Goal: Information Seeking & Learning: Learn about a topic

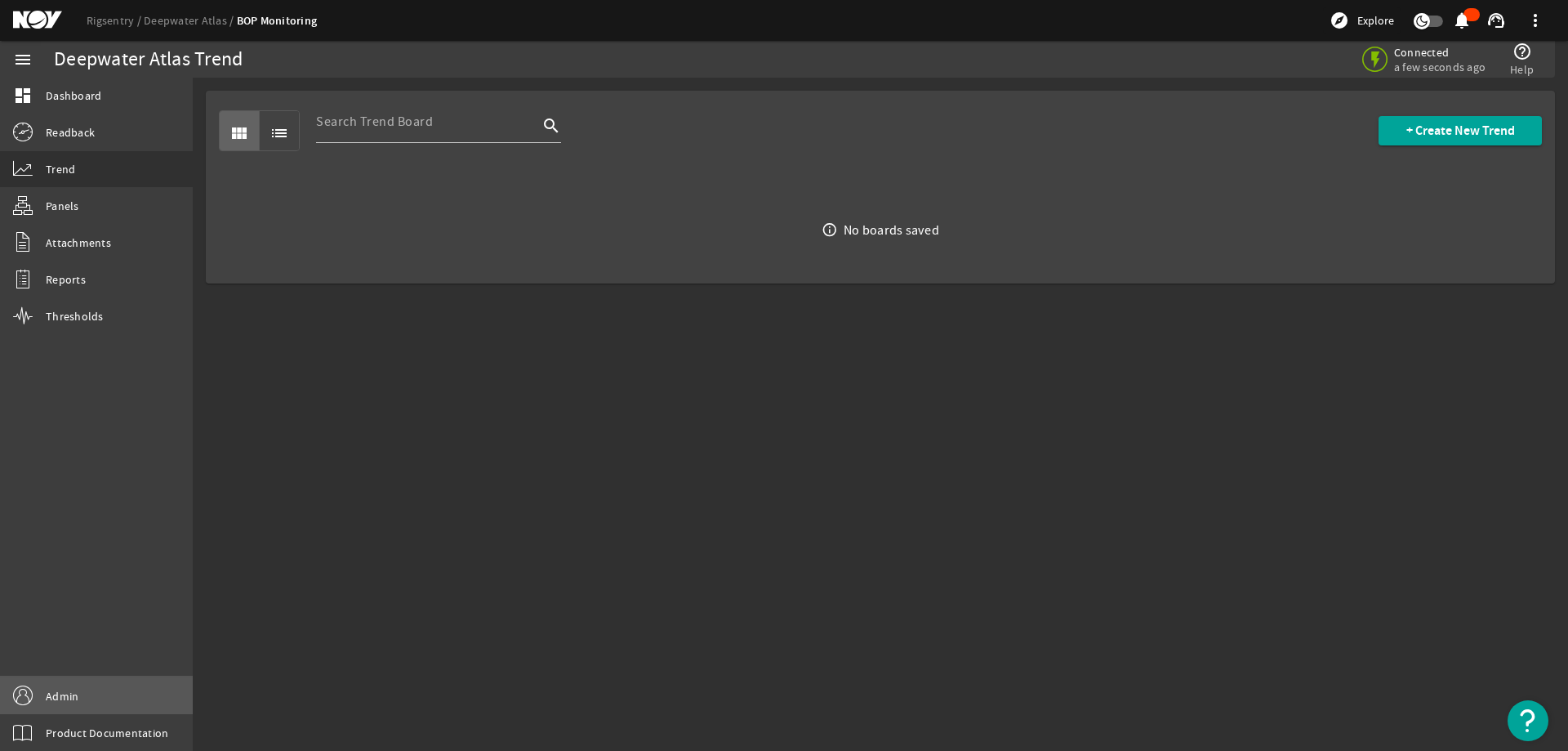
click at [57, 698] on span "Admin" at bounding box center [62, 696] width 32 height 17
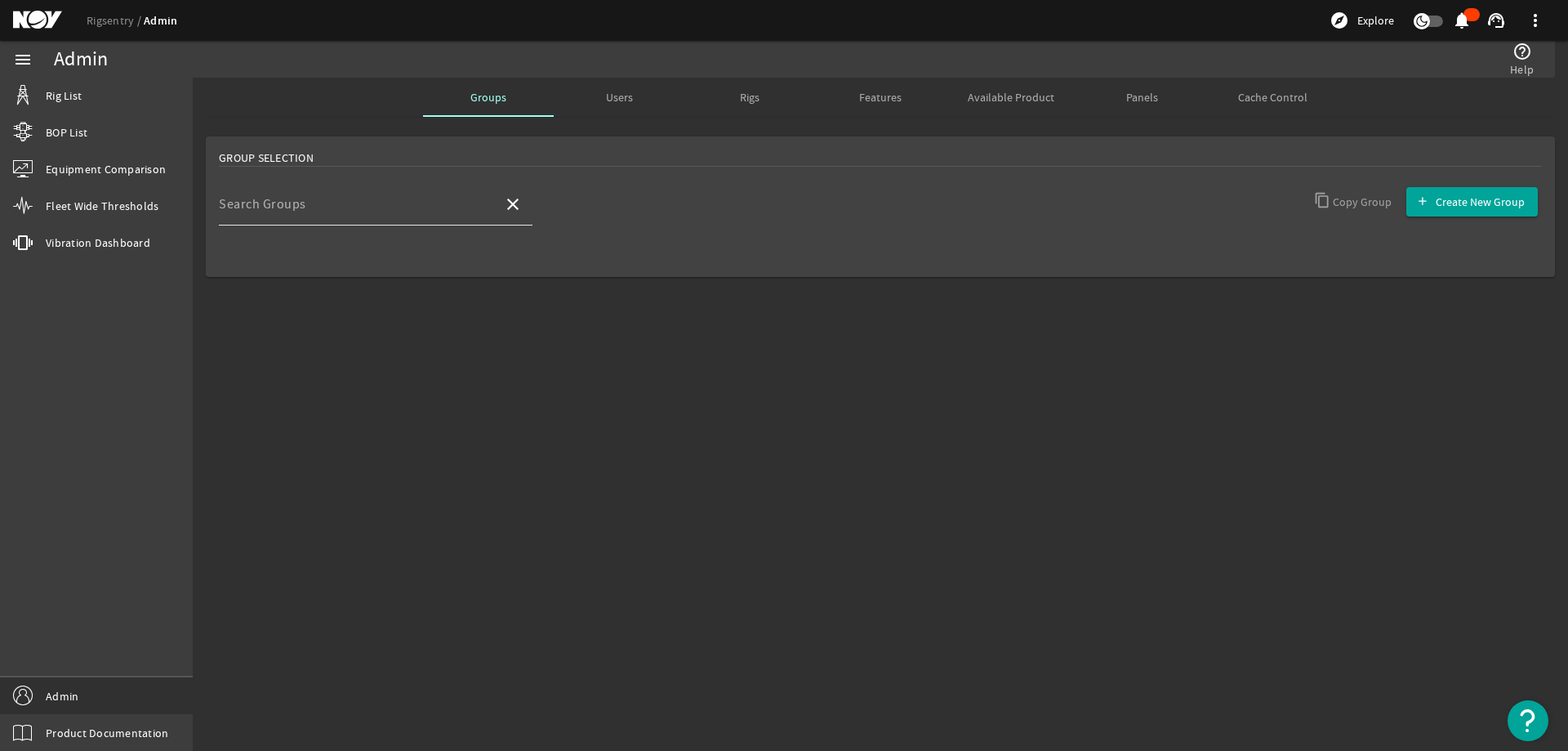
click at [436, 198] on div "Search Groups" at bounding box center [354, 203] width 271 height 42
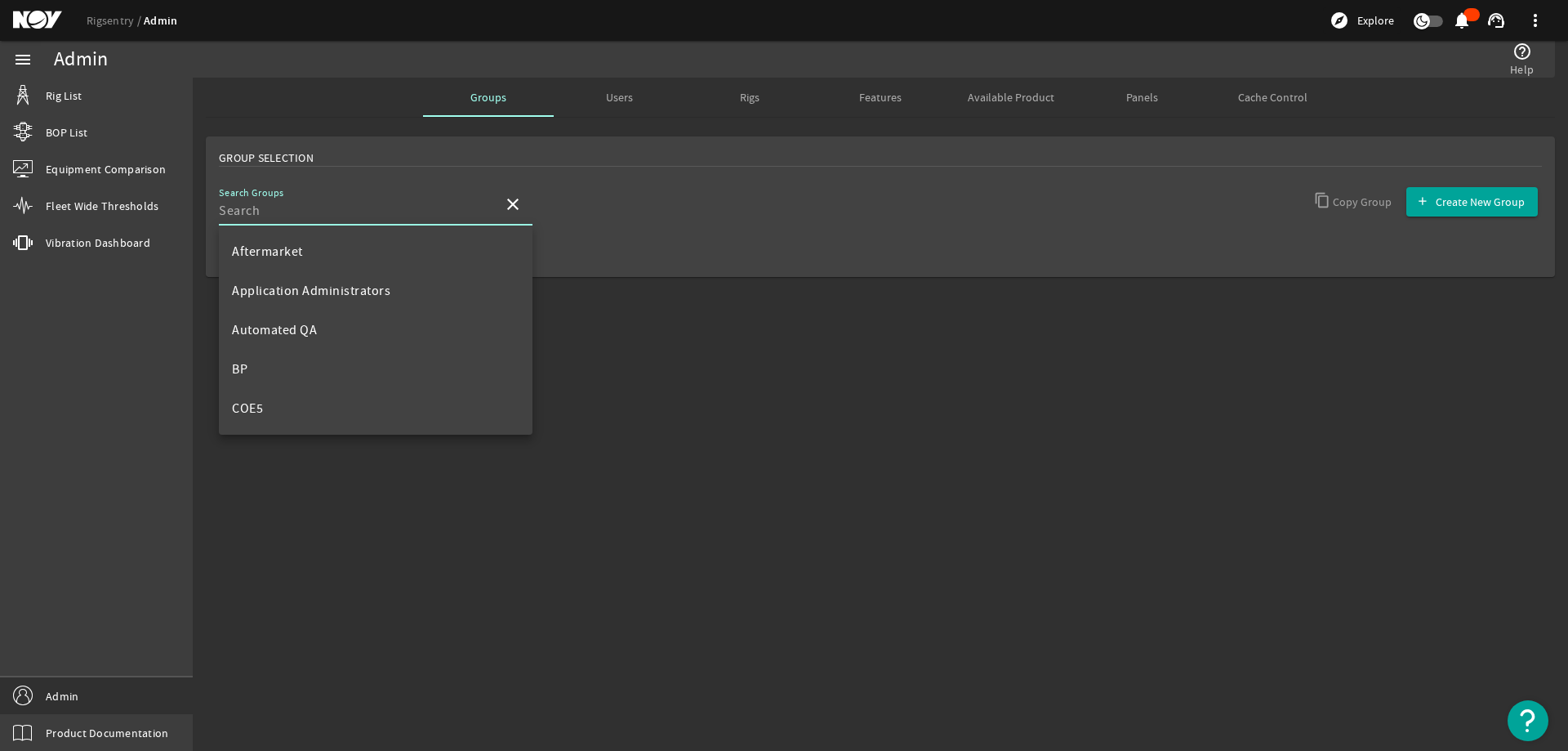
click at [636, 92] on div "Users" at bounding box center [618, 97] width 131 height 39
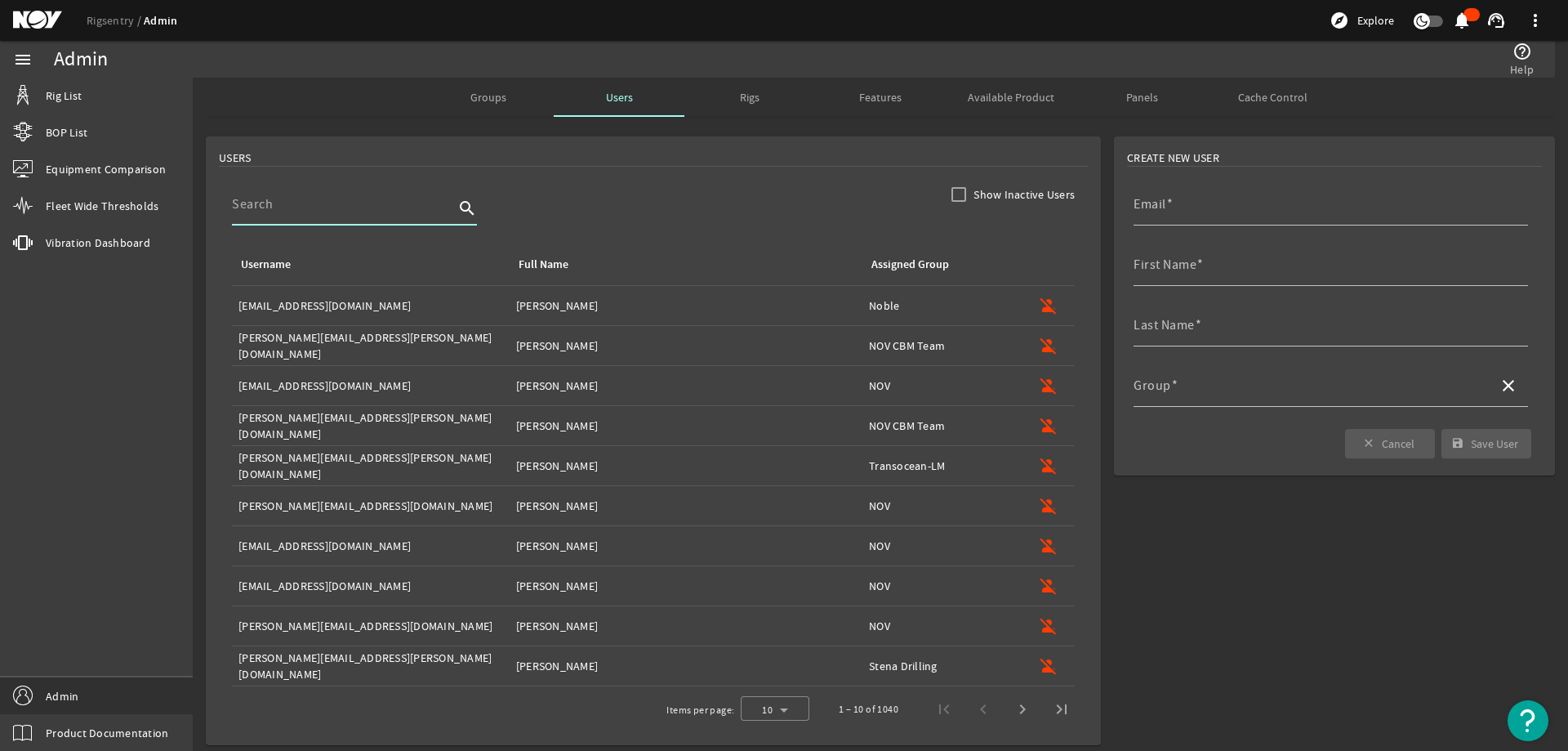
click at [355, 207] on input at bounding box center [342, 204] width 222 height 20
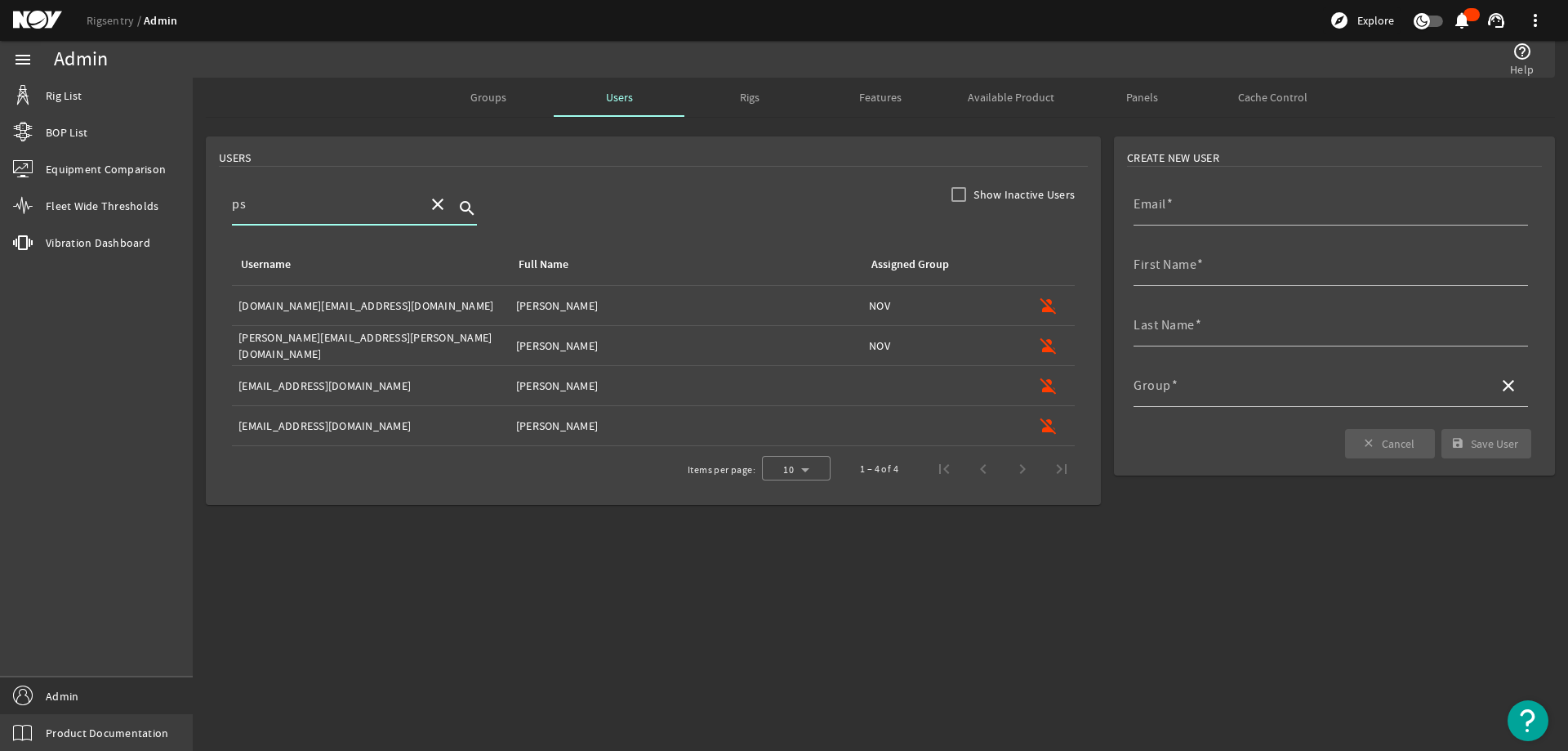
type input "p"
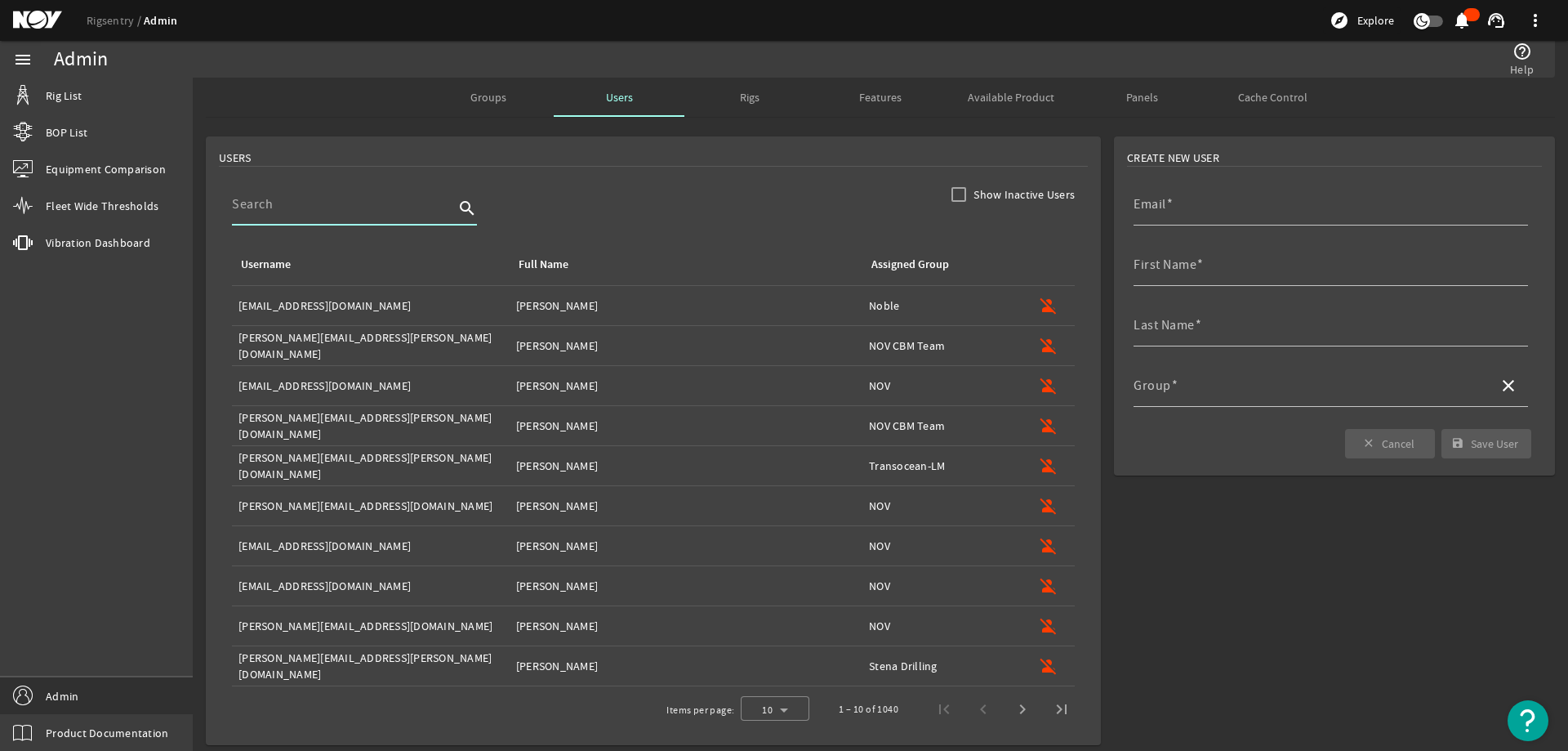
click at [625, 163] on div "USERS" at bounding box center [653, 157] width 869 height 17
click at [495, 95] on span "Groups" at bounding box center [488, 97] width 36 height 12
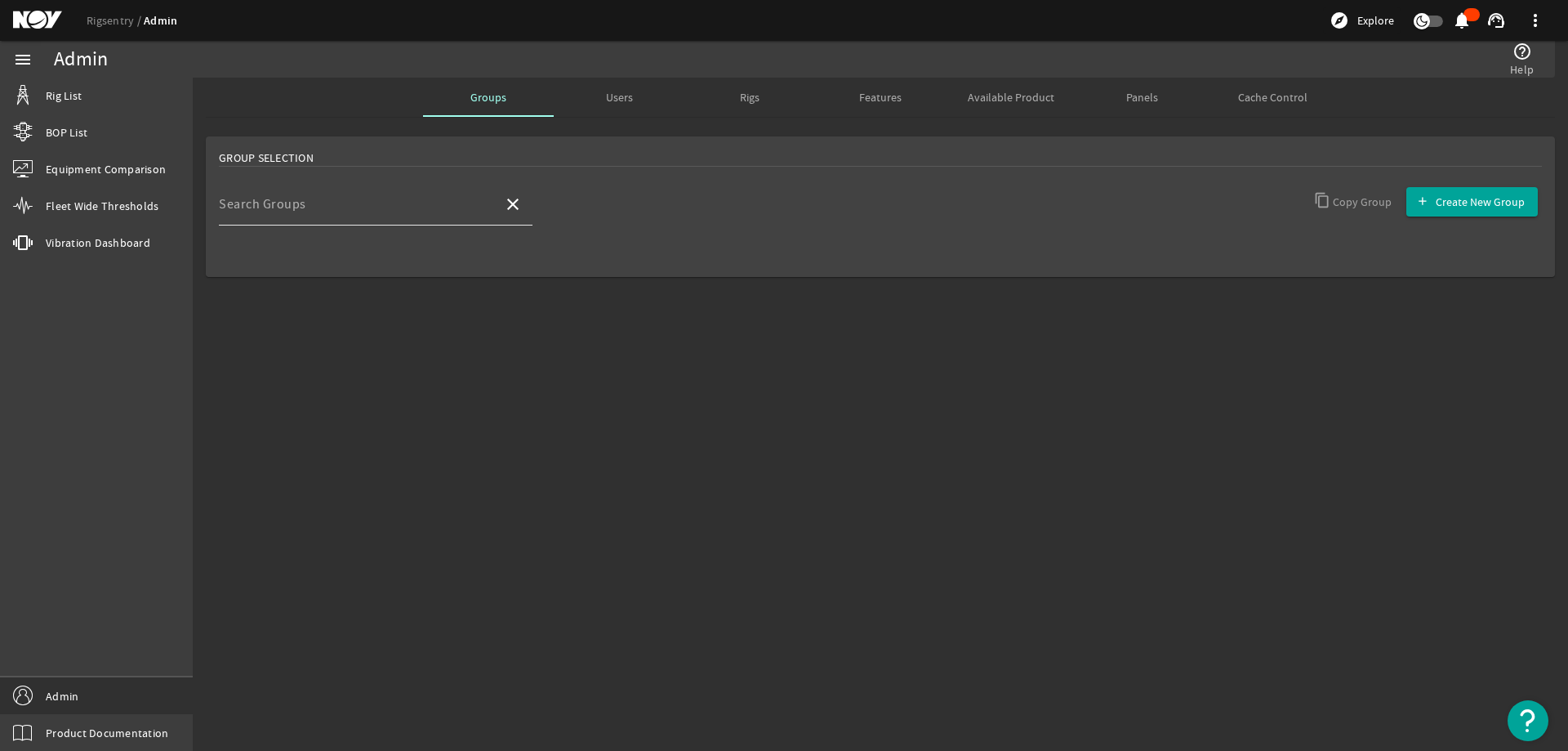
click at [349, 209] on input "Search Groups" at bounding box center [354, 211] width 271 height 20
click at [358, 251] on mat-option "Noble" at bounding box center [376, 251] width 314 height 39
type input "Noble"
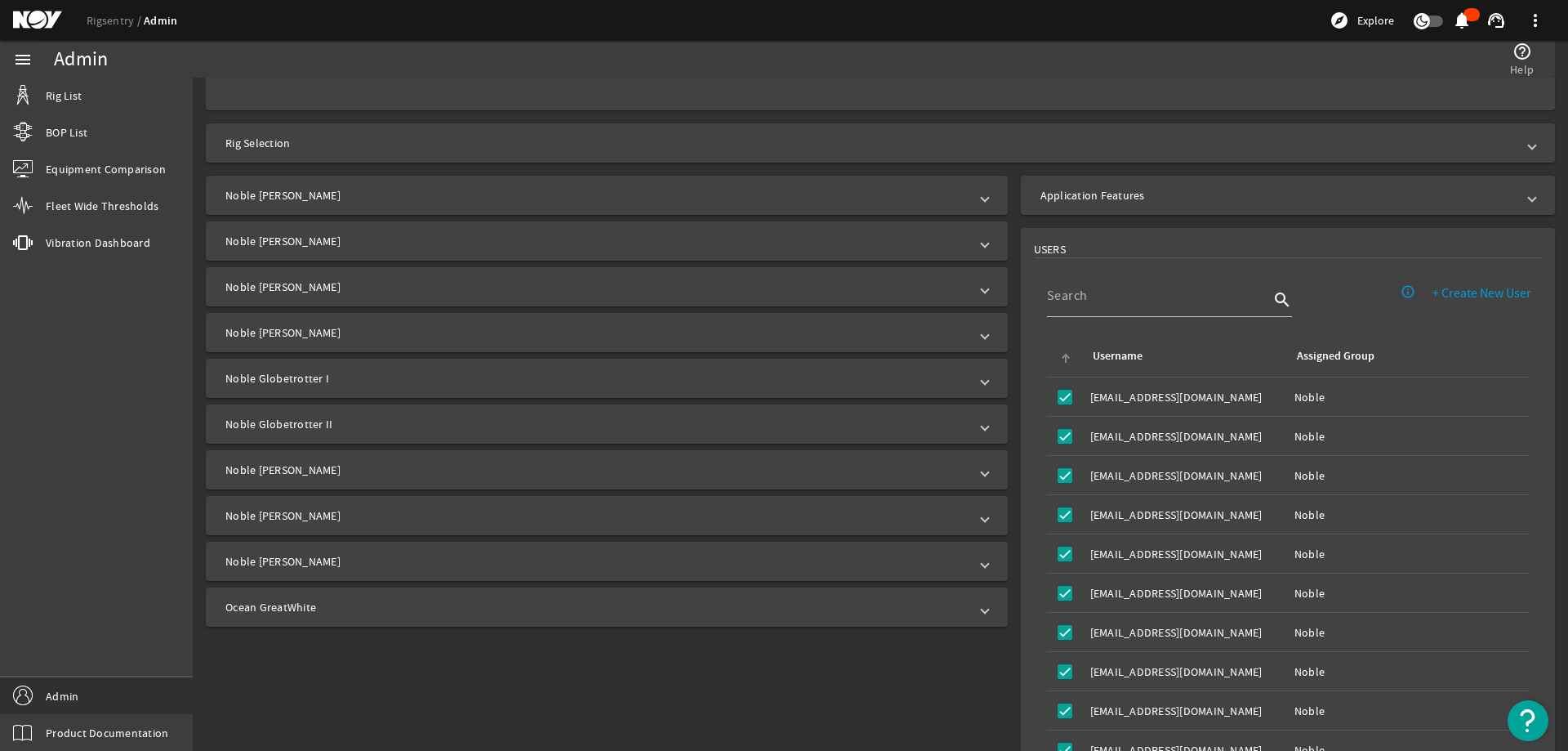
scroll to position [327, 0]
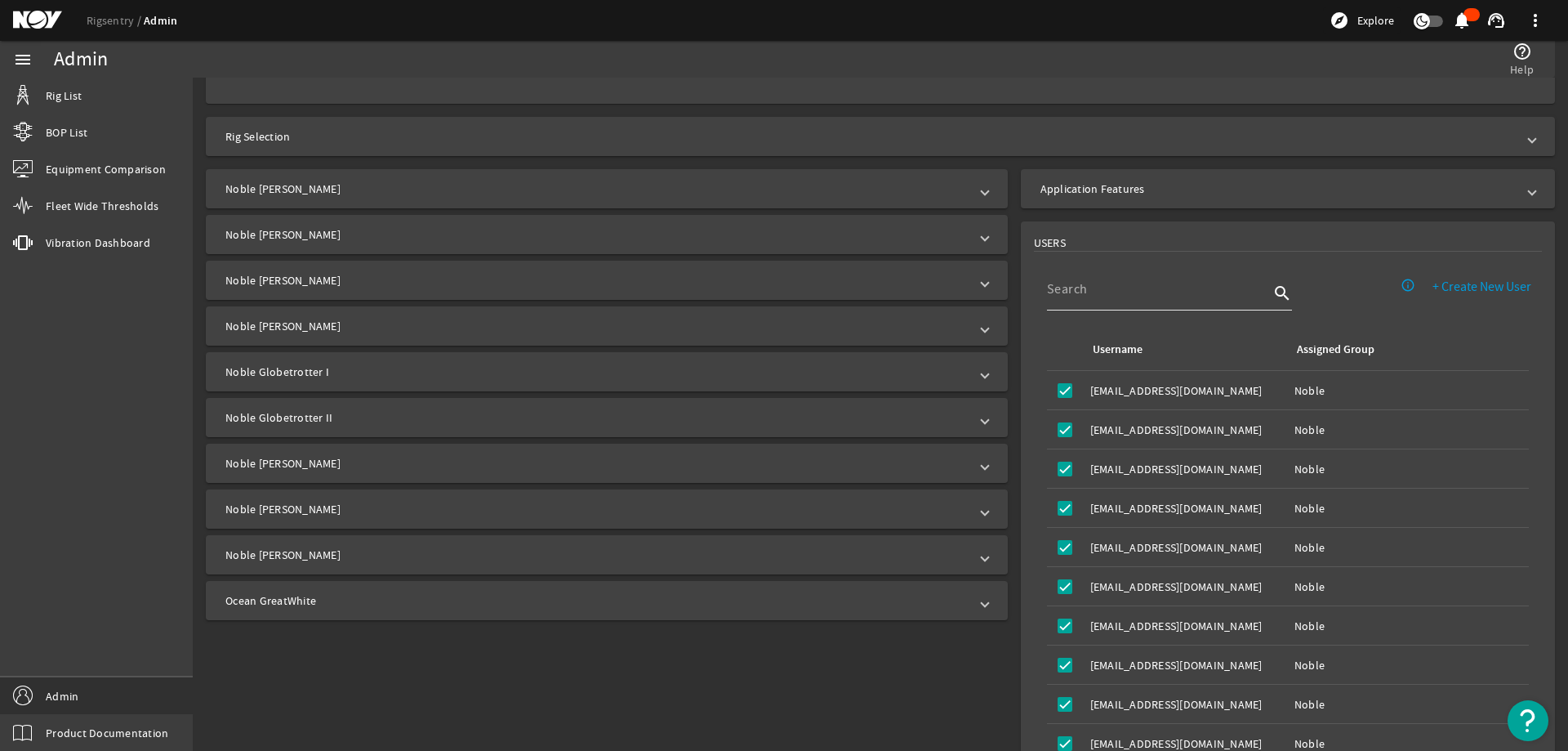
click at [1127, 300] on div at bounding box center [1158, 289] width 222 height 42
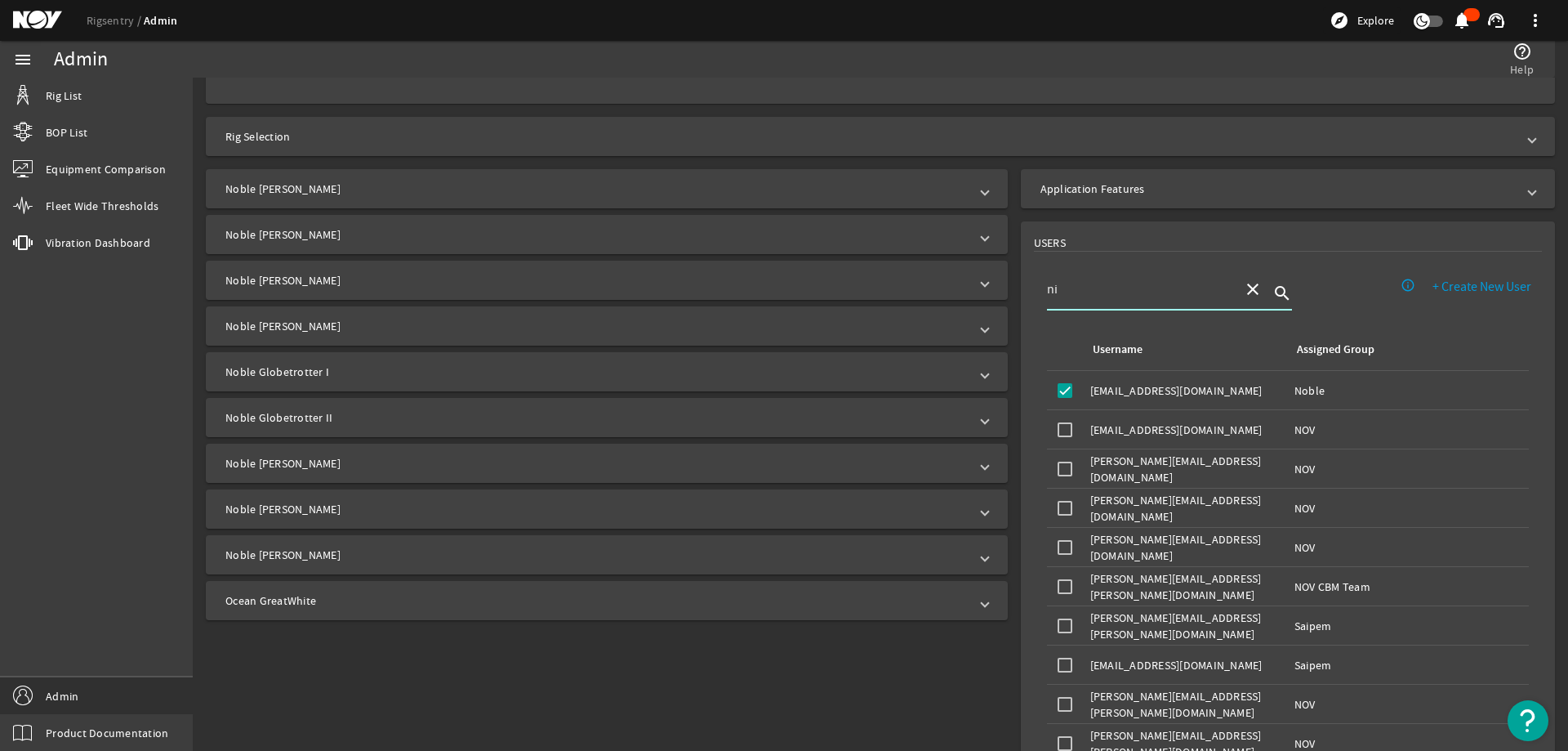
type input "n"
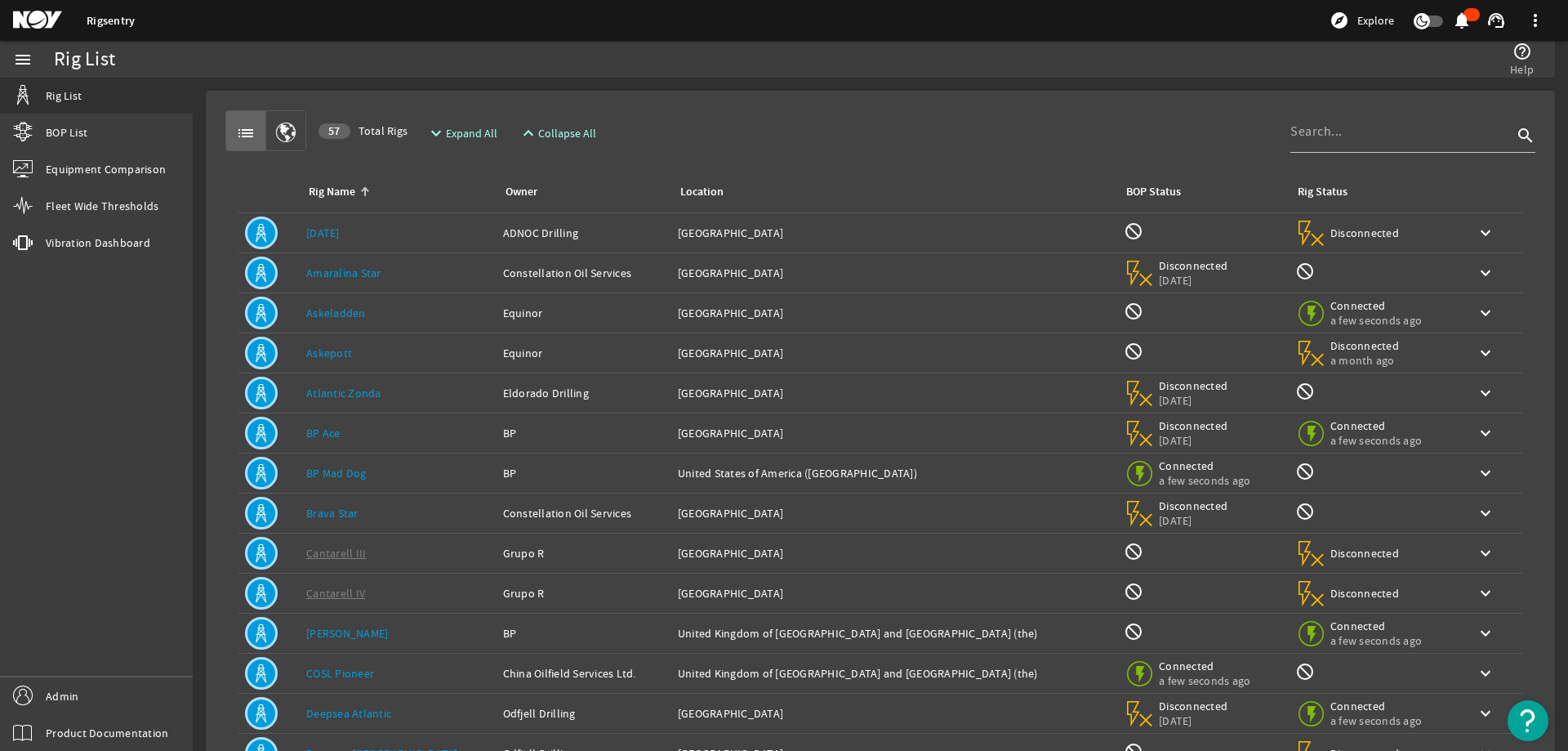
click at [787, 88] on rigsentry-mat-card "list 57 Total Rigs expand_more Expand All expand_less Collapse All search Rig N…" at bounding box center [880, 491] width 1376 height 828
click at [392, 314] on div "Rig Name: Askeladden" at bounding box center [397, 313] width 183 height 17
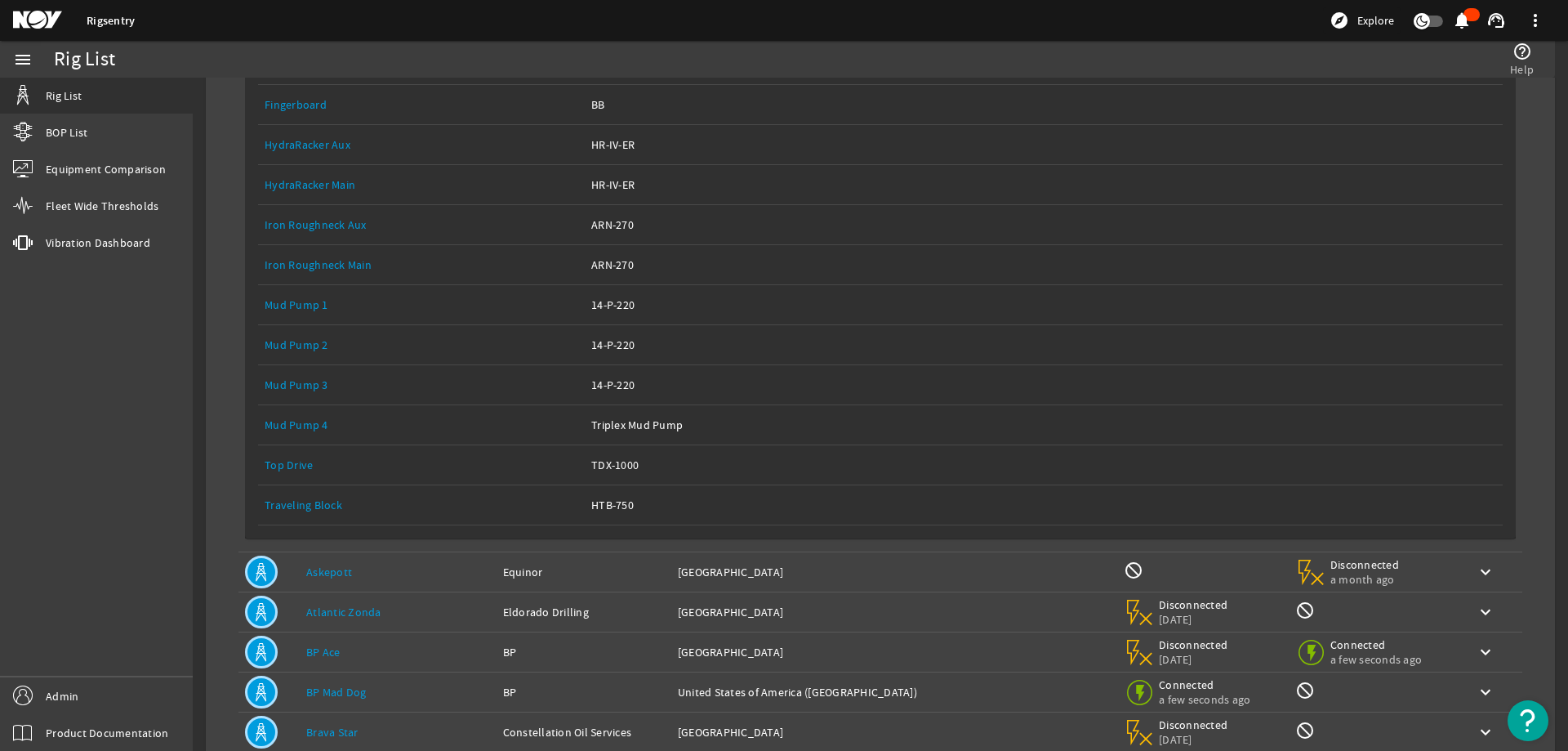
scroll to position [408, 0]
click at [298, 465] on link "Top Drive" at bounding box center [288, 463] width 48 height 15
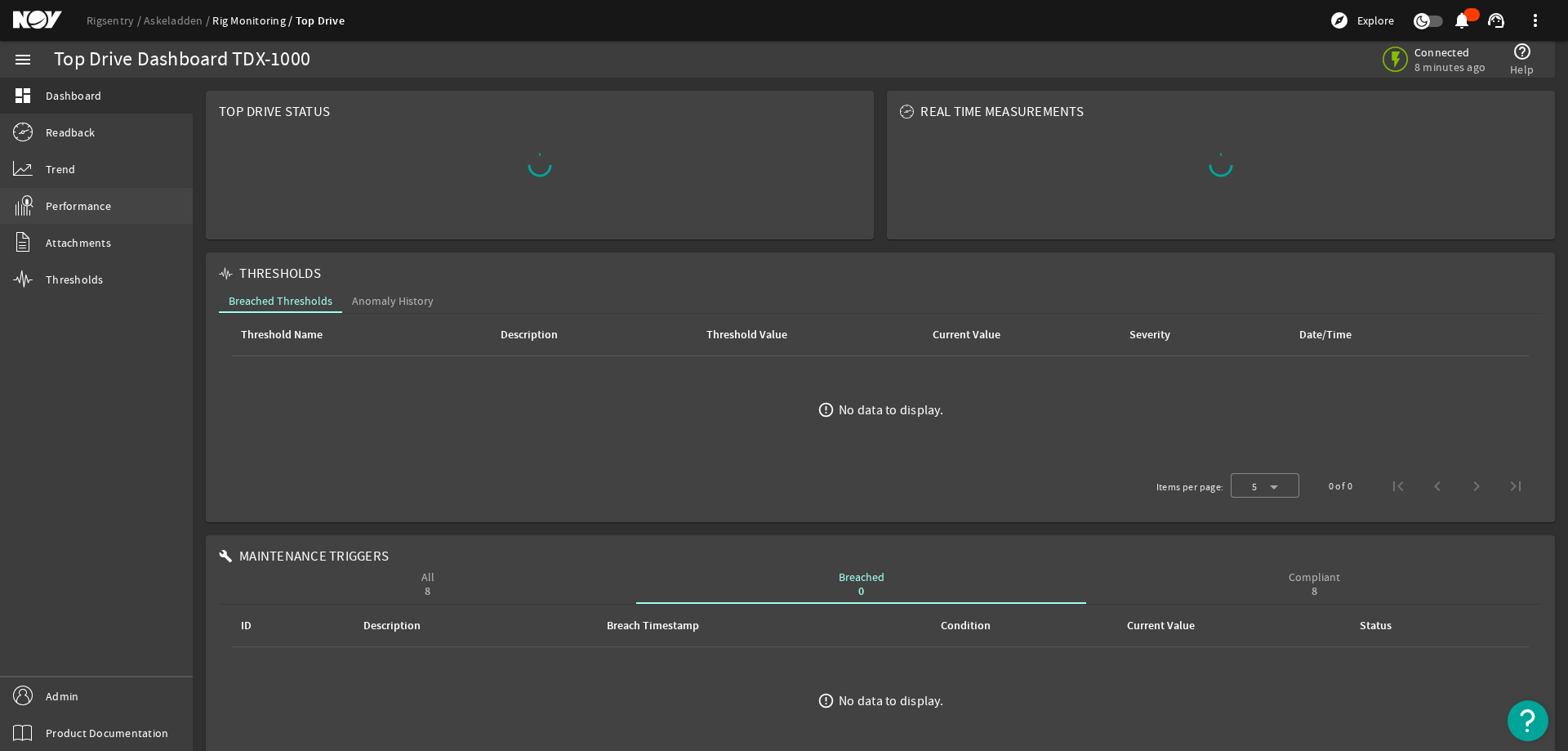
click at [113, 211] on link "Performance" at bounding box center [96, 205] width 192 height 36
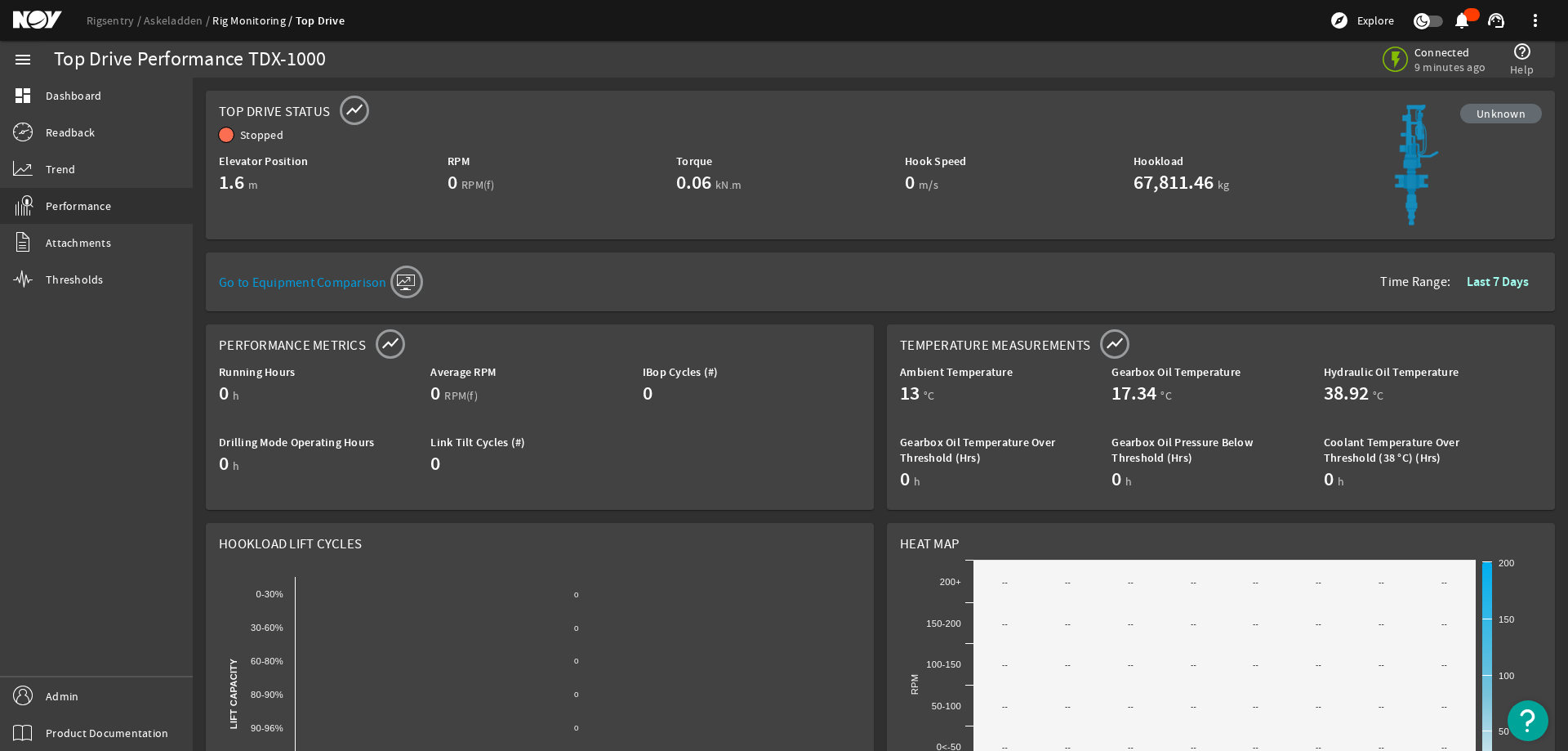
click at [609, 241] on rigsentry-mat-card "Top Drive Status show_chart Unknown Stopped Elevator Position 1.6 m RPM 0 RPM(f…" at bounding box center [880, 165] width 1363 height 162
click at [110, 15] on link "Rigsentry" at bounding box center [115, 20] width 57 height 15
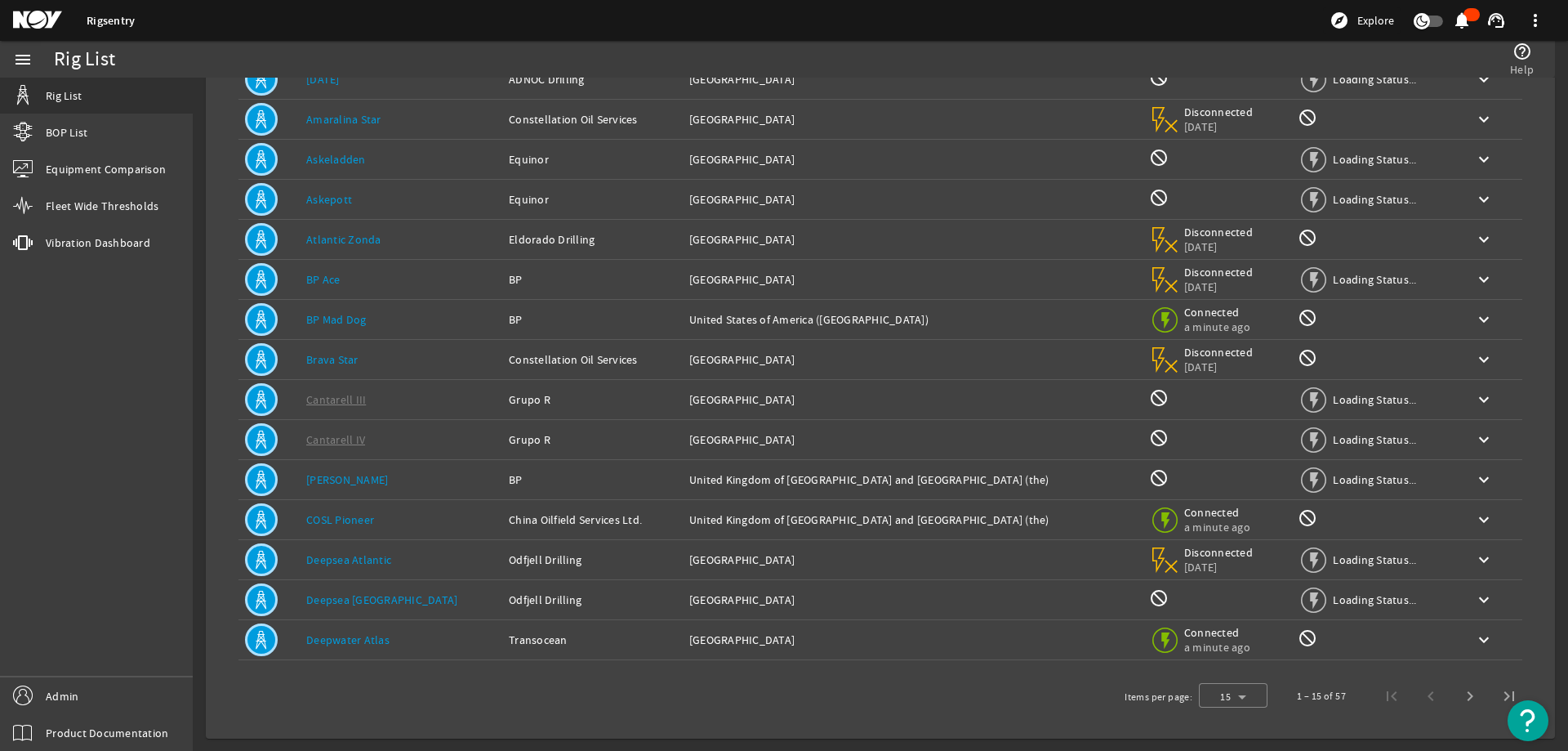
scroll to position [154, 0]
click at [1450, 696] on span "Next page" at bounding box center [1470, 695] width 39 height 39
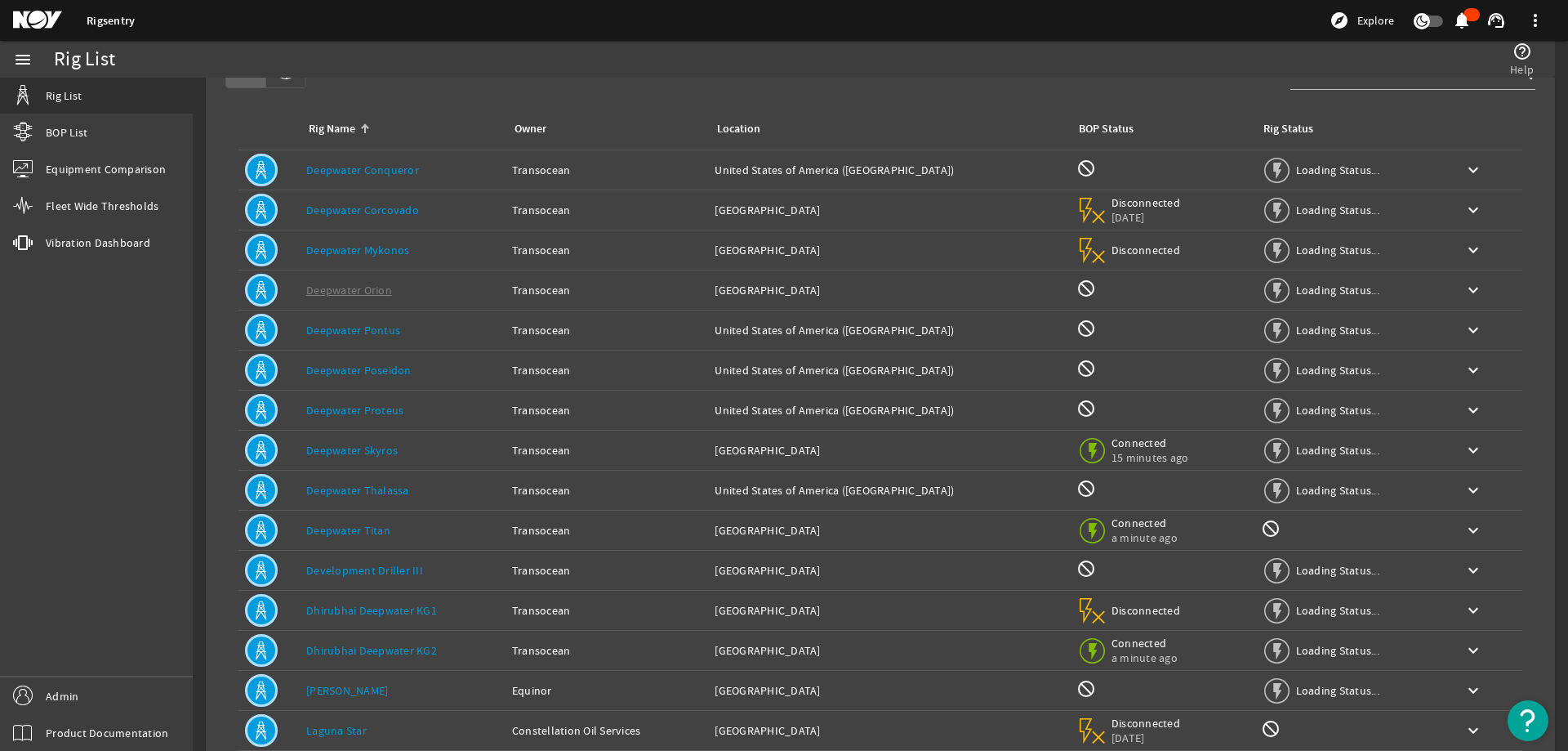
scroll to position [0, 0]
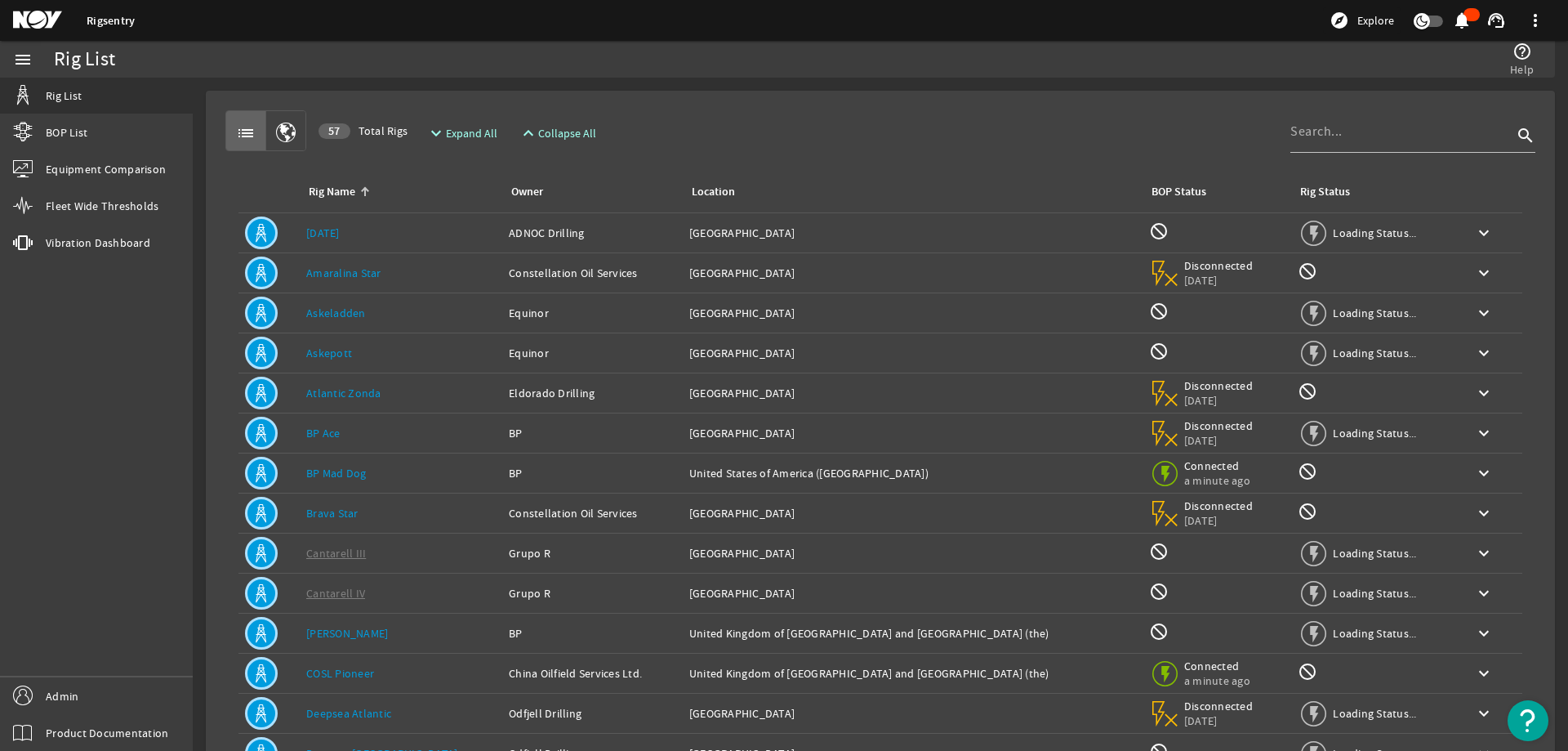
click at [804, 109] on div "list 57 Total Rigs expand_more Expand All expand_less Collapse All search Rig N…" at bounding box center [880, 492] width 1324 height 776
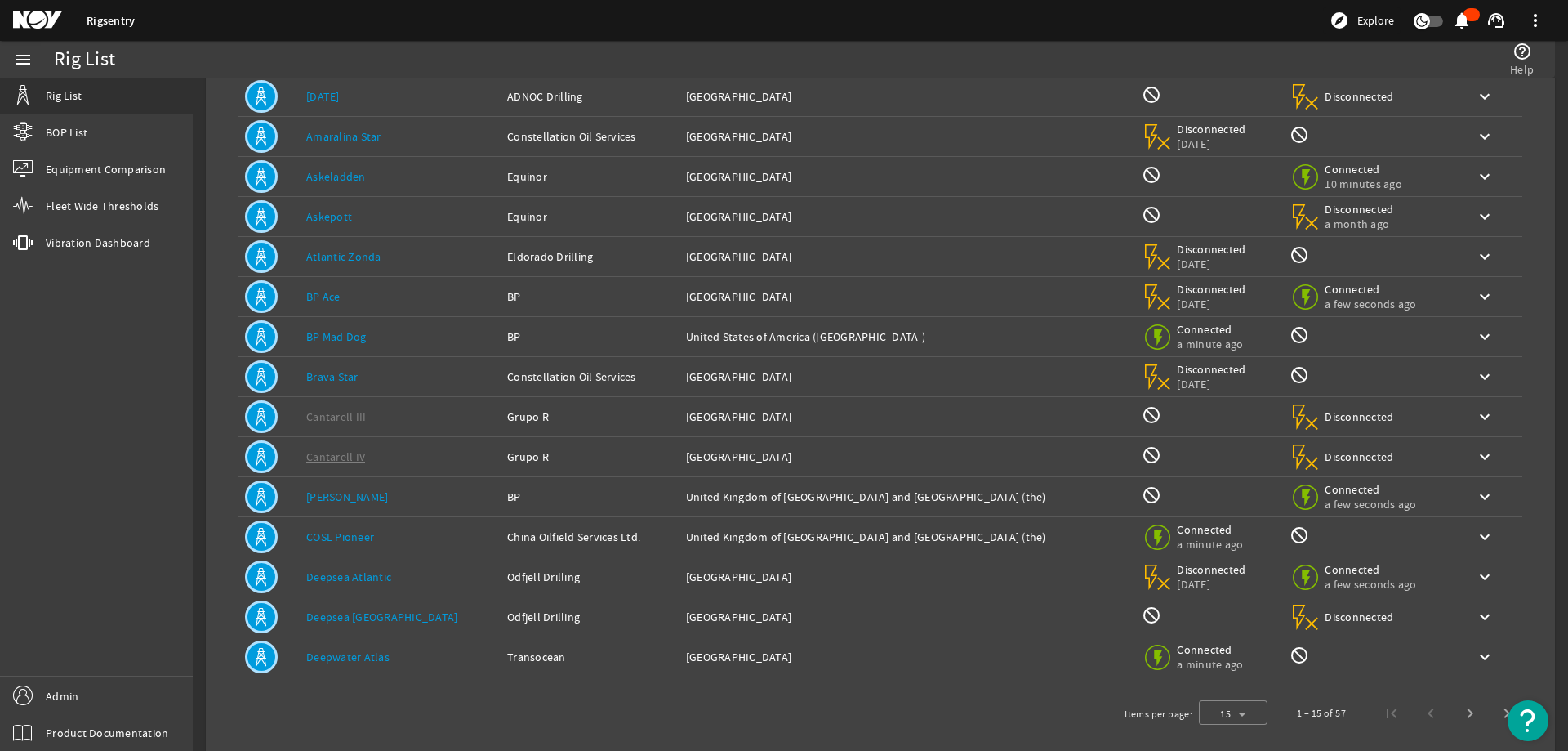
scroll to position [154, 0]
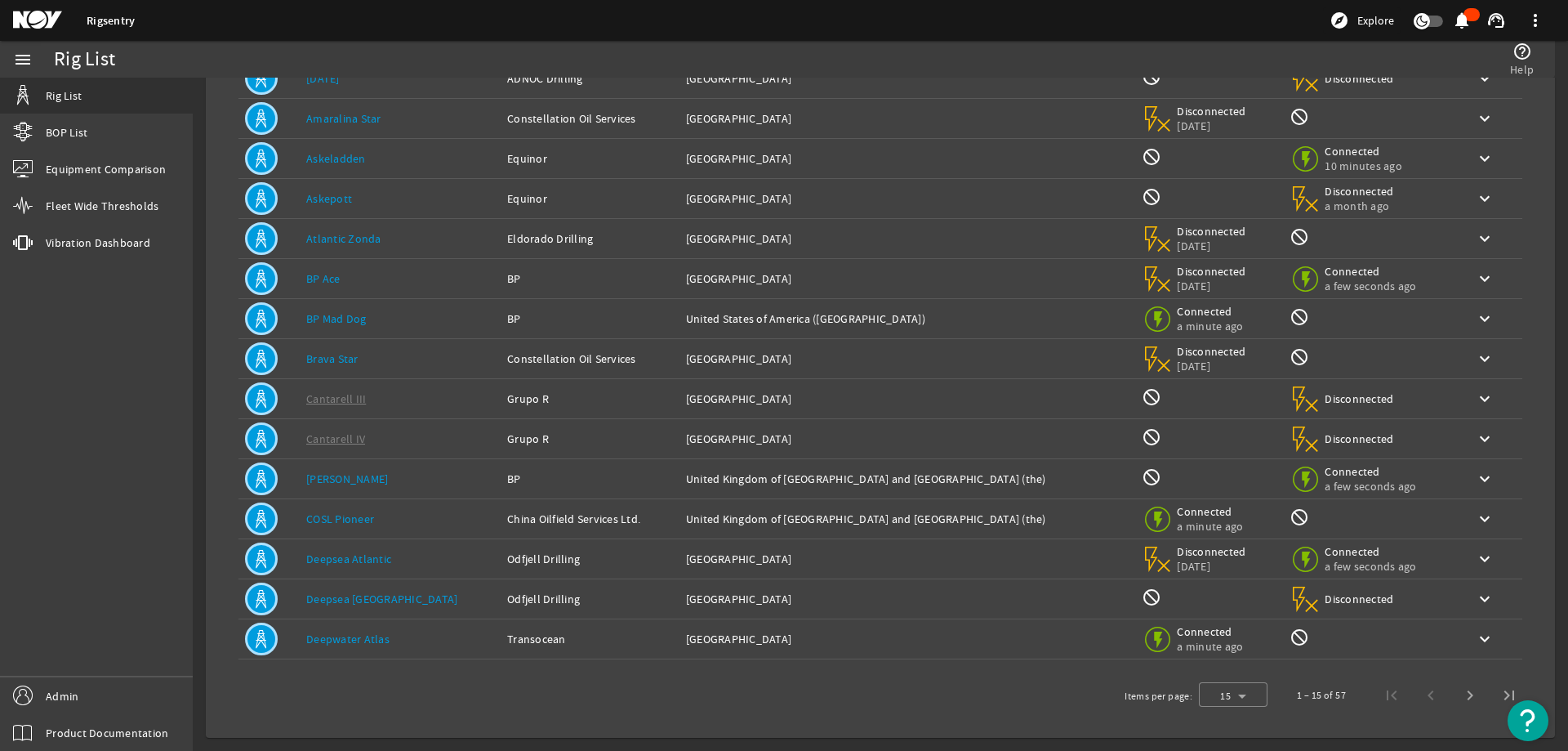
click at [713, 559] on div "Location: [GEOGRAPHIC_DATA]" at bounding box center [908, 559] width 444 height 17
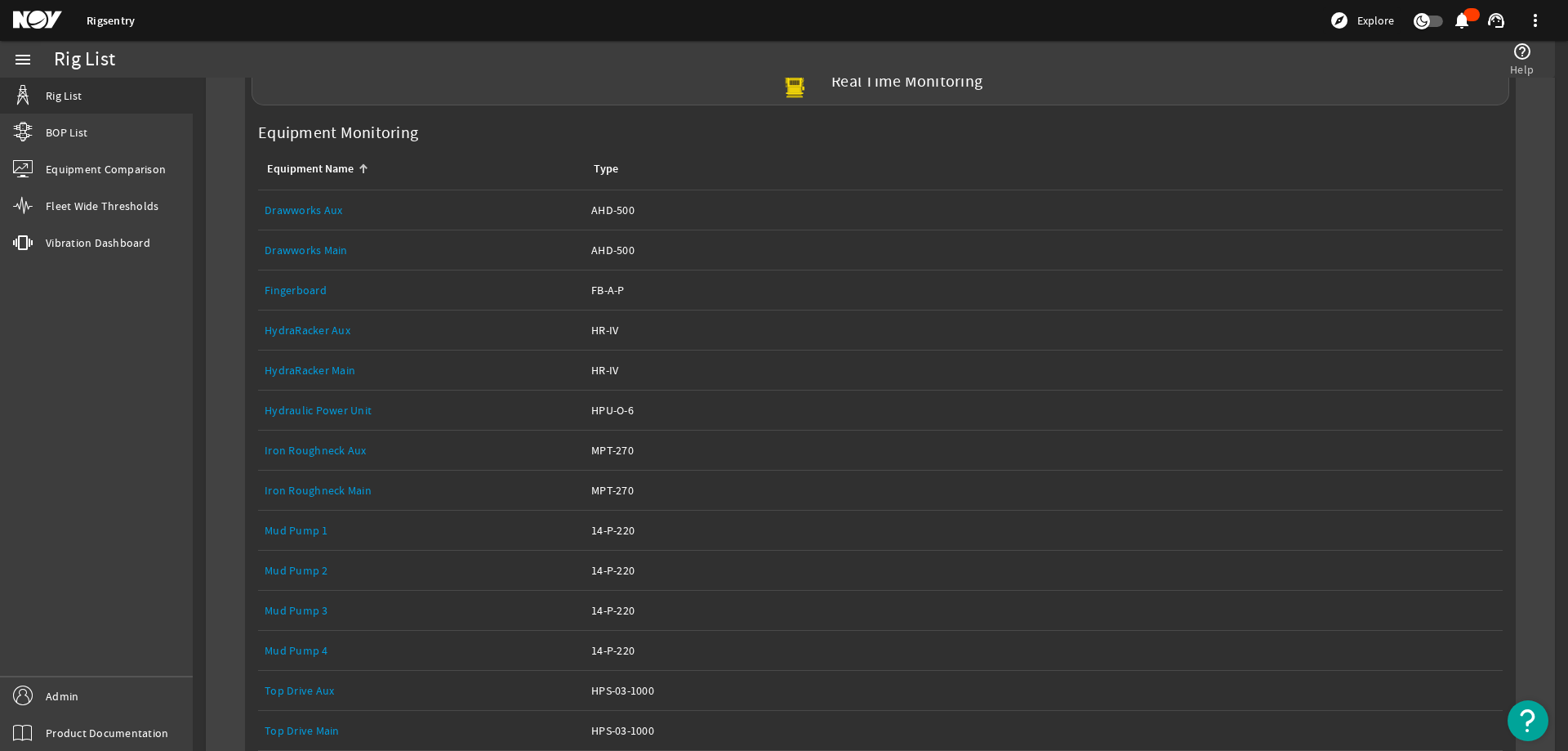
scroll to position [881, 0]
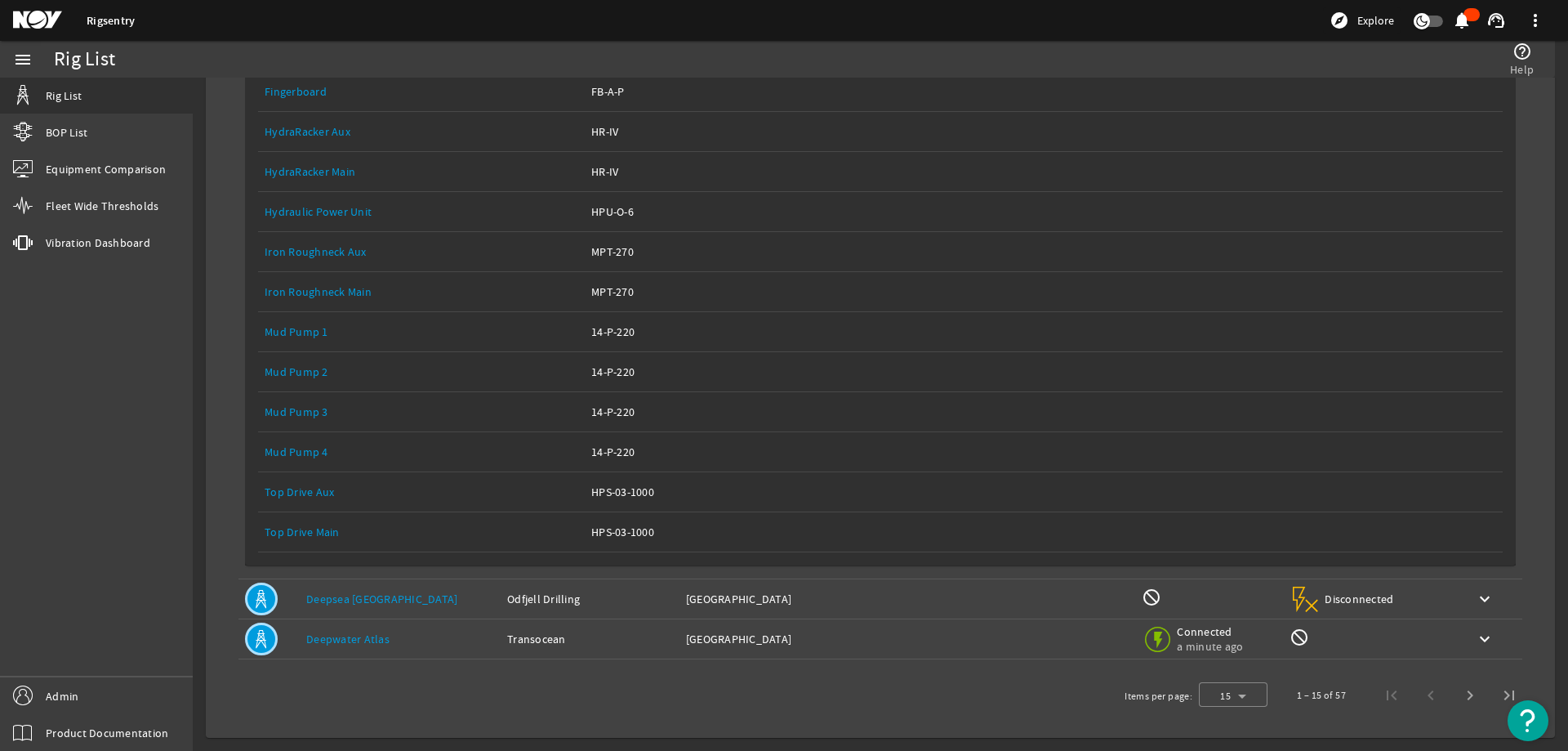
click at [298, 530] on link "Top Drive Main" at bounding box center [302, 531] width 76 height 15
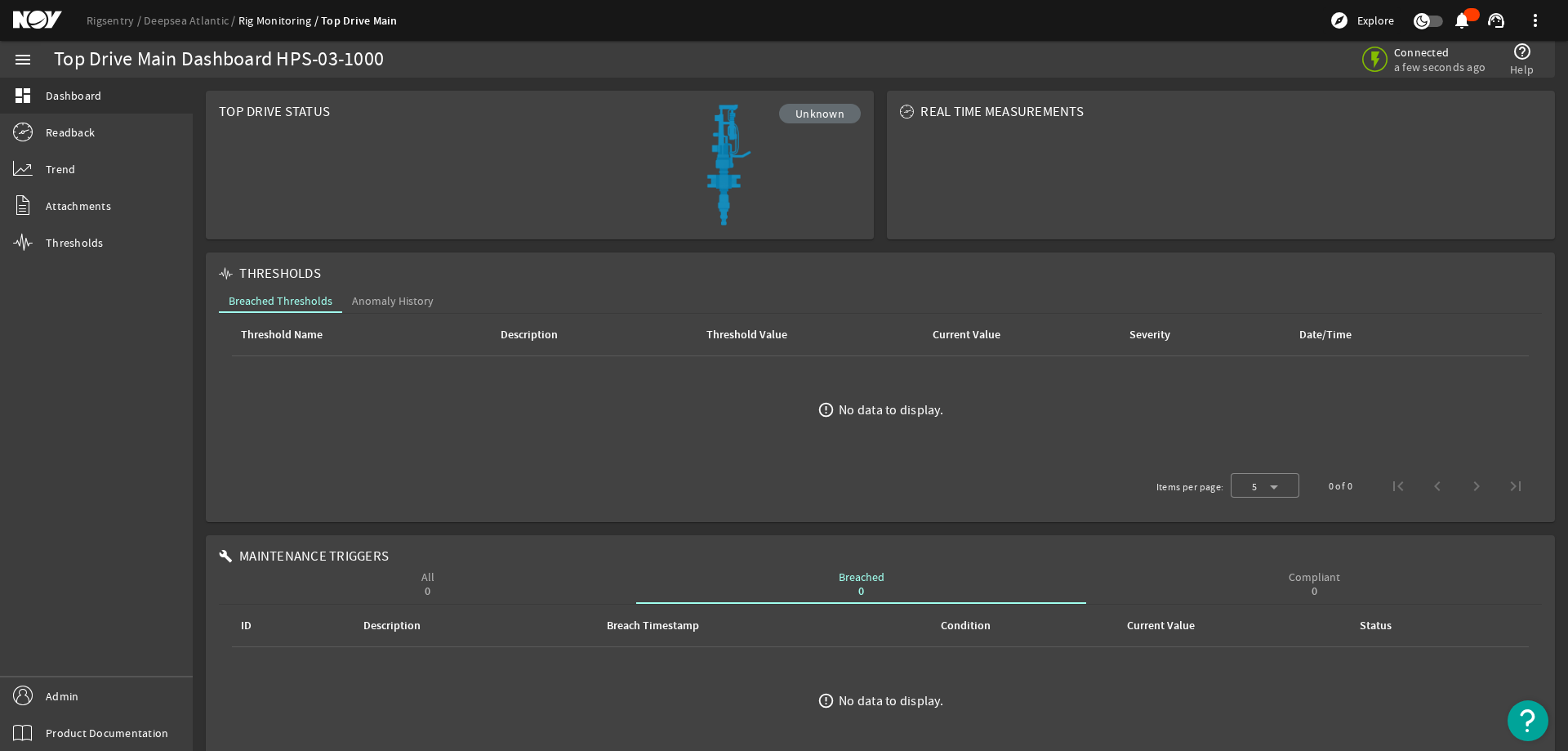
click at [79, 315] on div "menu dashboard Dashboard Readback Trend Attachments Thresholds Admin Product Do…" at bounding box center [96, 396] width 192 height 710
click at [120, 22] on link "Rigsentry" at bounding box center [115, 20] width 57 height 15
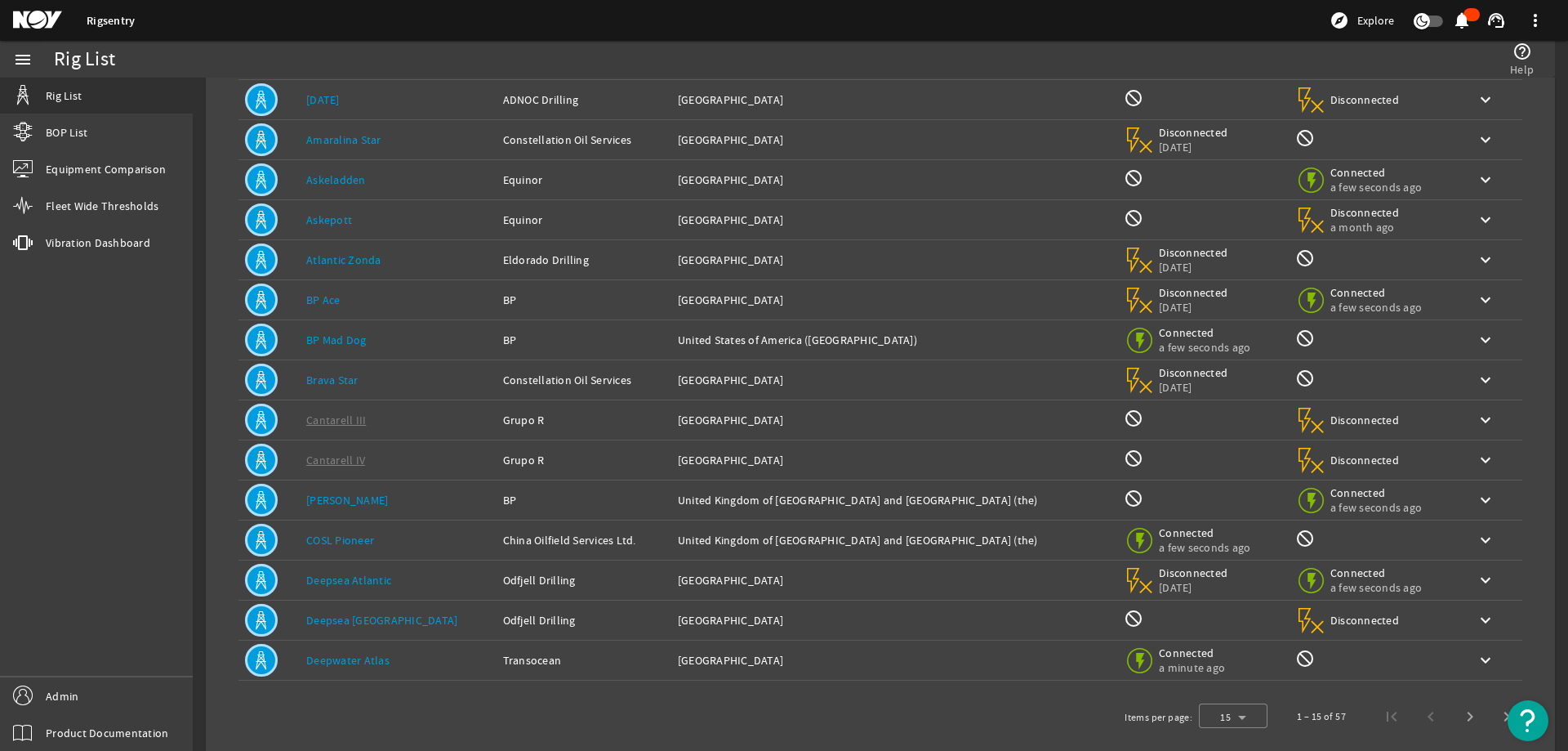
scroll to position [154, 0]
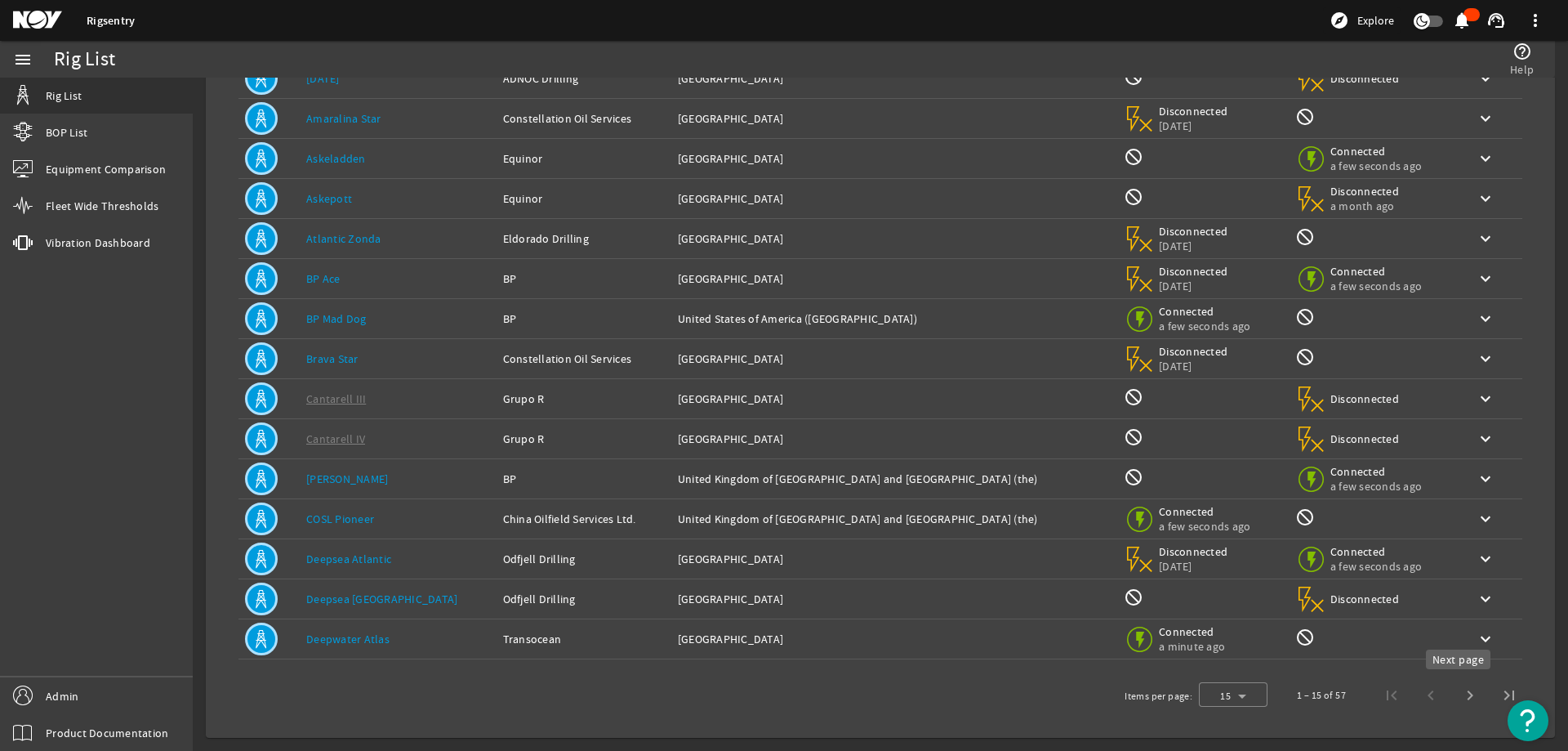
click at [1460, 695] on span "Next page" at bounding box center [1470, 695] width 39 height 39
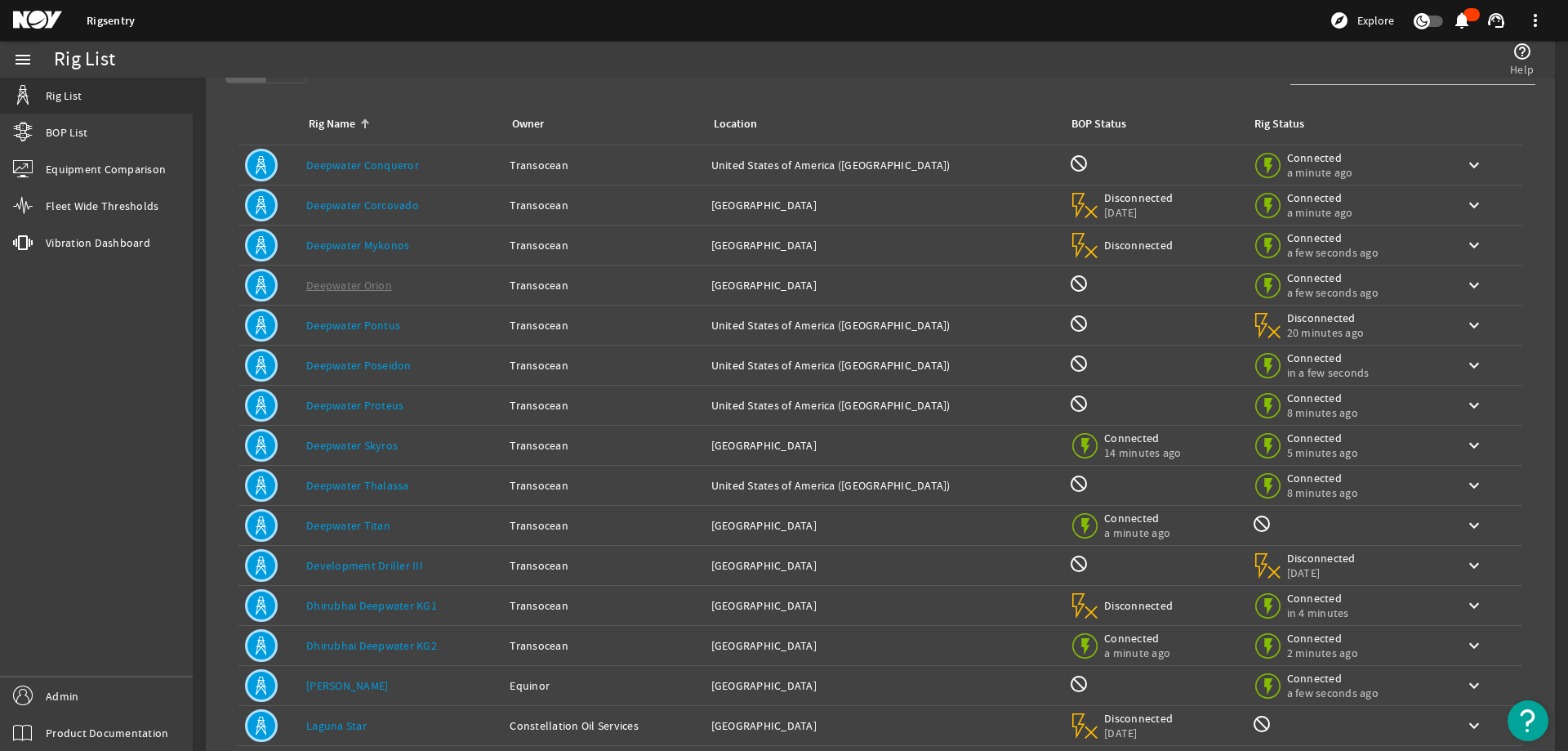
scroll to position [0, 0]
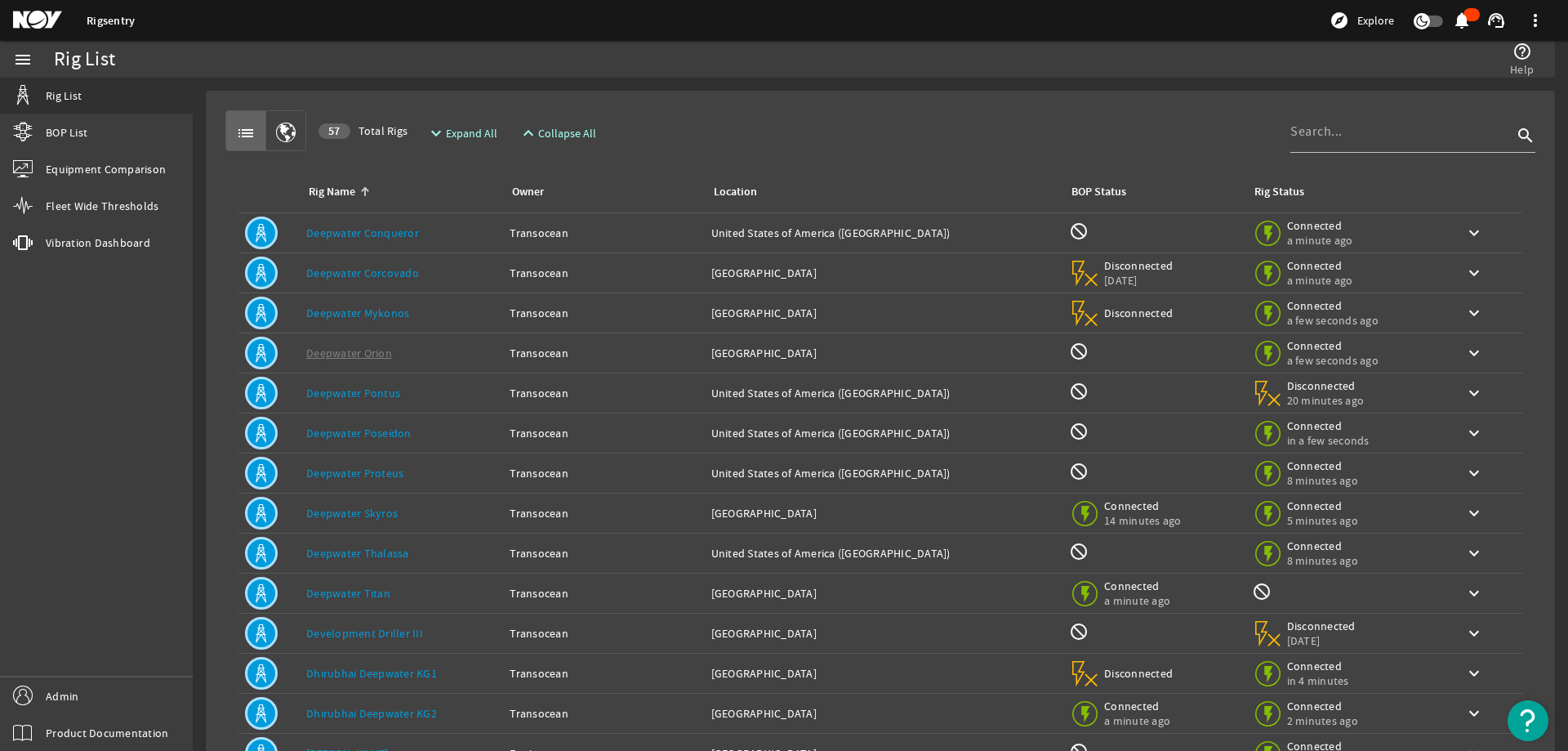
click at [406, 227] on link "Deepwater Conqueror" at bounding box center [362, 233] width 113 height 15
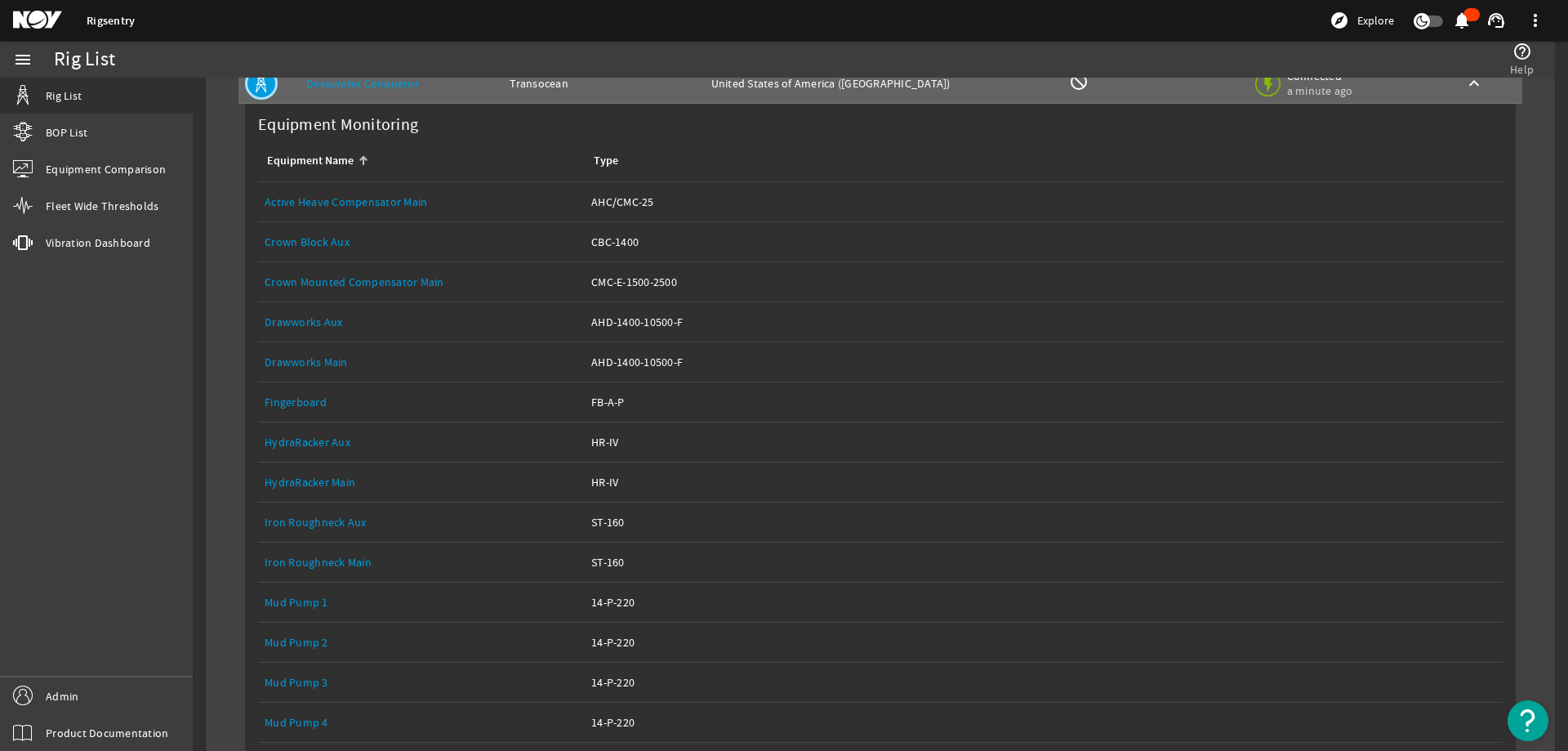
scroll to position [408, 0]
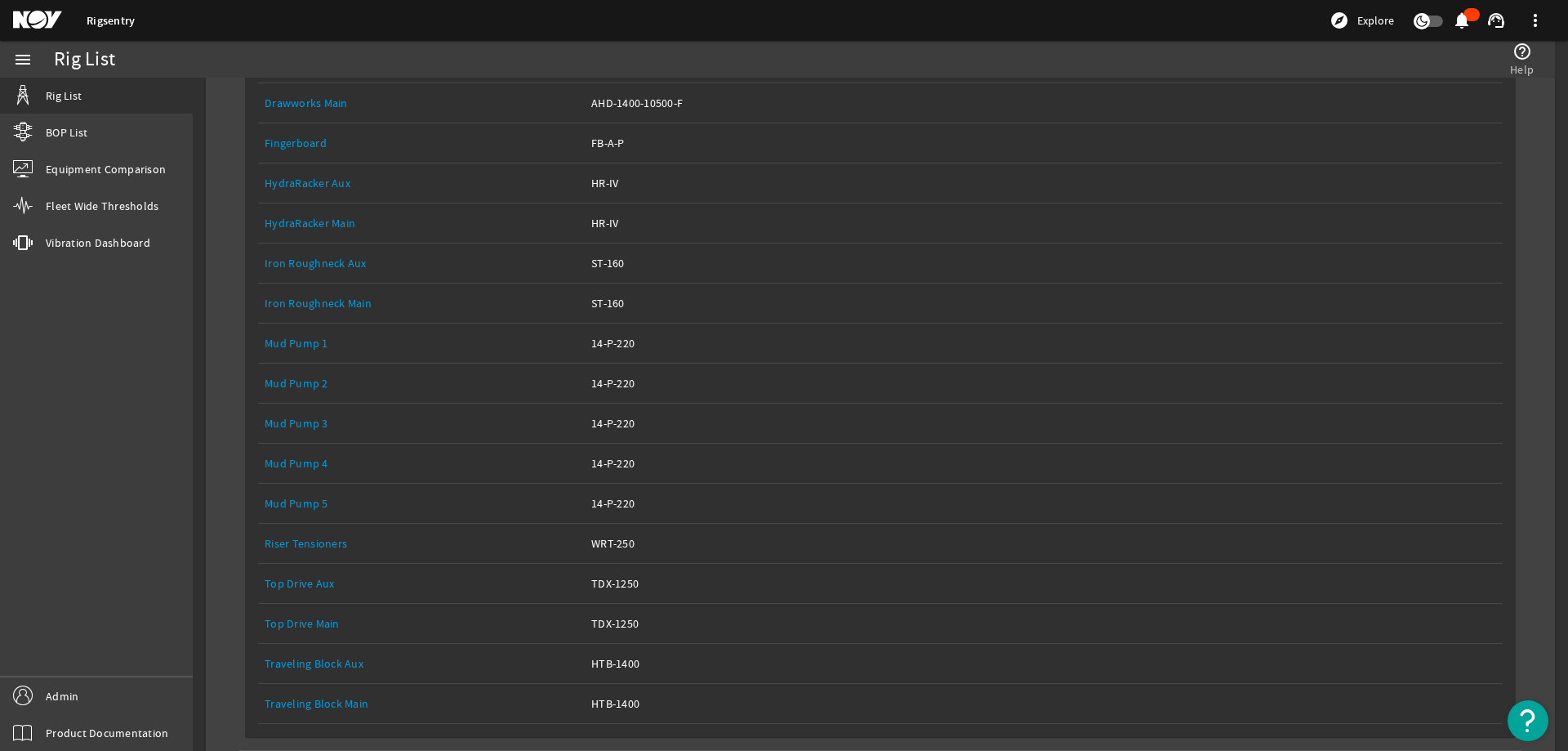
click at [312, 618] on link "Top Drive Main" at bounding box center [302, 623] width 76 height 15
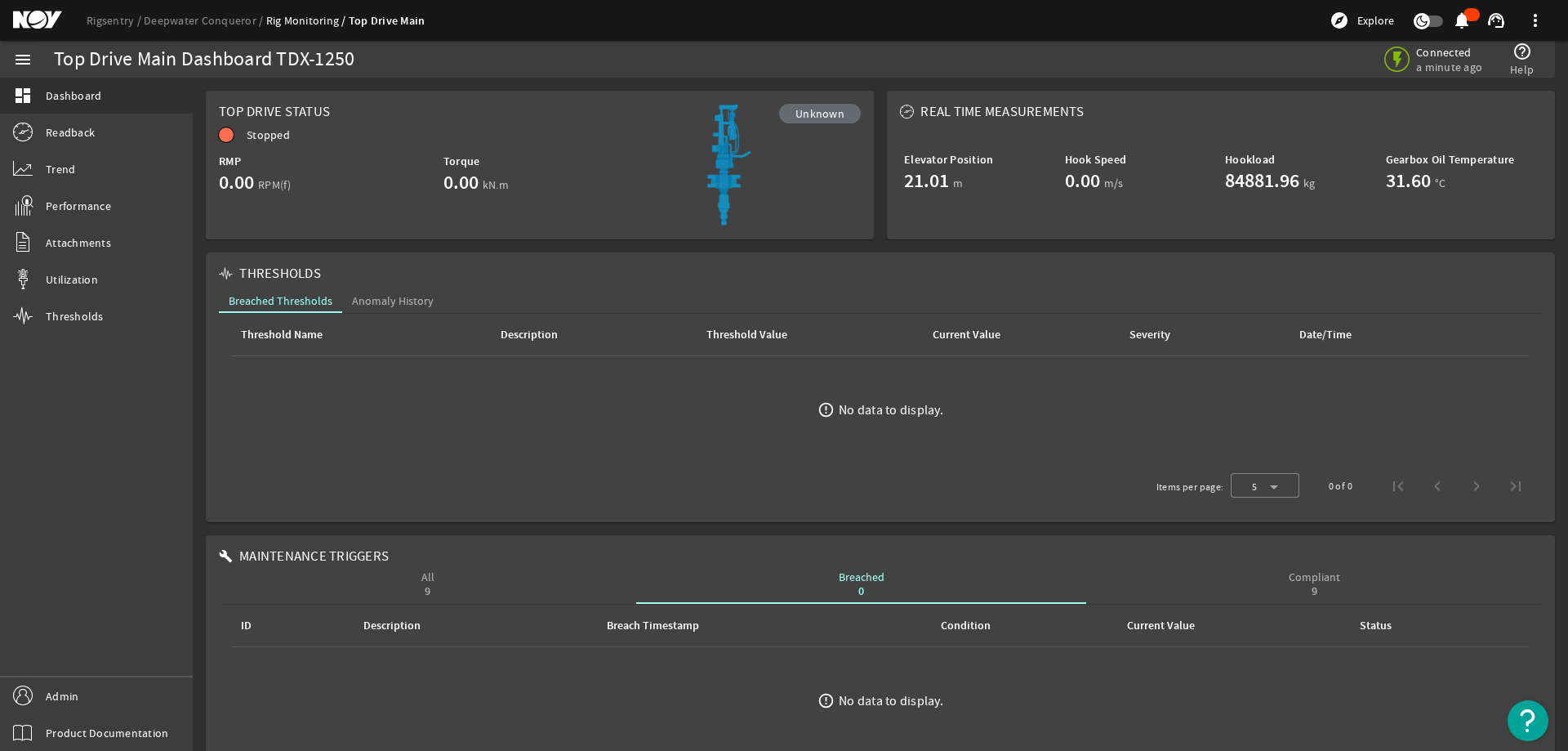
click at [514, 249] on rigsentry-mat-card "THRESHOLDS Breached Thresholds Anomaly History Threshold Name Description Thres…" at bounding box center [880, 388] width 1363 height 283
click at [106, 211] on span "Performance" at bounding box center [78, 205] width 66 height 17
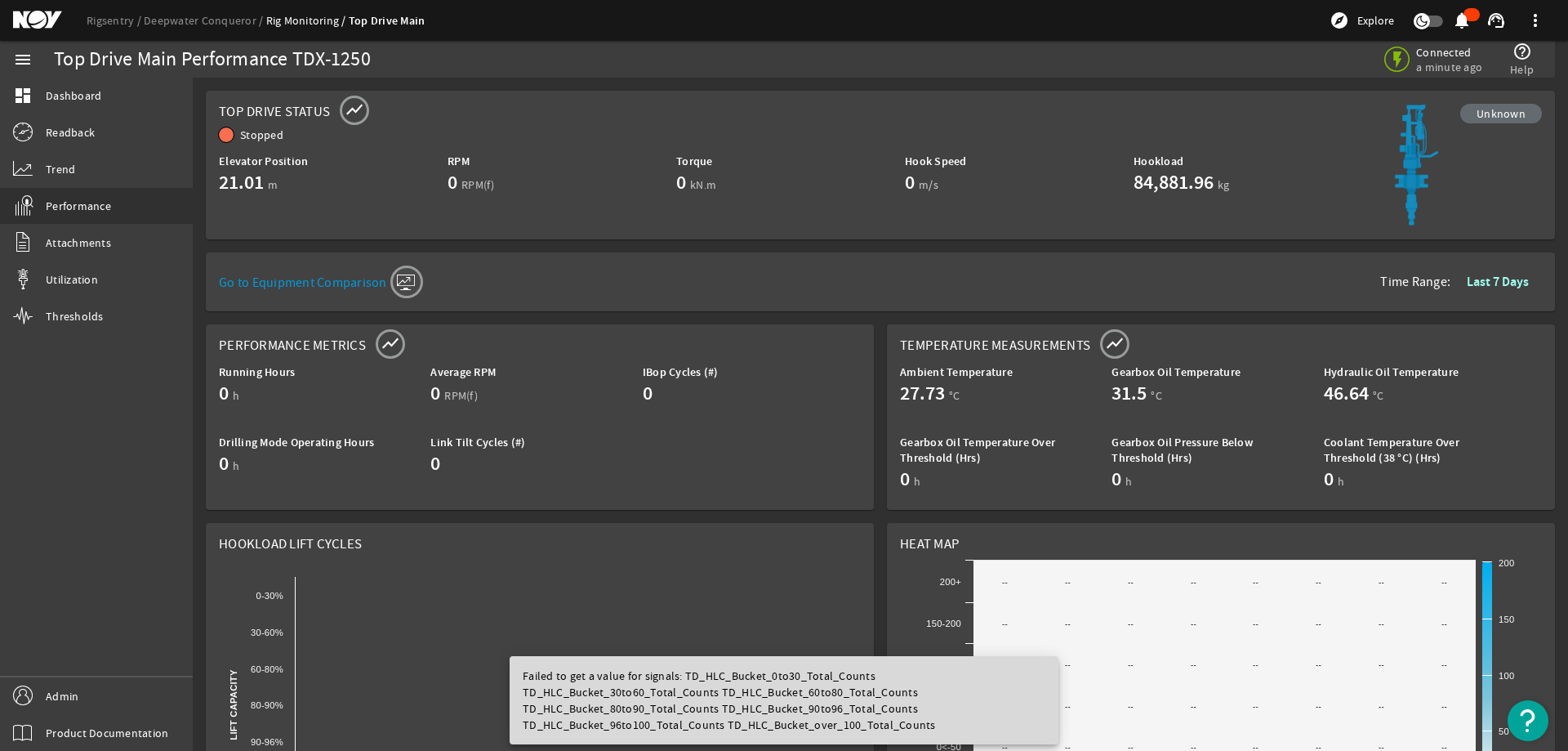
click at [202, 262] on rigsentry-mat-card "Go to Equipment Comparison Time Range: Last 7 Days" at bounding box center [880, 282] width 1363 height 72
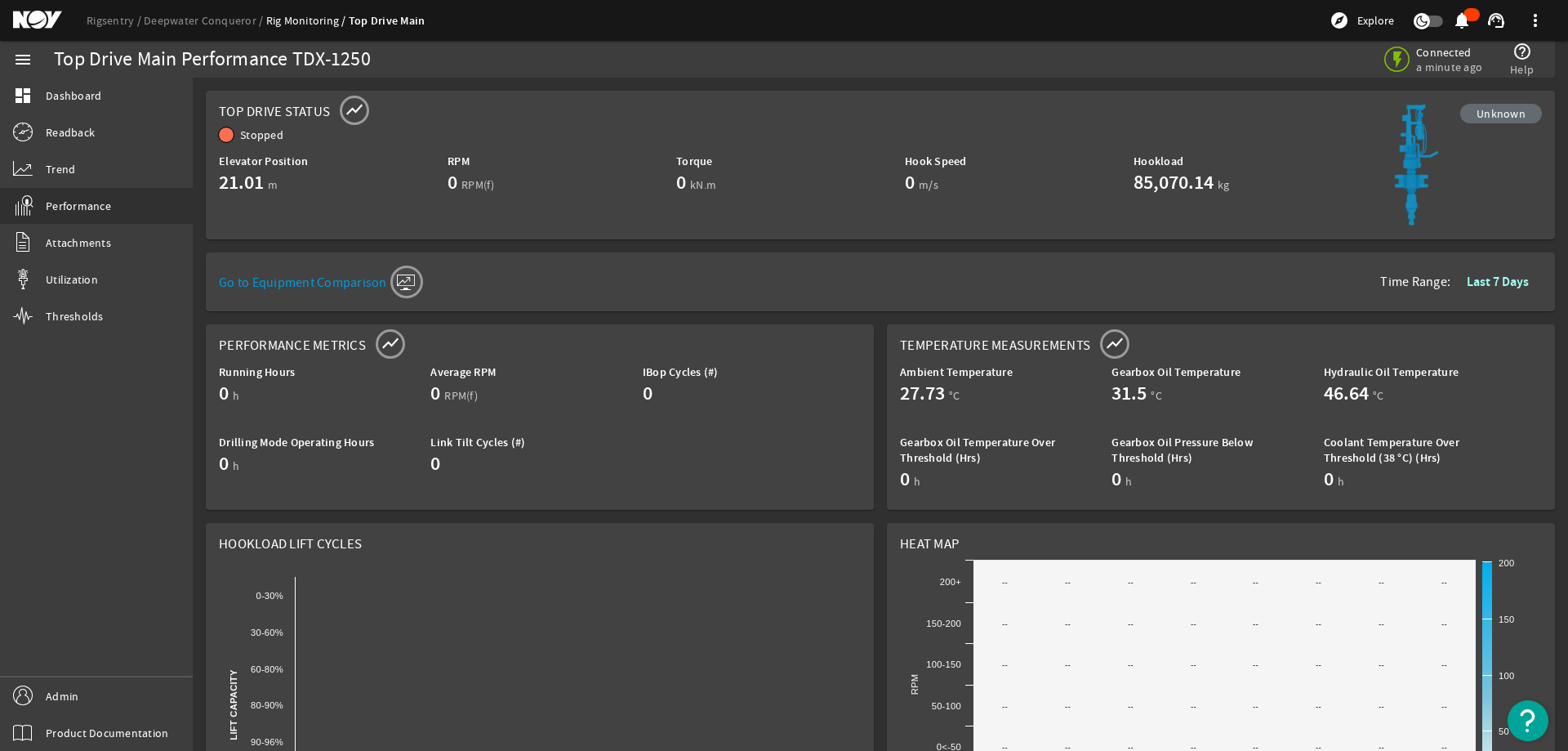
click at [200, 262] on rigsentry-mat-card "Go to Equipment Comparison Time Range: Last 7 Days" at bounding box center [880, 282] width 1363 height 72
click at [93, 97] on span "Dashboard" at bounding box center [74, 95] width 56 height 17
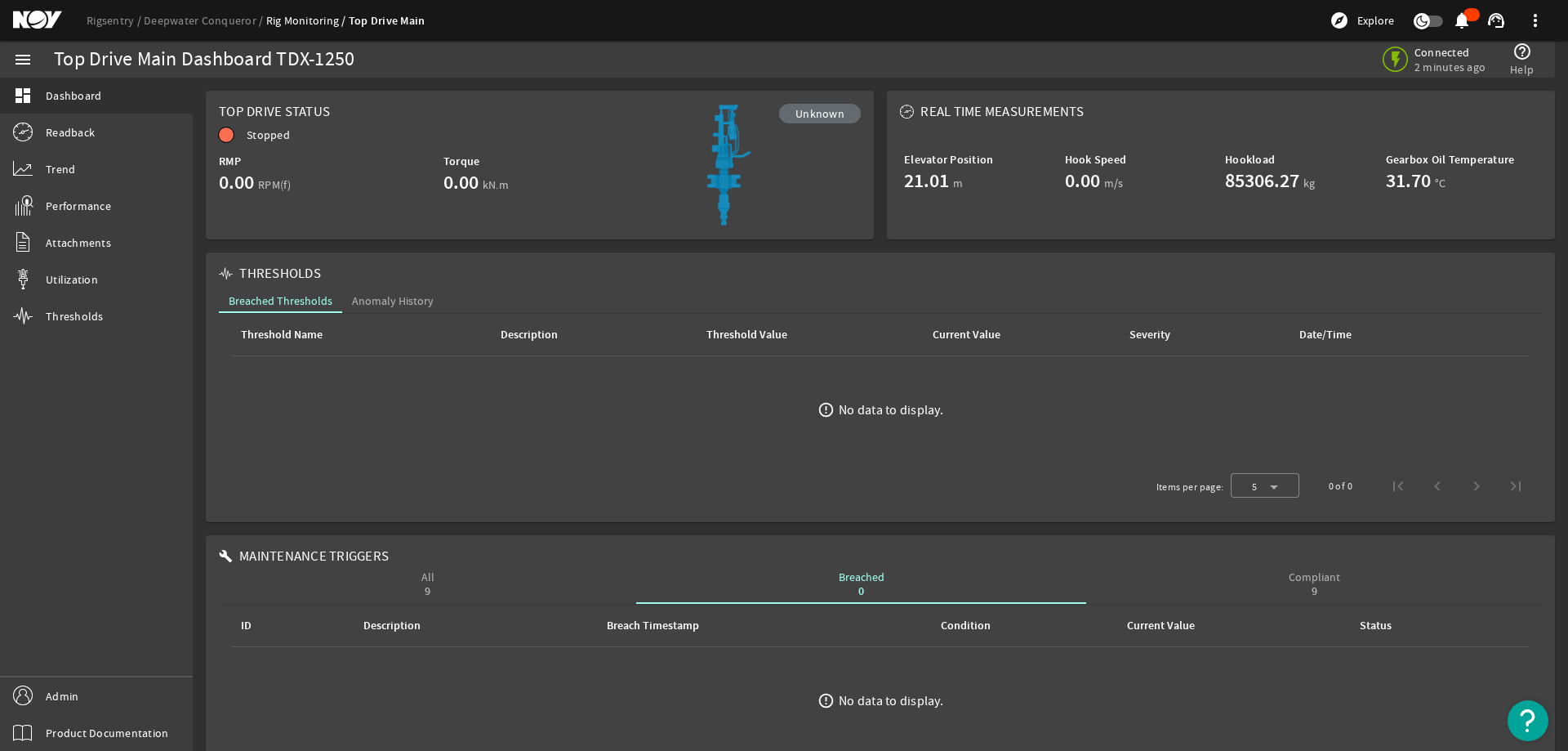
click at [800, 197] on ds-loading-wrapper "Unknown Stopped RMP 0.00 RPM(f) Torque 0.00 kN.m" at bounding box center [540, 163] width 642 height 74
click at [104, 207] on span "Performance" at bounding box center [78, 205] width 66 height 17
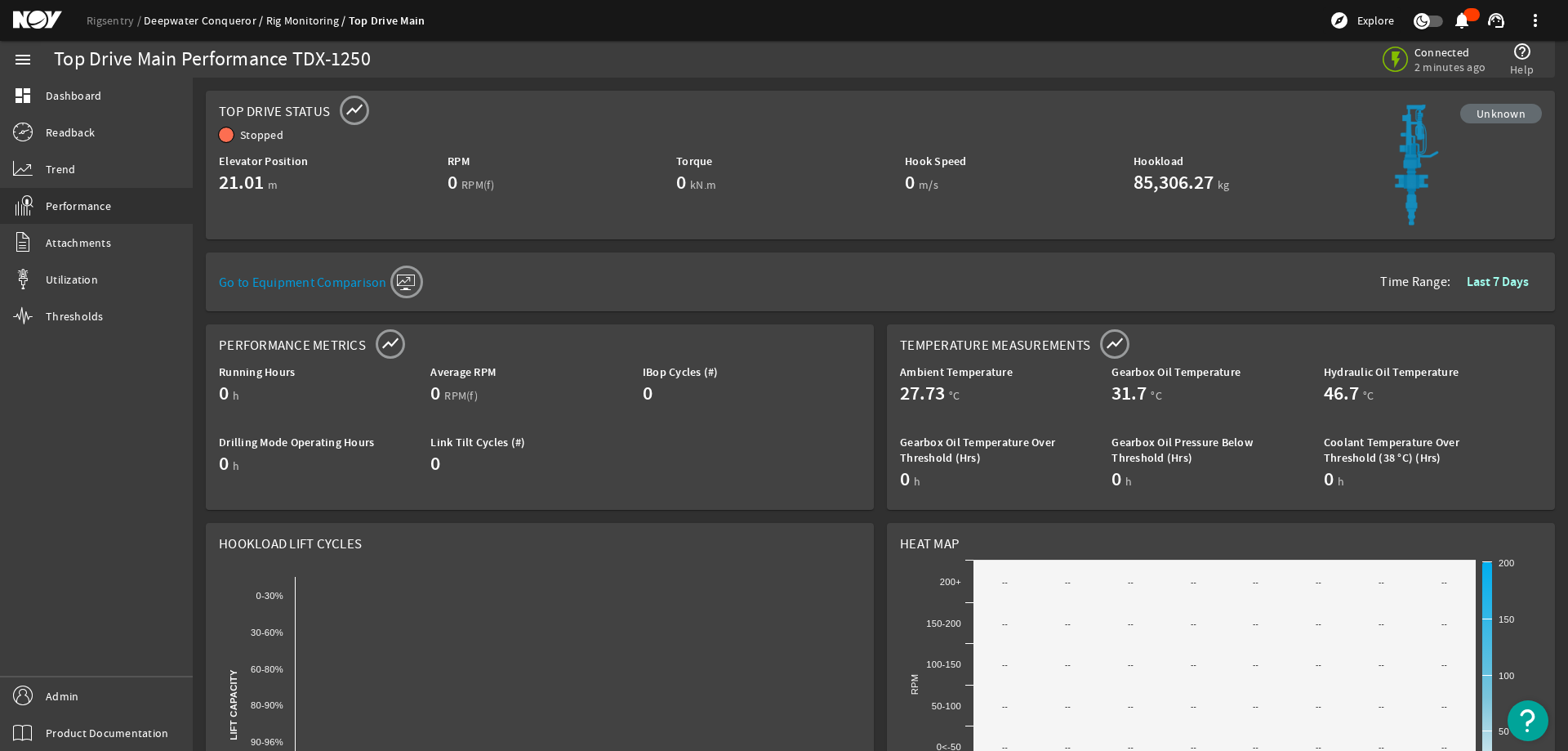
click at [219, 17] on link "Deepwater Conqueror" at bounding box center [205, 20] width 123 height 15
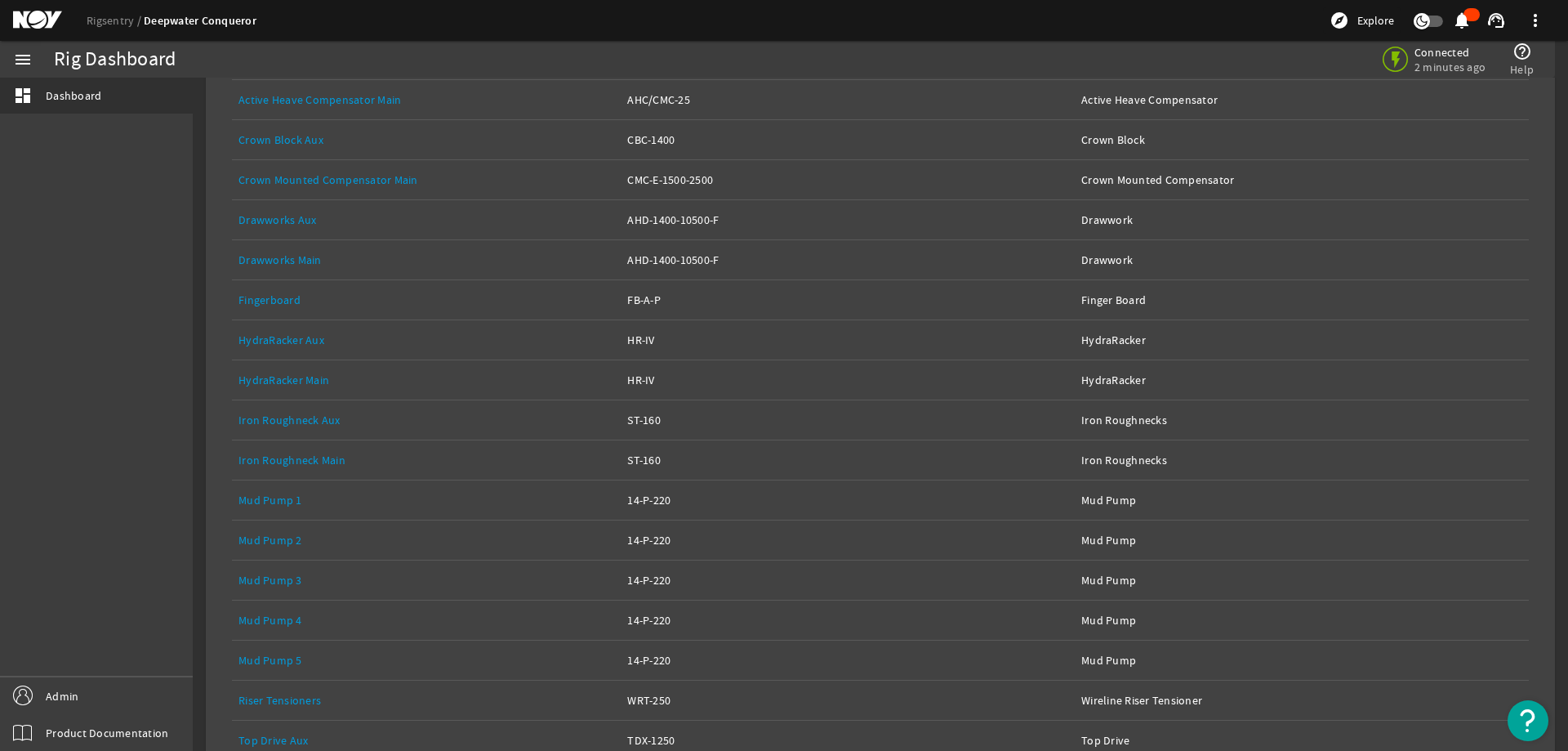
scroll to position [447, 0]
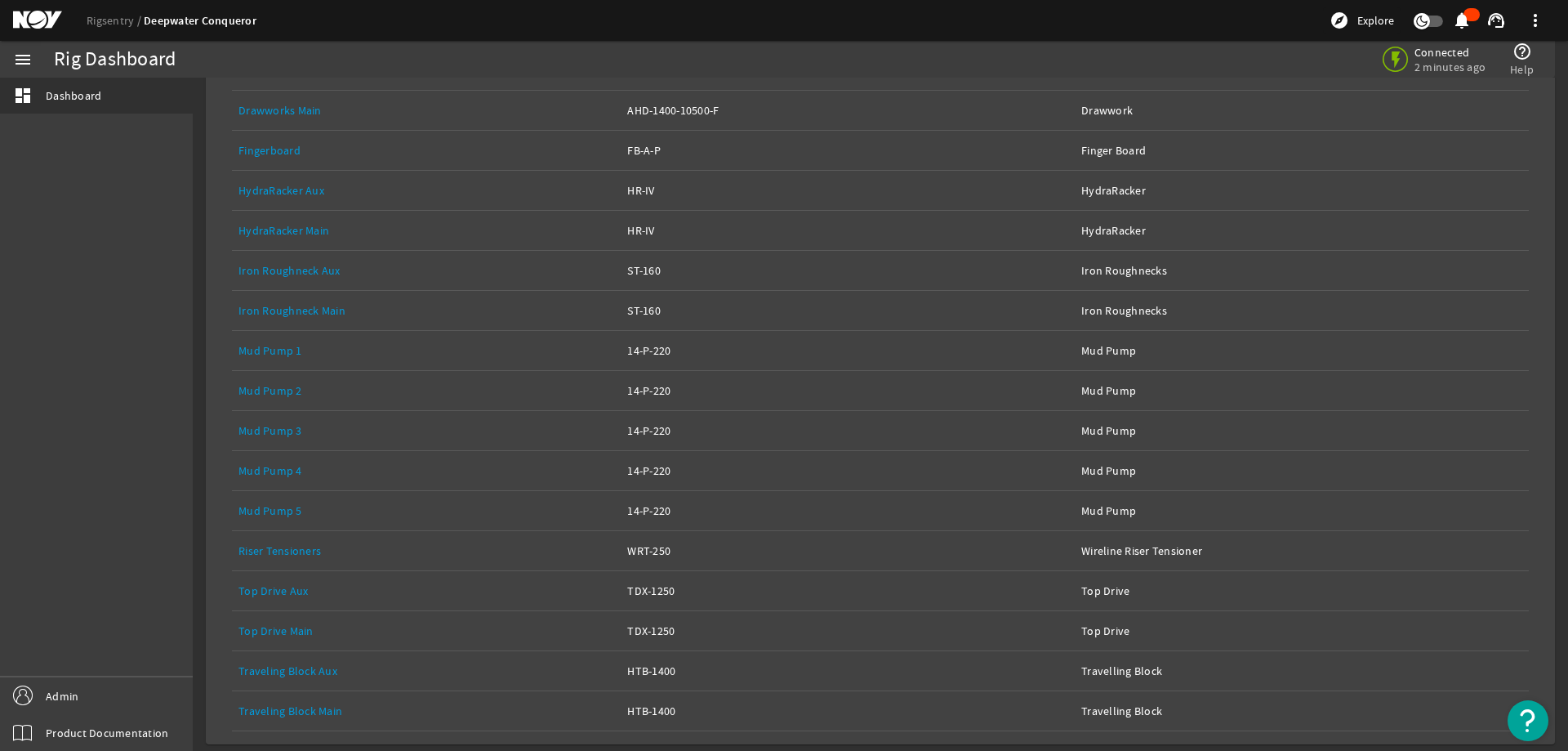
click at [270, 587] on link "Top Drive Aux" at bounding box center [273, 590] width 70 height 15
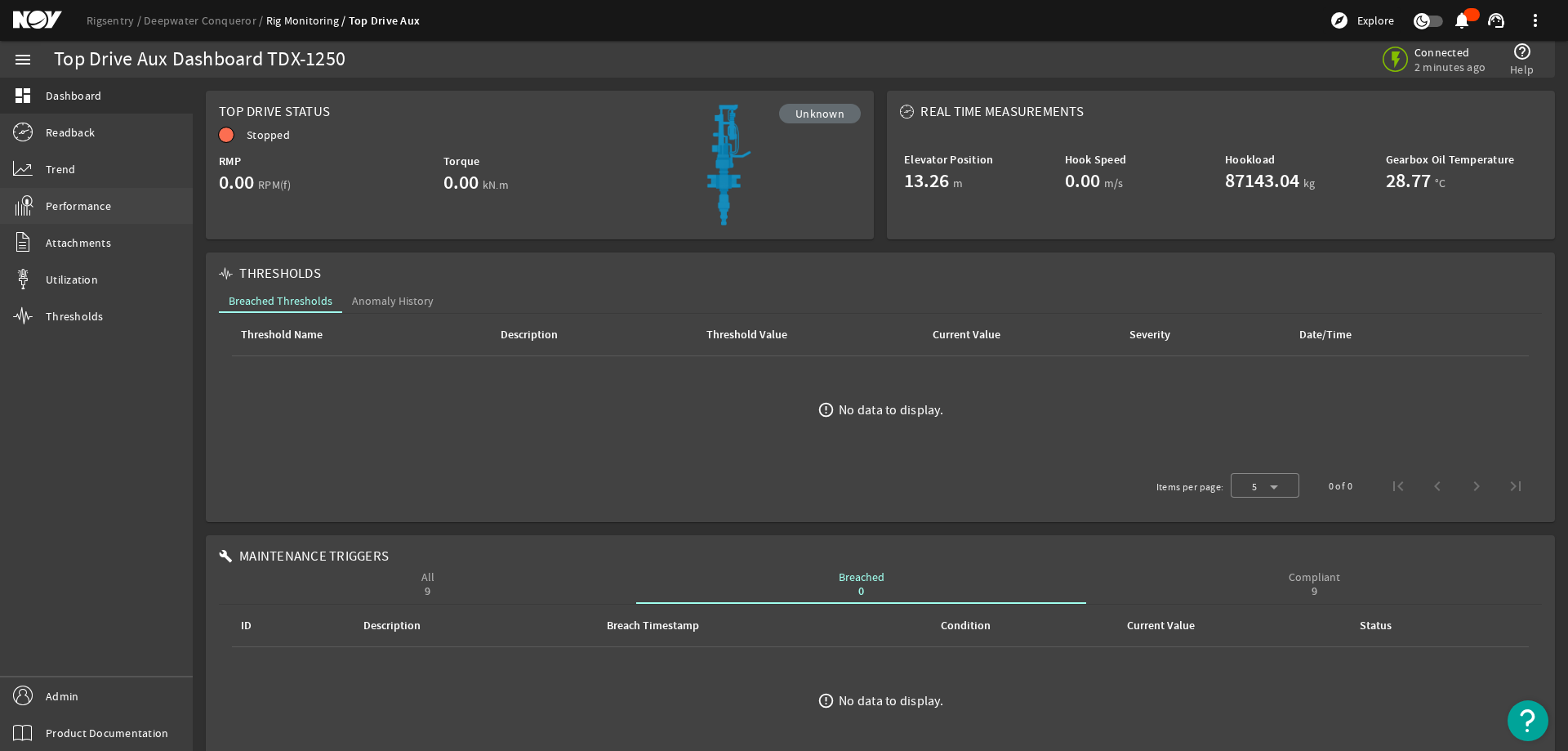
click at [79, 203] on span "Performance" at bounding box center [78, 205] width 66 height 17
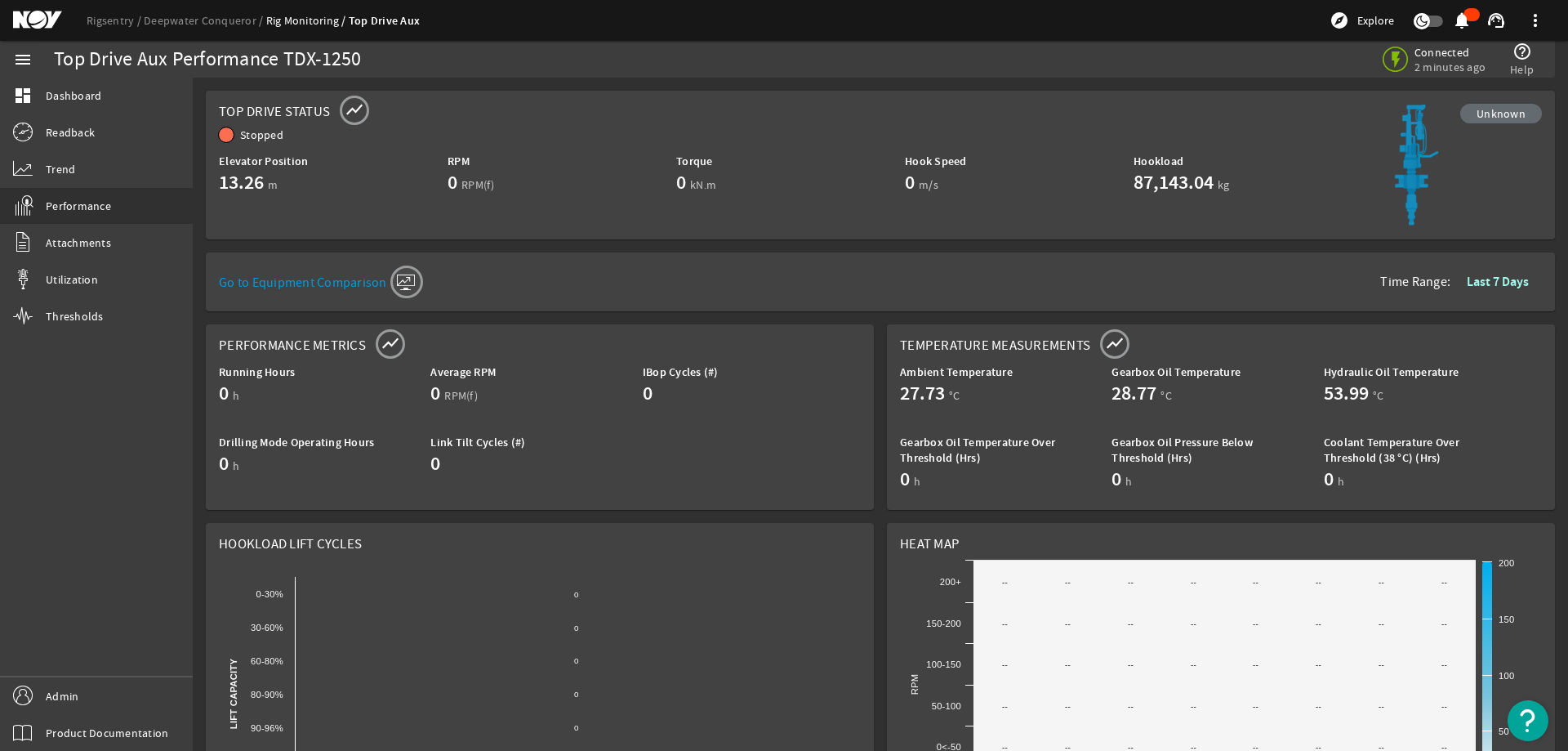
click at [611, 234] on mat-card "Top Drive Status show_chart Unknown Stopped Elevator Position 13.26 m RPM 0 RPM…" at bounding box center [880, 165] width 1349 height 149
click at [103, 100] on link "dashboard Dashboard" at bounding box center [96, 95] width 192 height 36
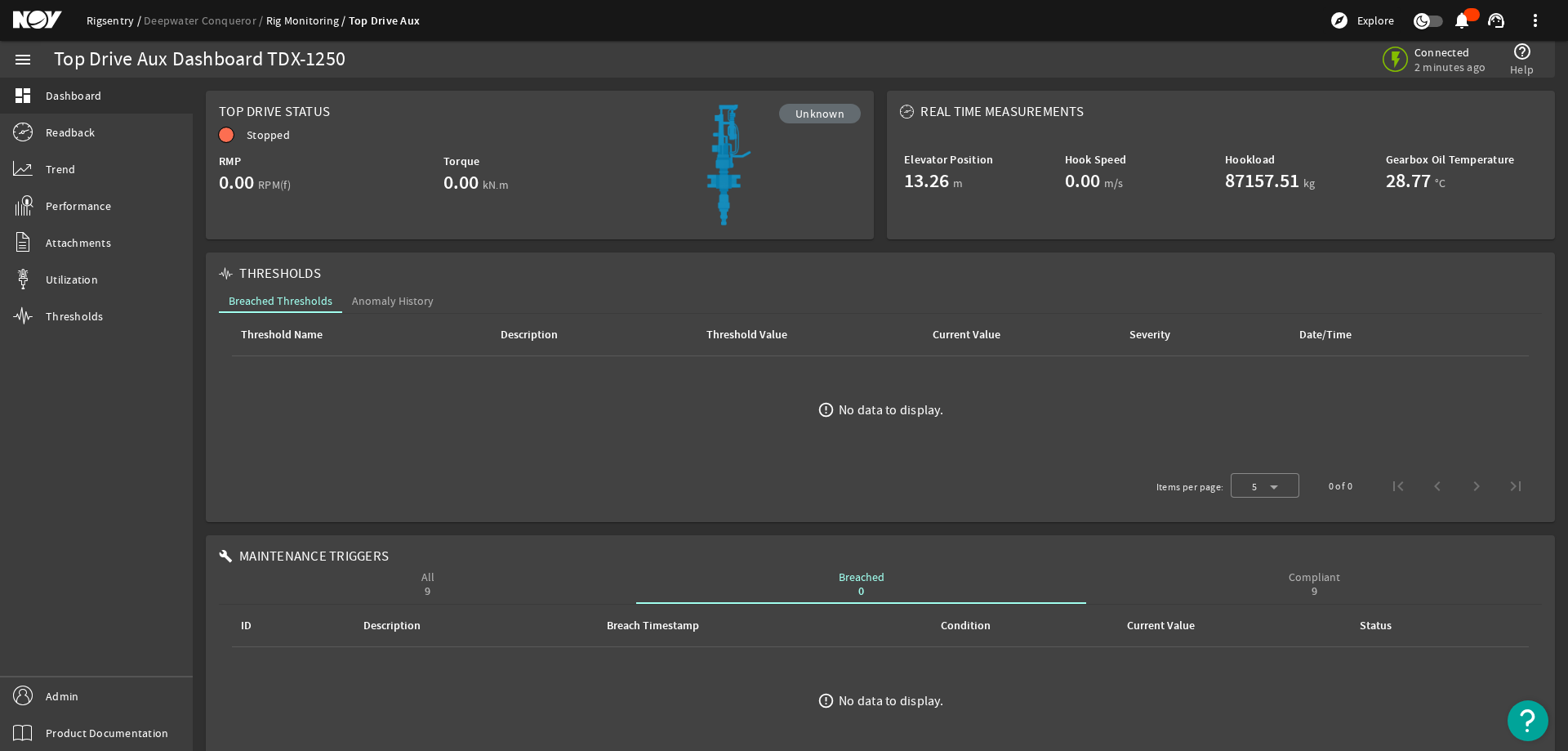
click at [115, 22] on link "Rigsentry" at bounding box center [115, 20] width 57 height 15
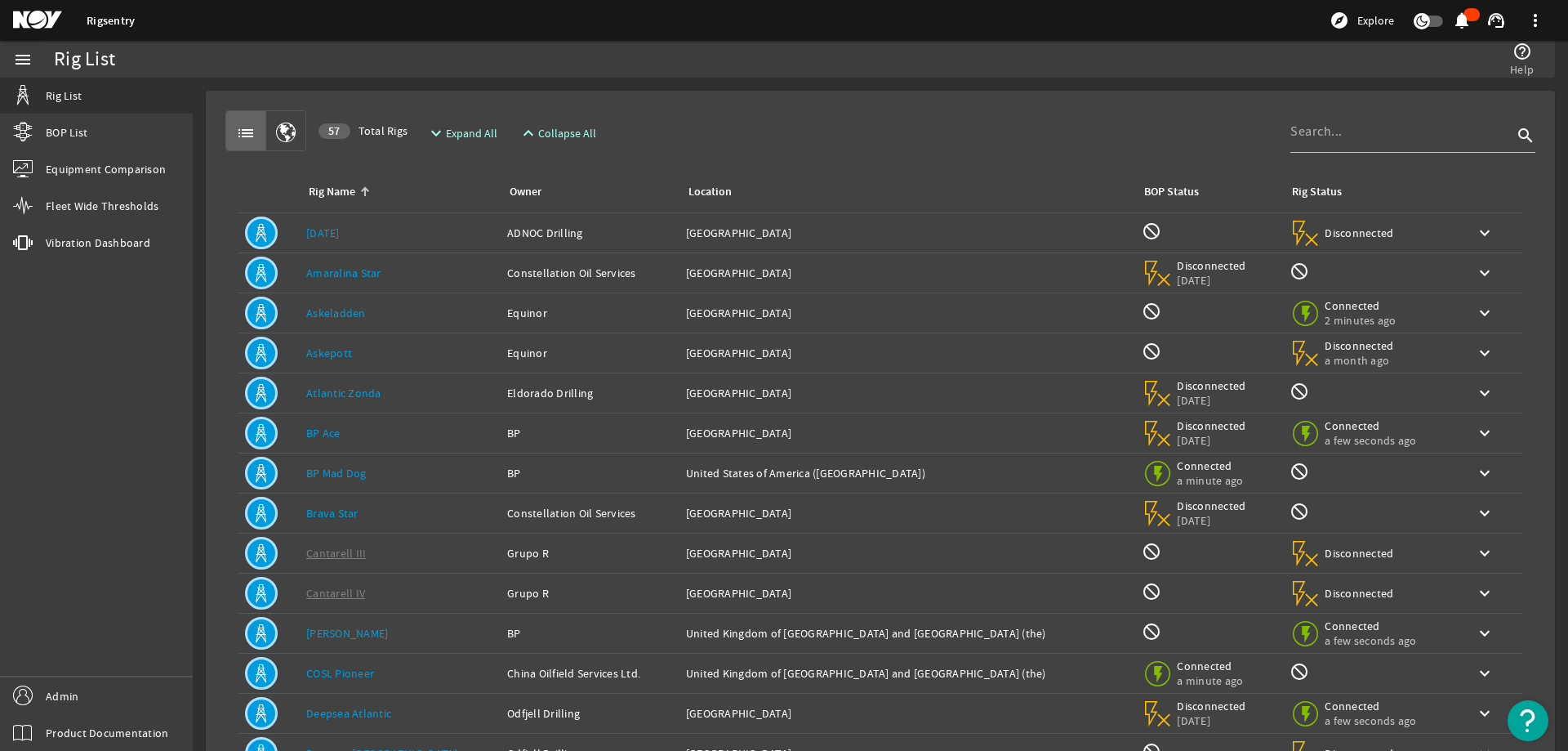
scroll to position [154, 0]
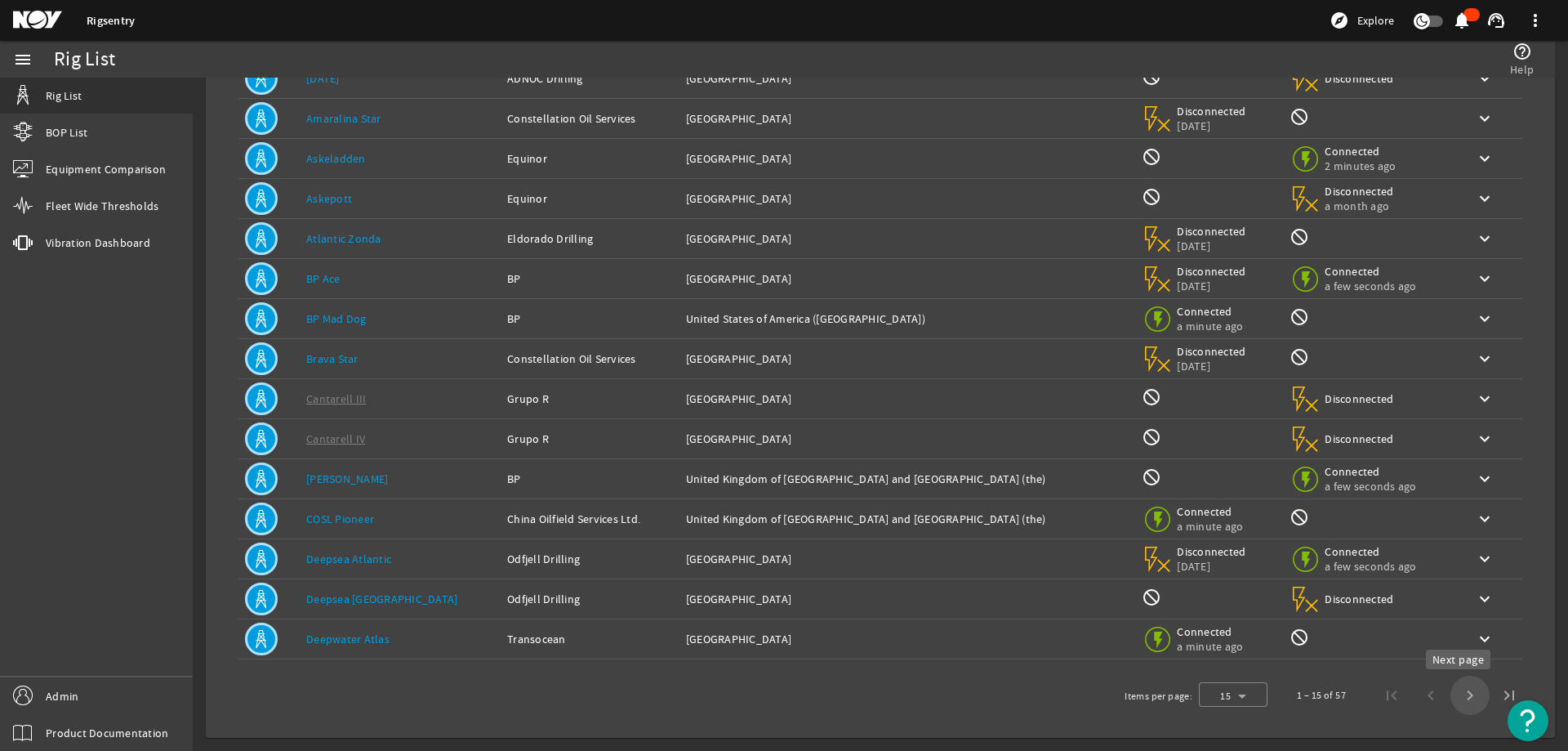
click at [1451, 700] on span "Next page" at bounding box center [1470, 695] width 39 height 39
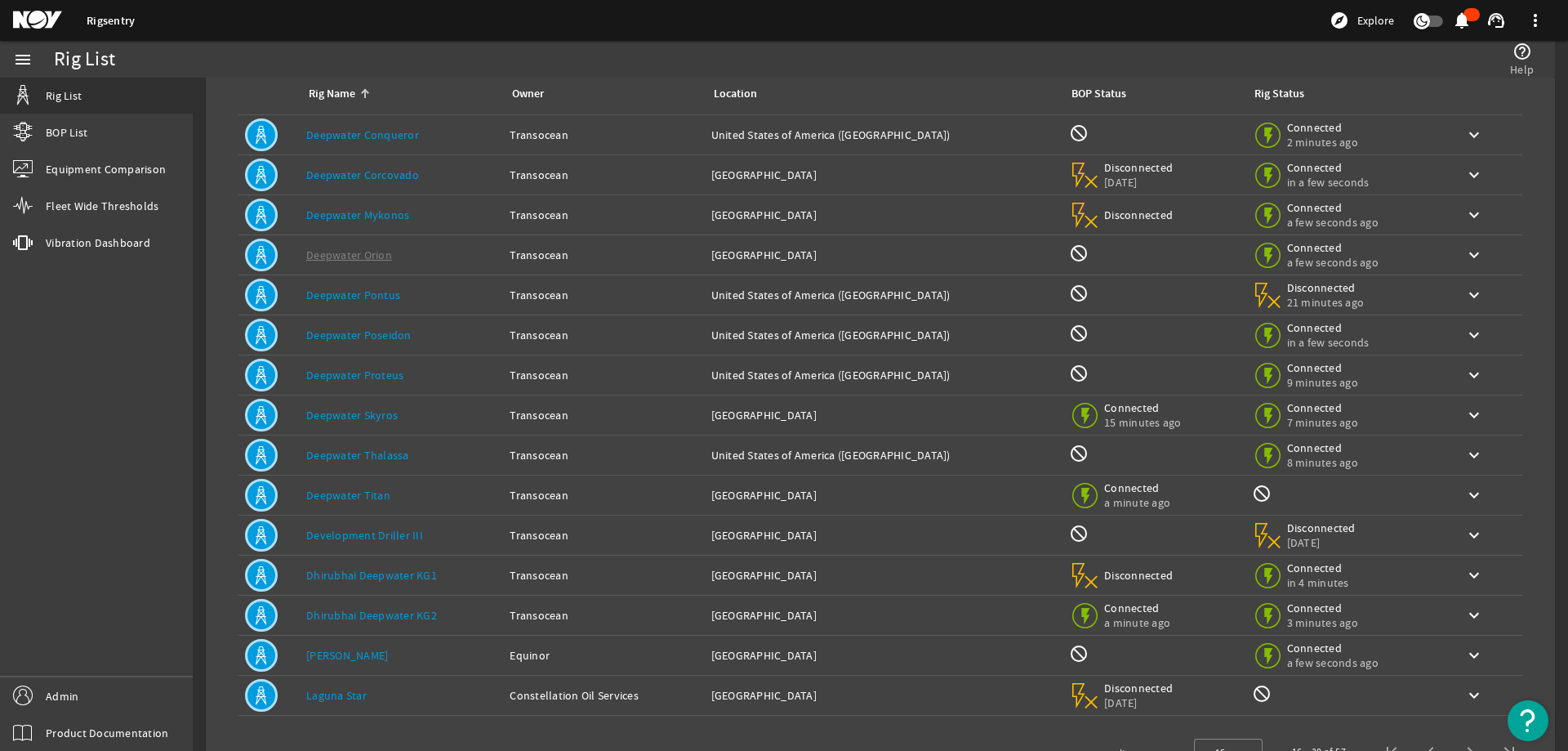
scroll to position [73, 0]
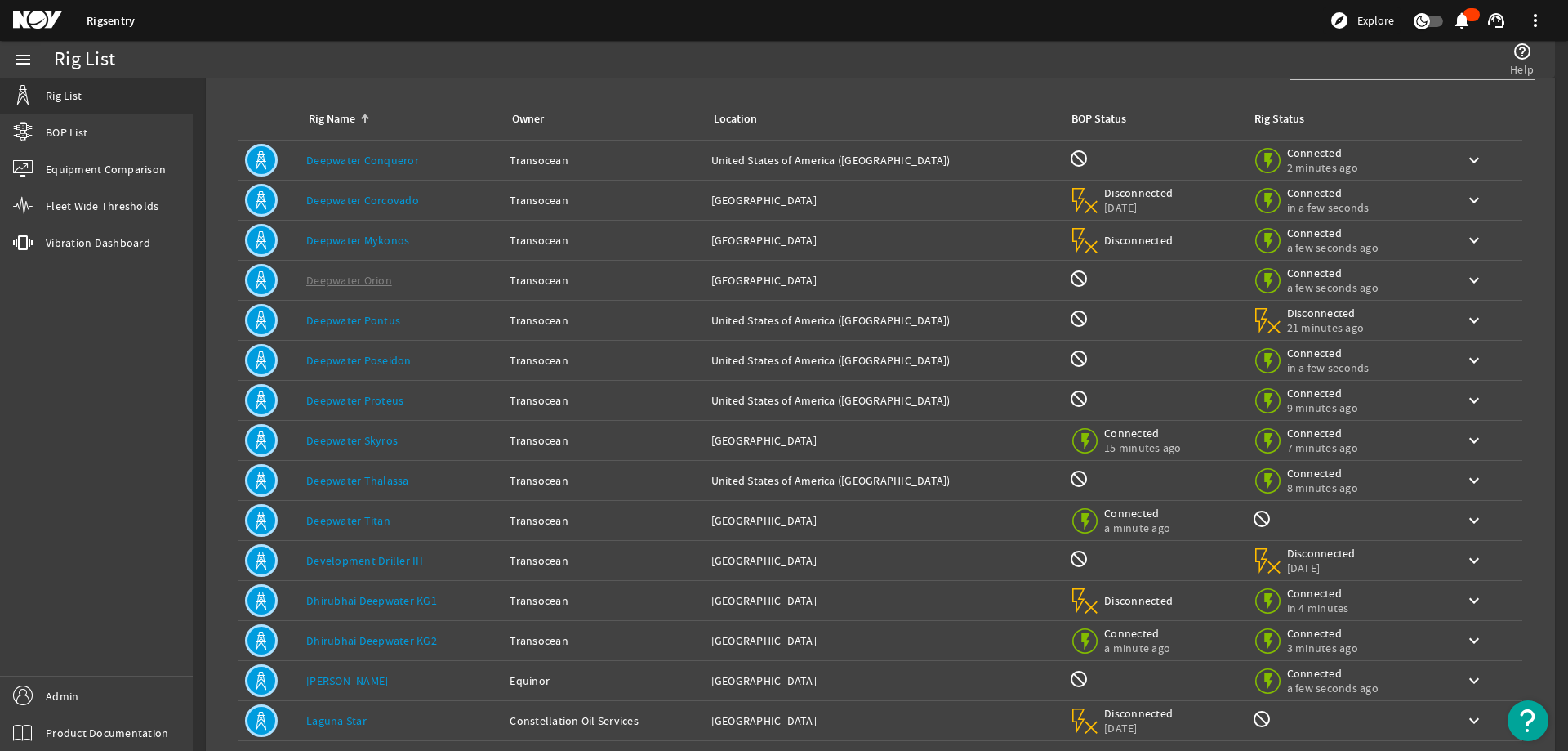
click at [456, 204] on div "Rig Name: [PERSON_NAME]" at bounding box center [401, 200] width 190 height 17
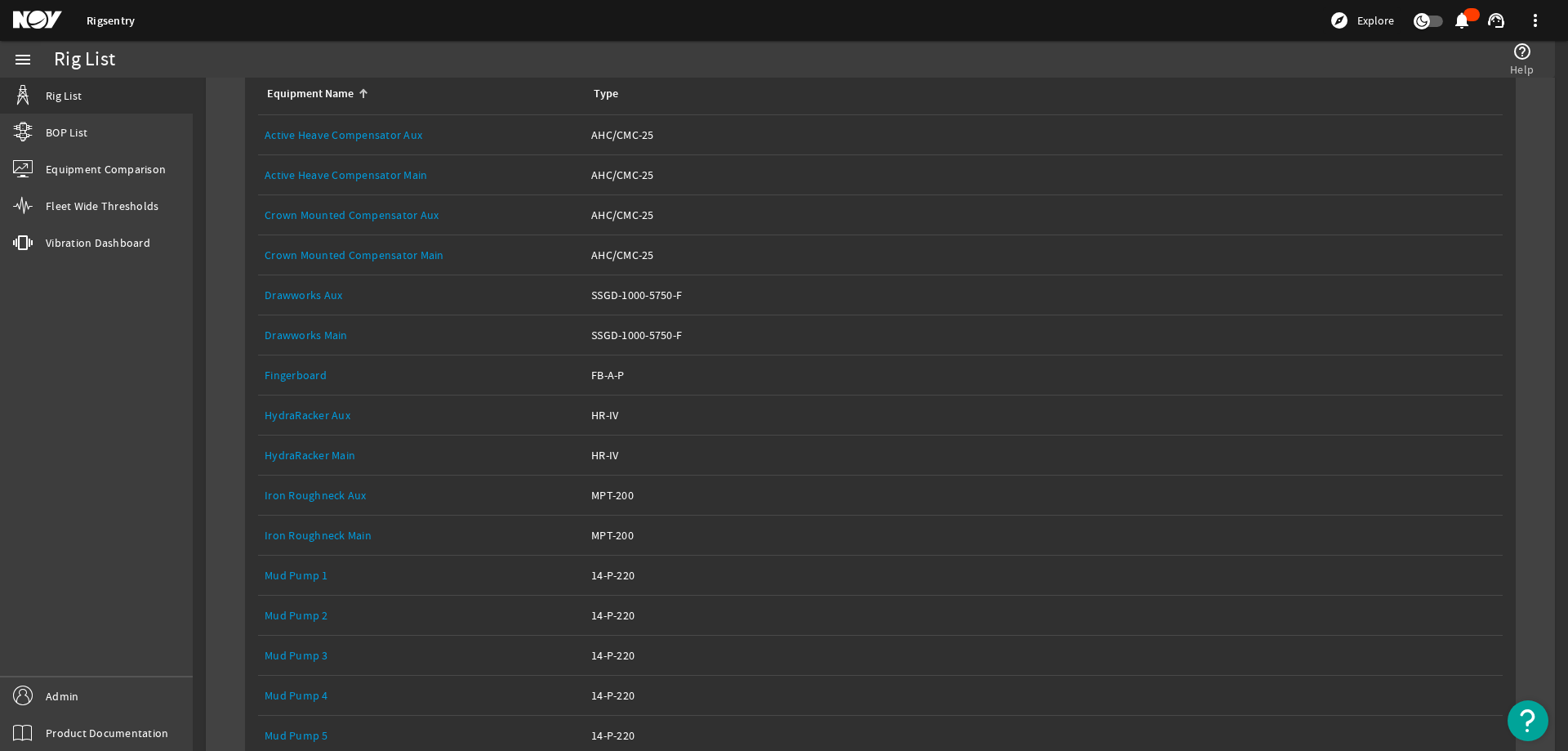
scroll to position [563, 0]
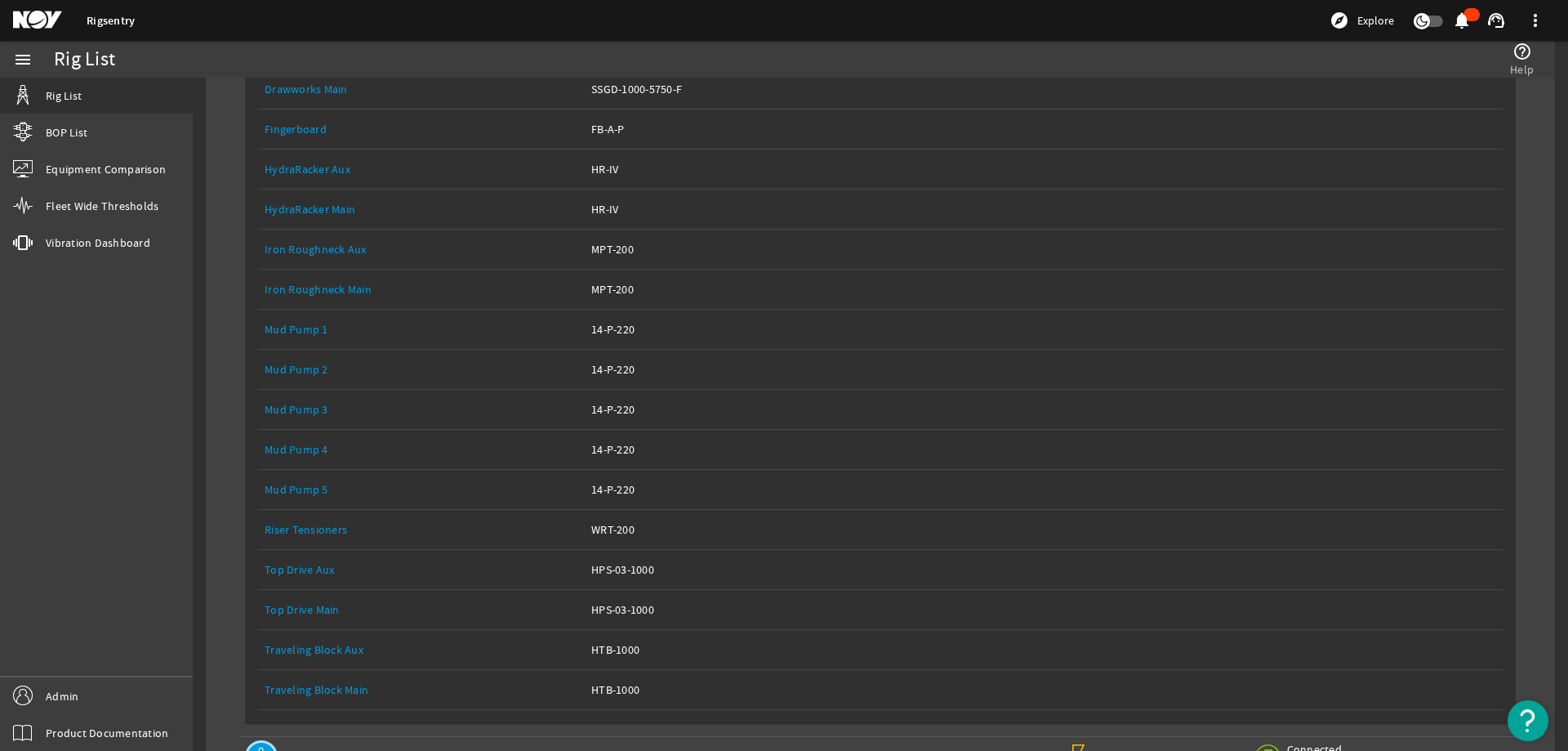
click at [307, 610] on link "Top Drive Main" at bounding box center [302, 610] width 76 height 15
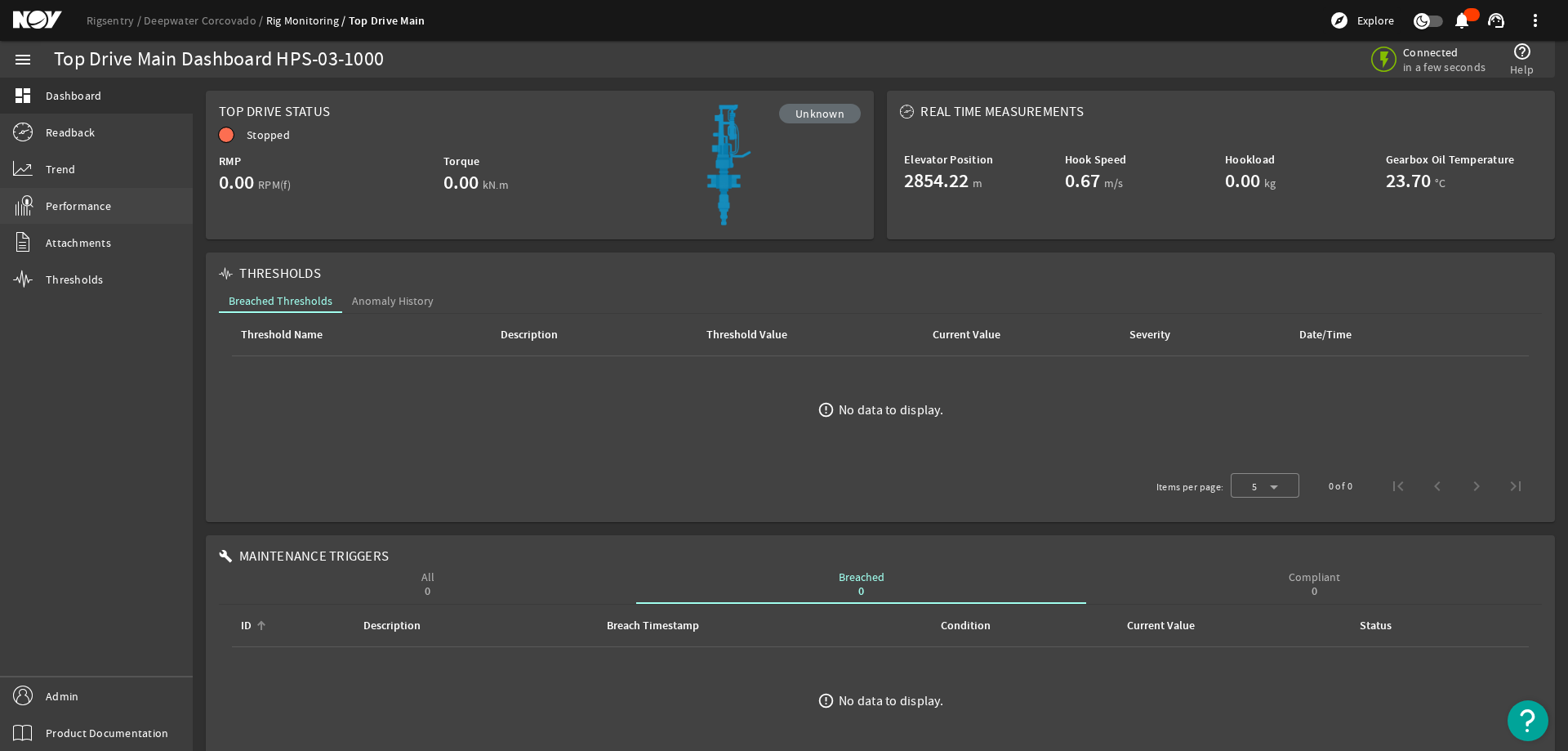
click at [85, 217] on link "Performance" at bounding box center [96, 205] width 192 height 36
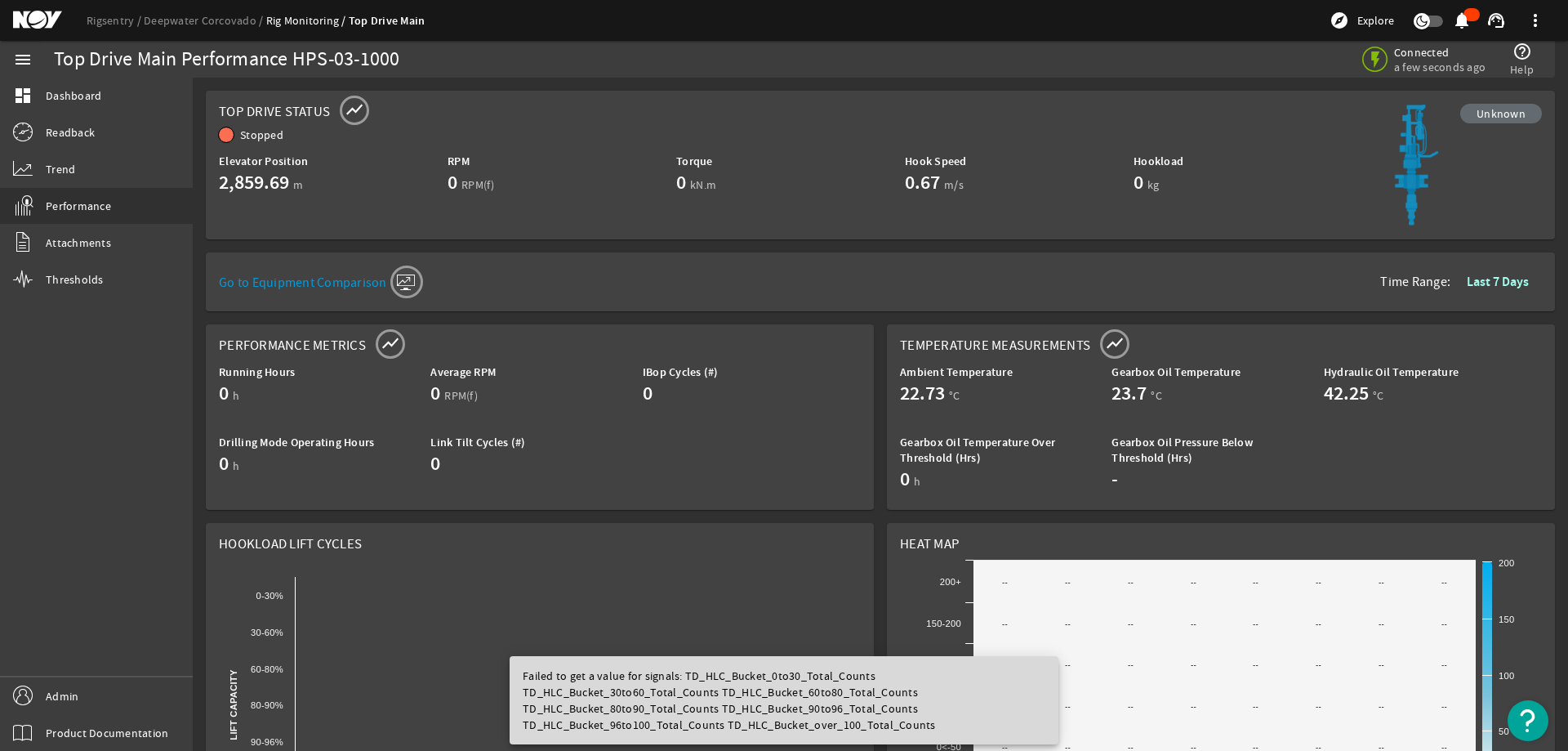
click at [204, 222] on rigsentry-mat-card "Top Drive Status show_chart Unknown Stopped Elevator Position 2,859.69 m RPM 0 …" at bounding box center [880, 165] width 1363 height 162
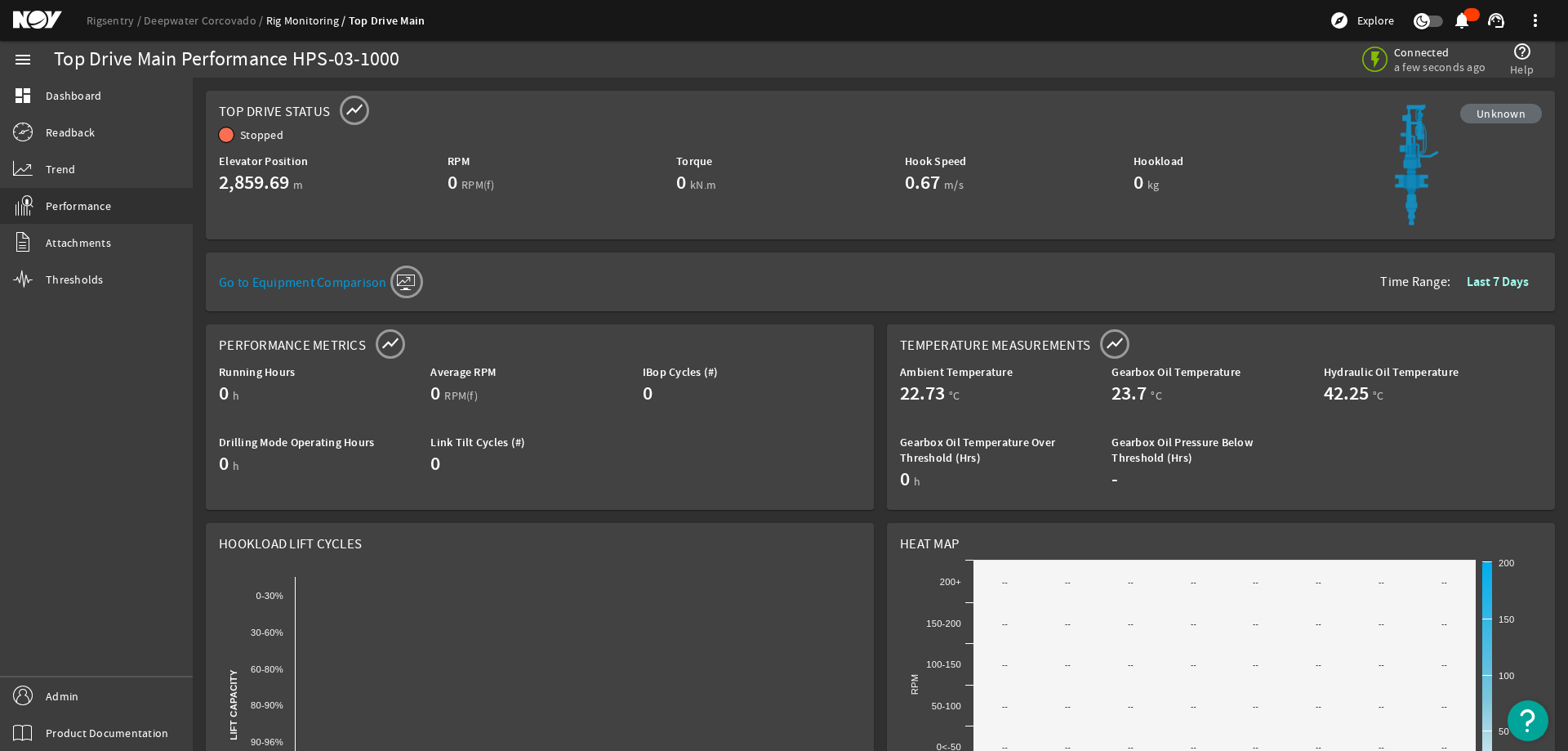
click at [1272, 113] on mat-card "Top Drive Status show_chart Unknown Stopped Elevator Position 2,859.69 m RPM 0 …" at bounding box center [880, 165] width 1349 height 149
click at [217, 18] on link "Deepwater Corcovado" at bounding box center [205, 20] width 123 height 15
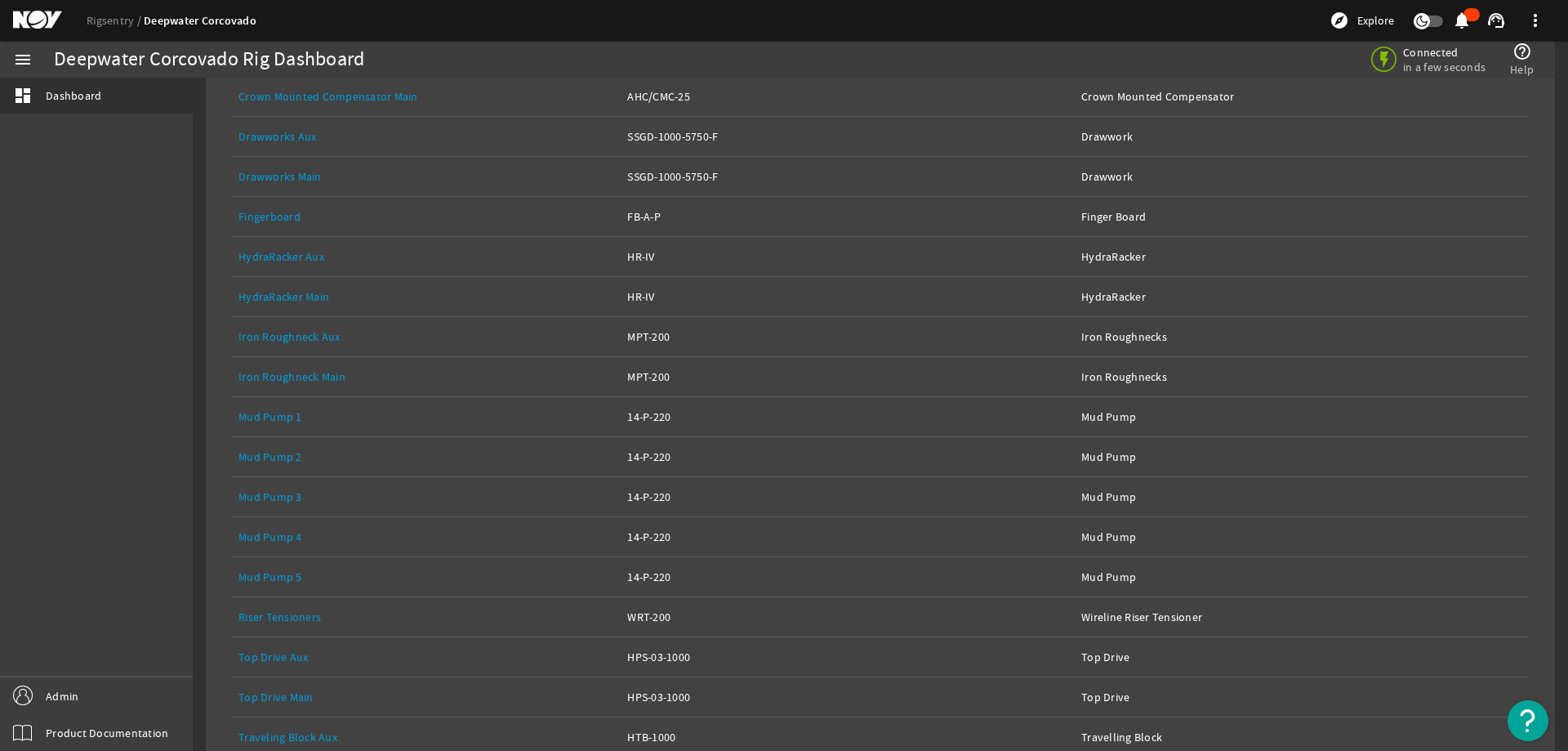
scroll to position [547, 0]
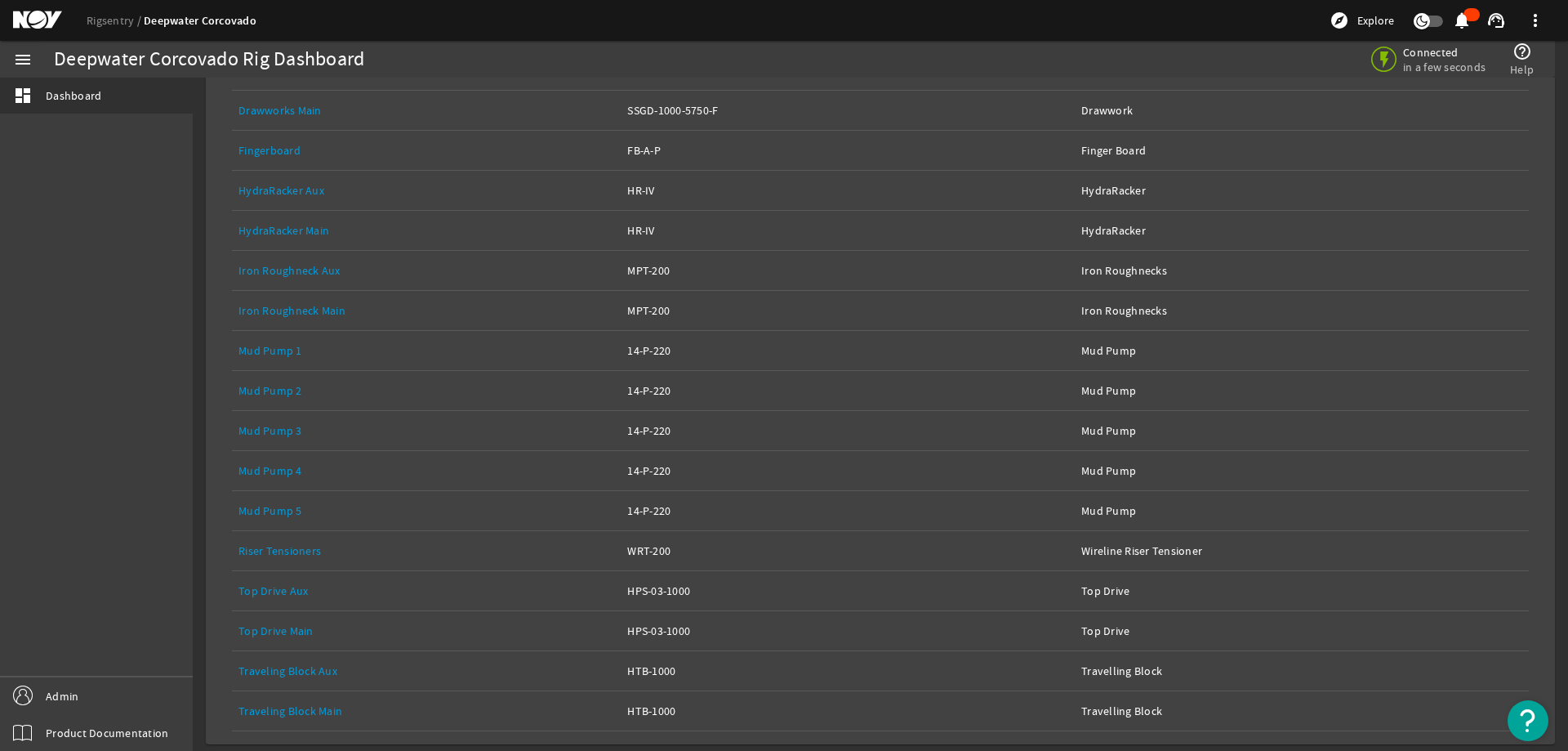
click at [294, 591] on link "Top Drive Aux" at bounding box center [273, 590] width 70 height 15
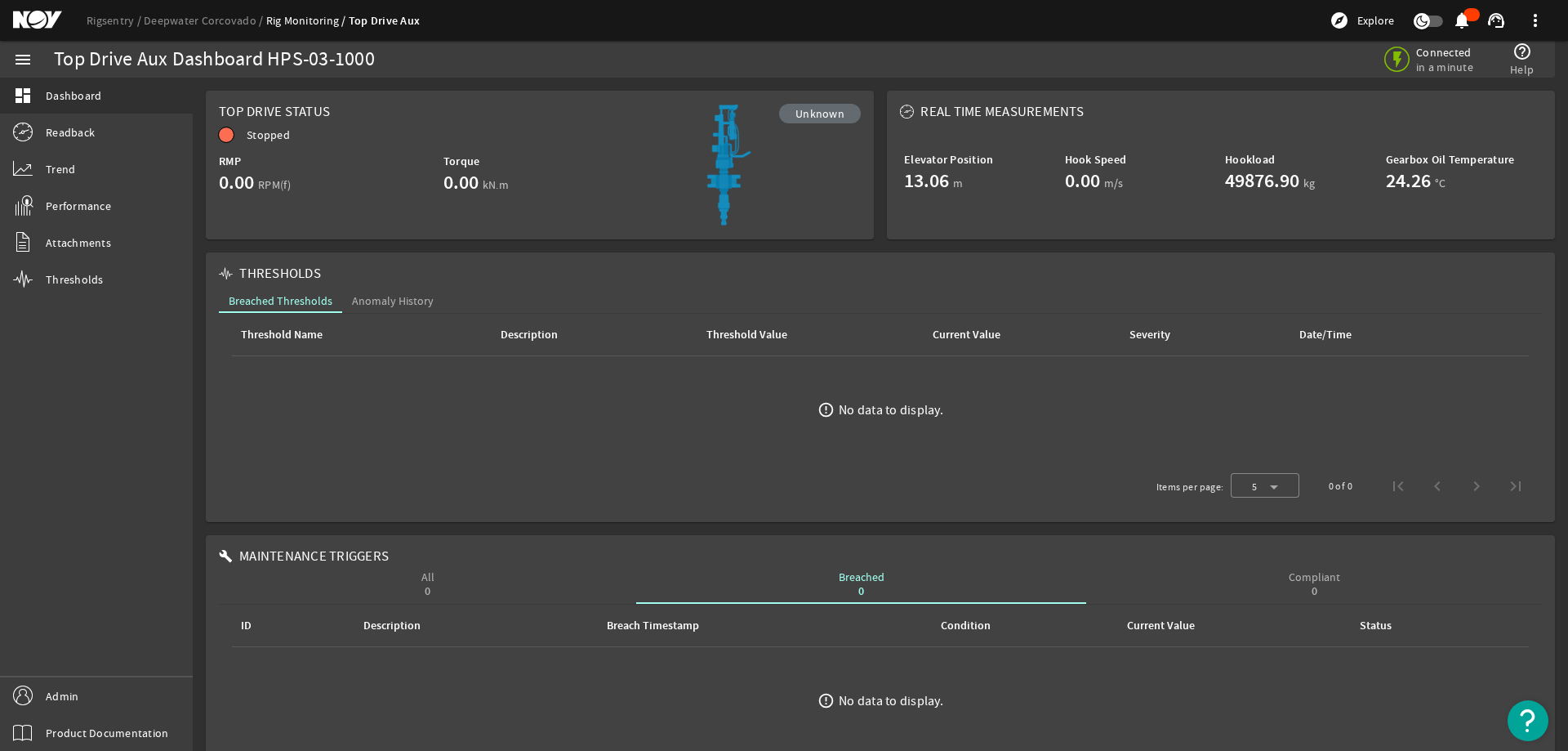
click at [563, 84] on rigsentry-mat-card "Top Drive Status Unknown Stopped RMP 0.00 RPM(f) Torque 0.00 kN.m" at bounding box center [540, 165] width 681 height 162
click at [659, 100] on mat-card "Top Drive Status Unknown Stopped RMP 0.00 RPM(f) Torque 0.00 kN.m" at bounding box center [540, 165] width 668 height 149
click at [564, 86] on rigsentry-mat-card "Top Drive Status Unknown Stopped RMP 0.00 RPM(f) Torque 0.00 kN.m" at bounding box center [540, 165] width 681 height 162
click at [118, 203] on link "Performance" at bounding box center [96, 205] width 192 height 36
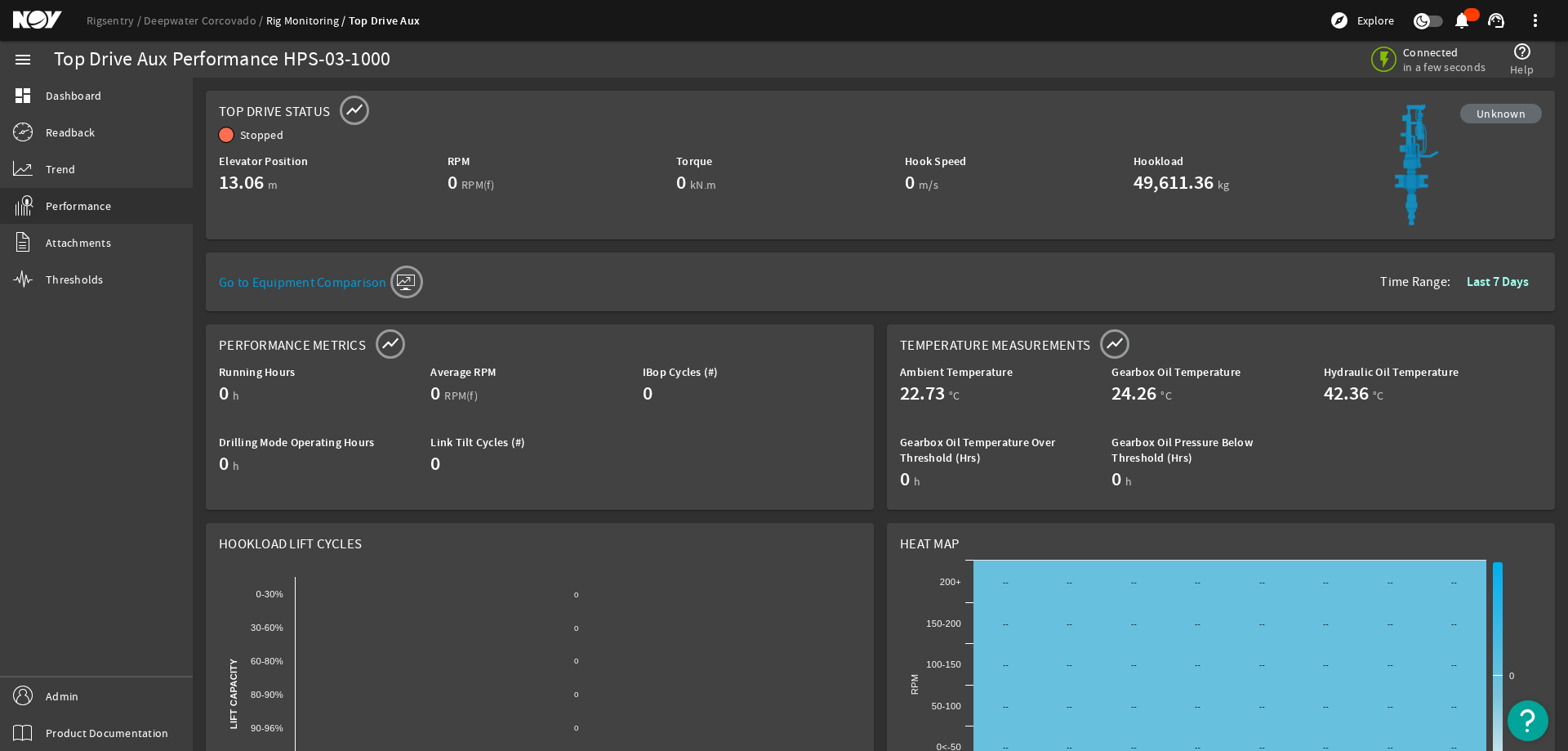
click at [704, 94] on mat-card "Top Drive Status show_chart Unknown Stopped Elevator Position 13.06 m RPM 0 RPM…" at bounding box center [880, 165] width 1349 height 149
click at [856, 100] on mat-card "Top Drive Status show_chart Unknown Stopped Elevator Position 13.06 m RPM 0 RPM…" at bounding box center [880, 165] width 1349 height 149
click at [222, 22] on link "Deepwater Corcovado" at bounding box center [205, 20] width 123 height 15
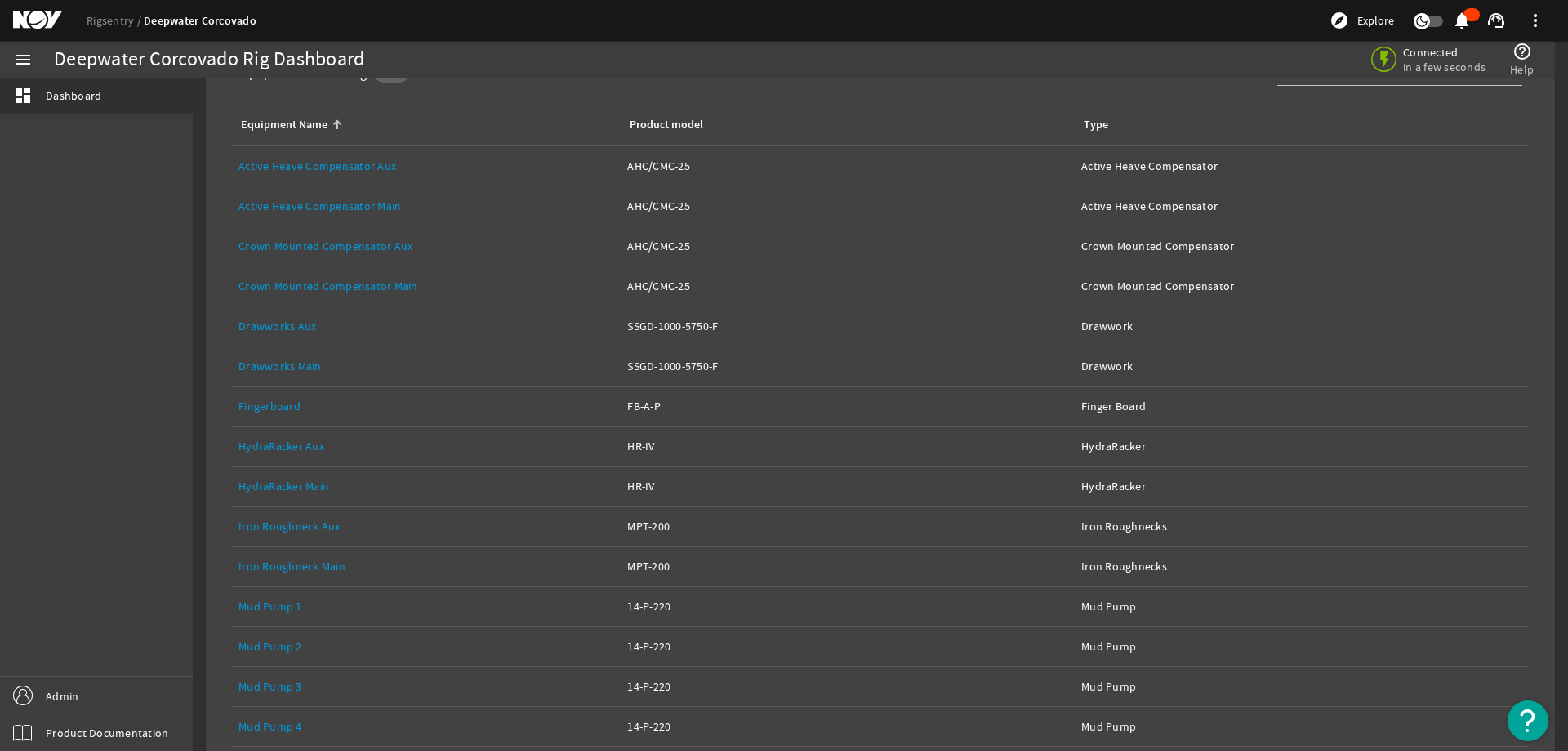
scroll to position [490, 0]
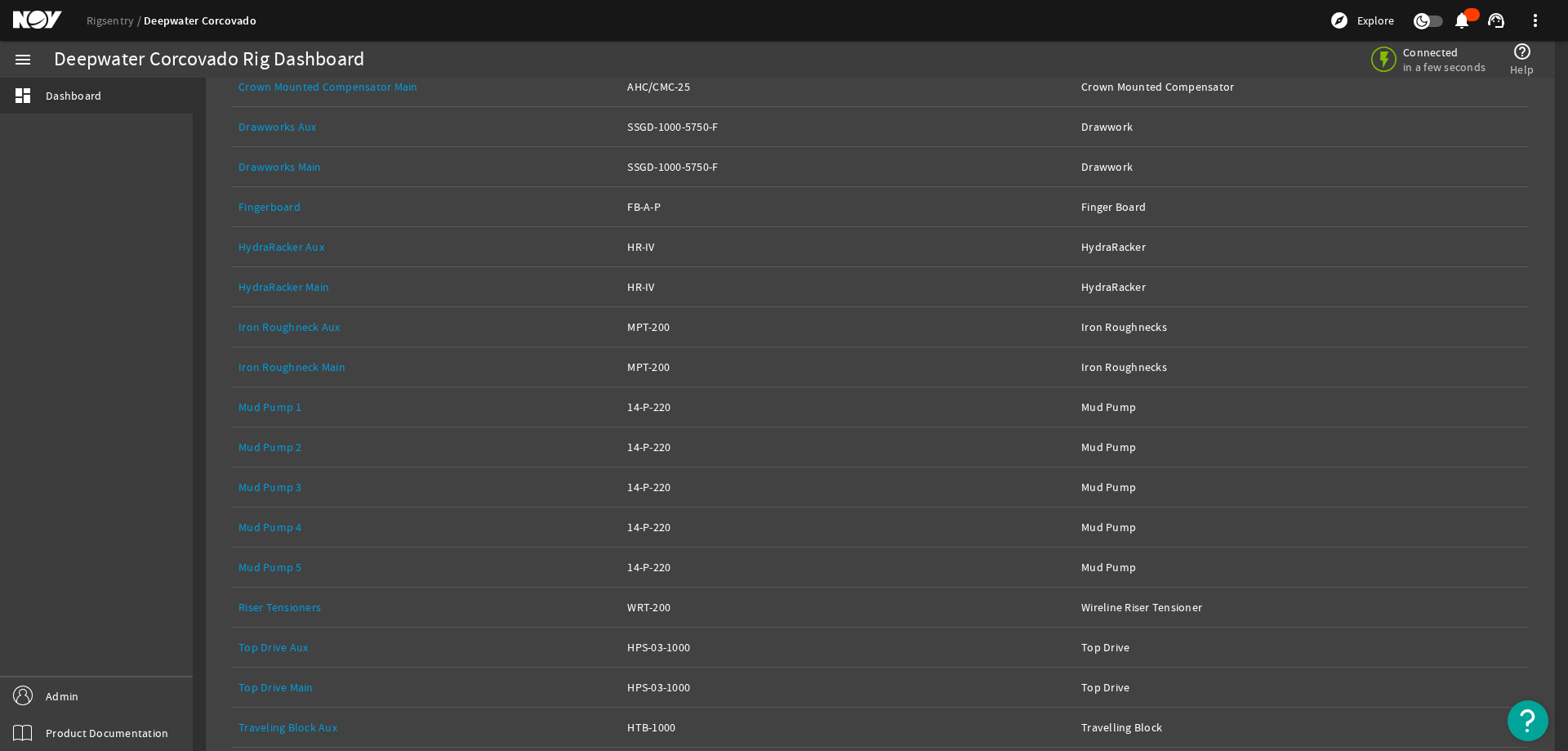
click at [291, 691] on link "Top Drive Main" at bounding box center [276, 687] width 76 height 15
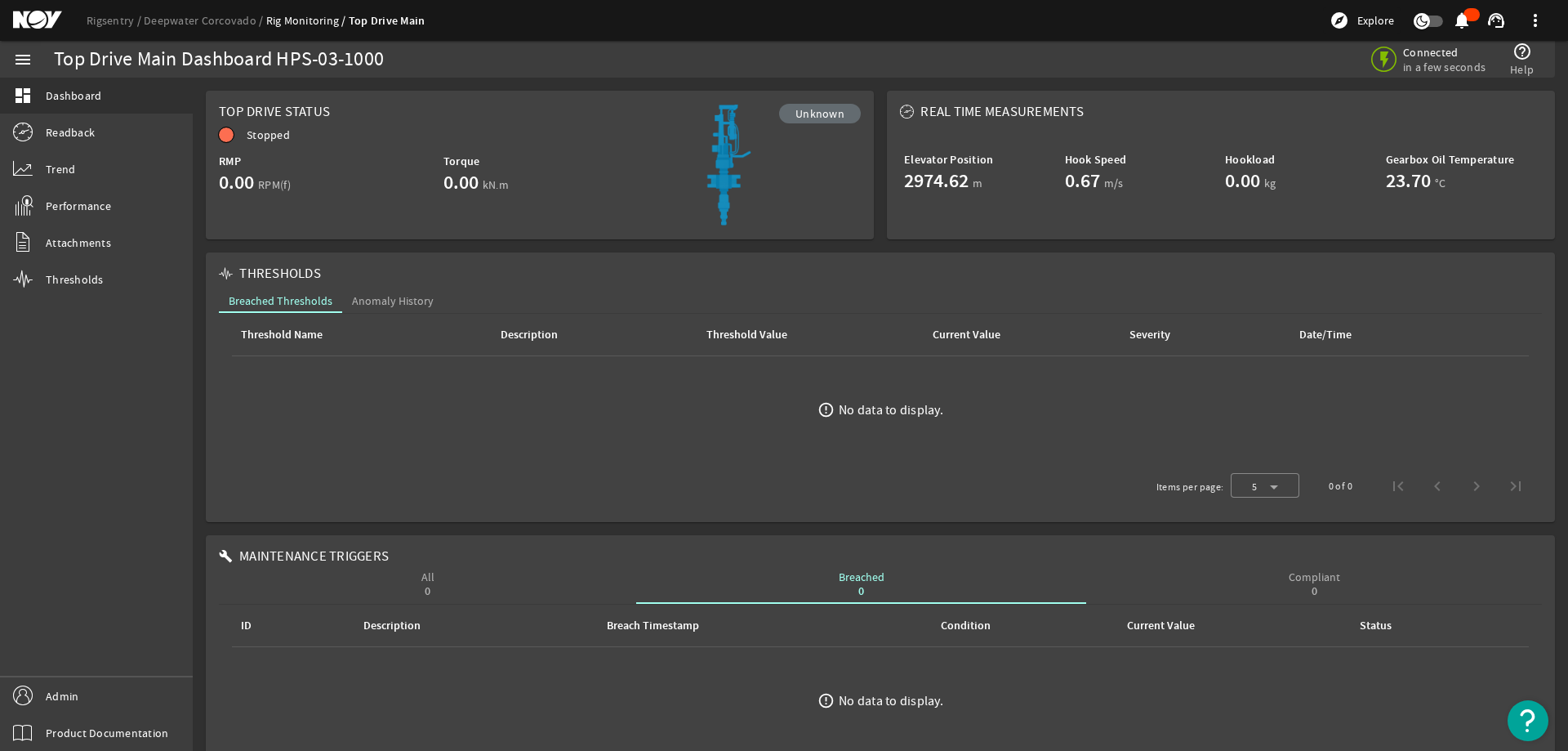
click at [620, 83] on mat-sidenav-content "Top Drive Main Dashboard HPS-03-1000 Connected in a few seconds help_outline He…" at bounding box center [880, 414] width 1376 height 673
click at [630, 94] on mat-card "Top Drive Status Unknown Stopped RMP 0.00 RPM(f) Torque 0.00 kN.m" at bounding box center [540, 165] width 668 height 149
click at [553, 100] on mat-card "Top Drive Status Unknown Stopped RMP 0.00 RPM(f) Torque 0.00 kN.m" at bounding box center [540, 165] width 668 height 149
click at [113, 20] on link "Rigsentry" at bounding box center [115, 20] width 57 height 15
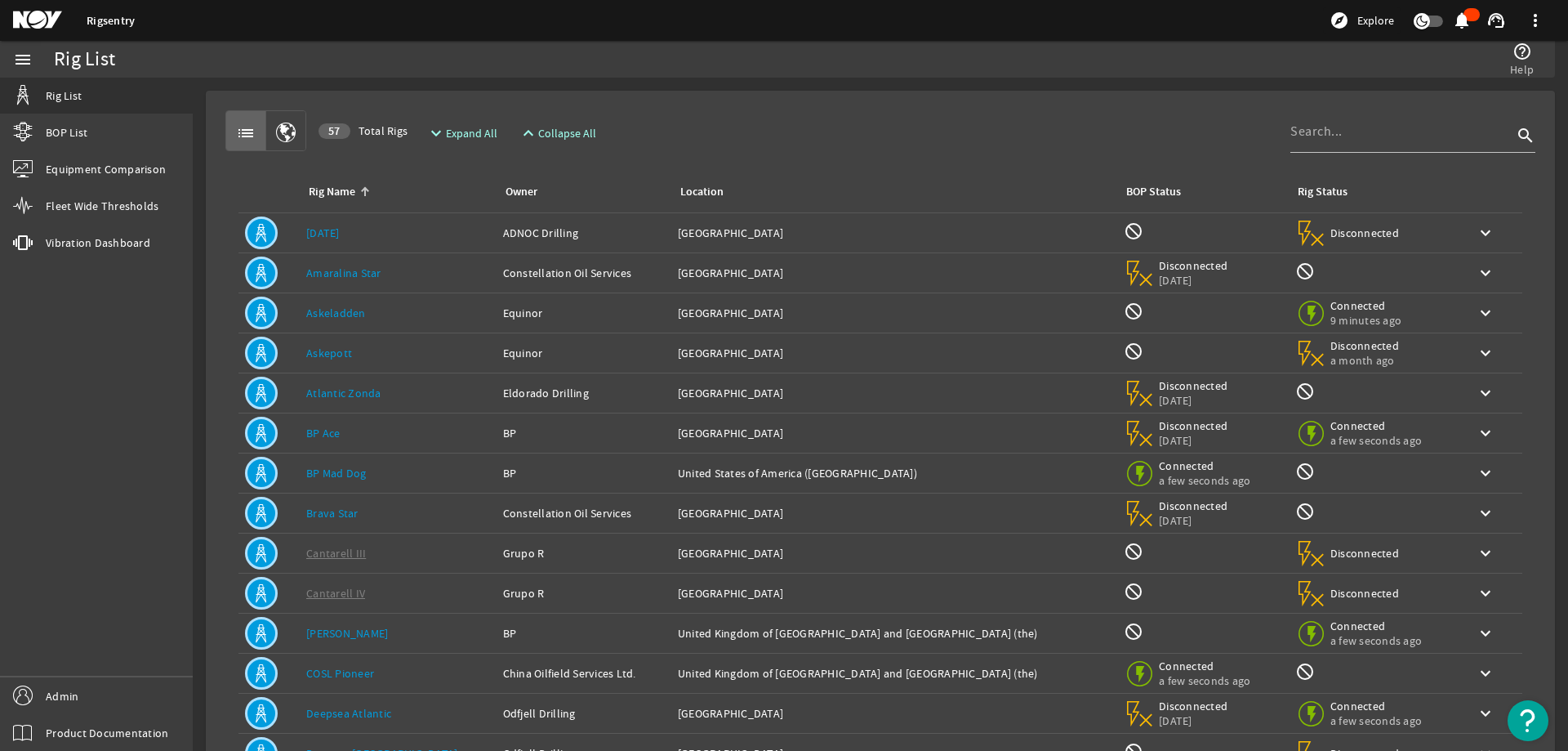
click at [430, 305] on div "Rig Name: Askeladden" at bounding box center [397, 313] width 183 height 17
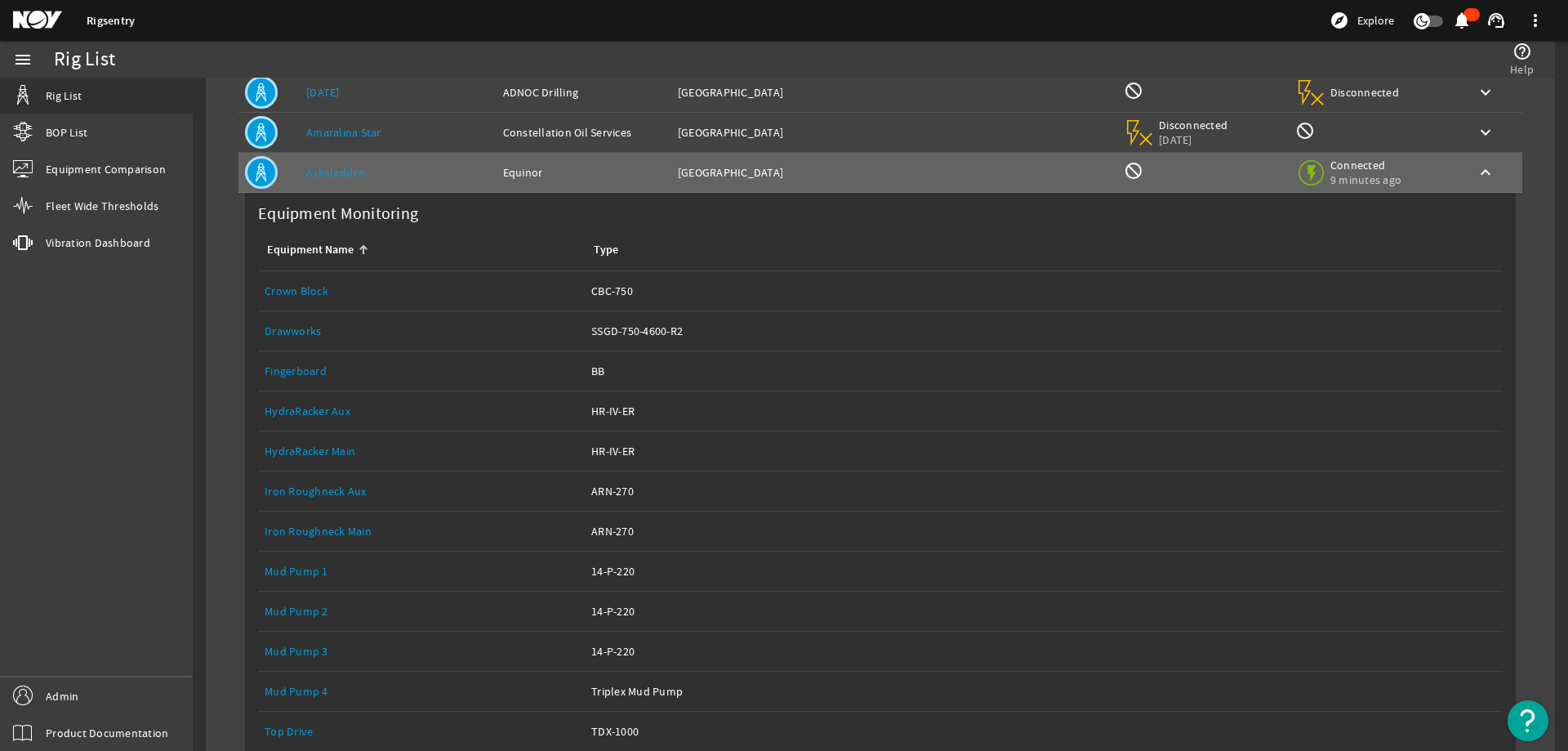
scroll to position [327, 0]
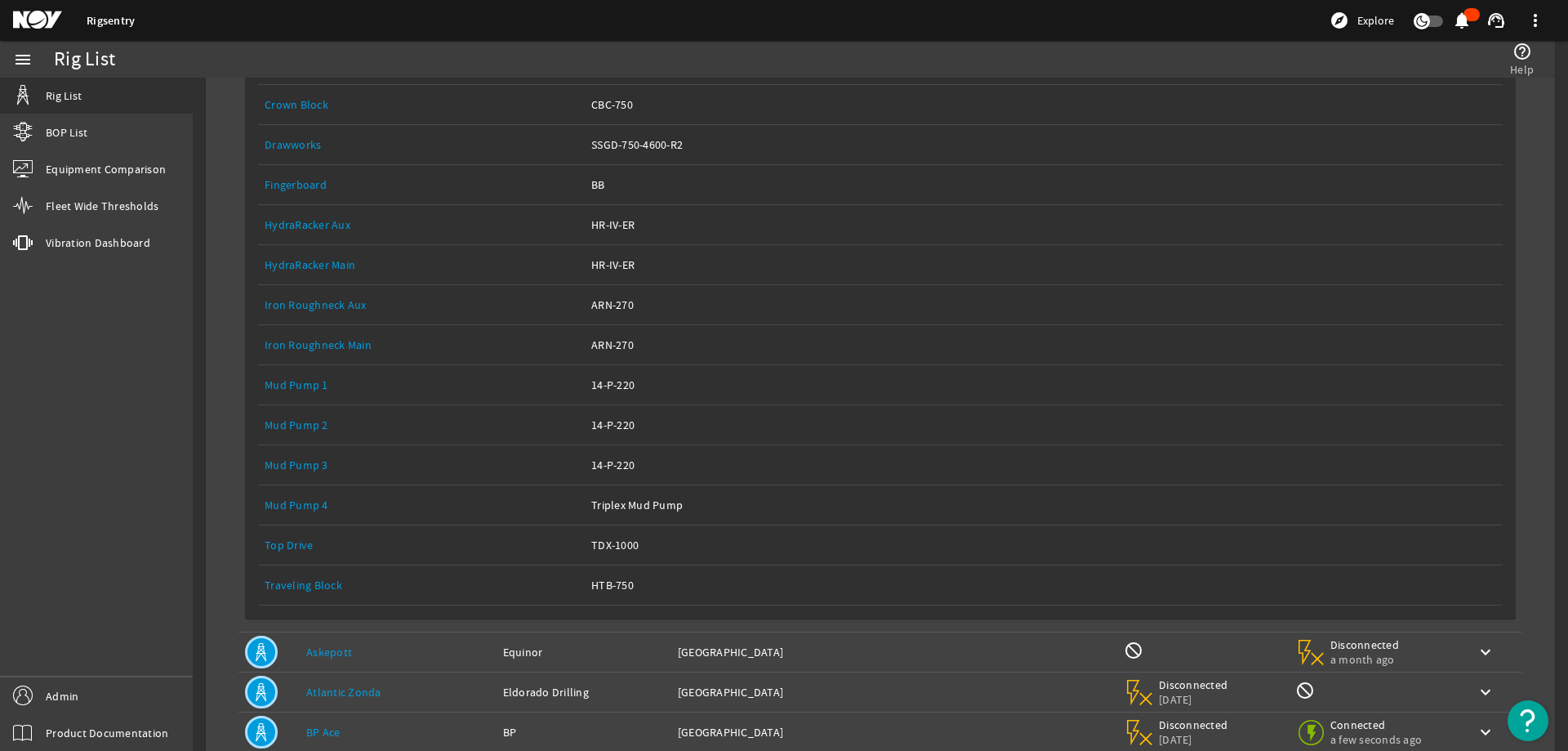
click at [295, 550] on link "Top Drive" at bounding box center [288, 545] width 48 height 15
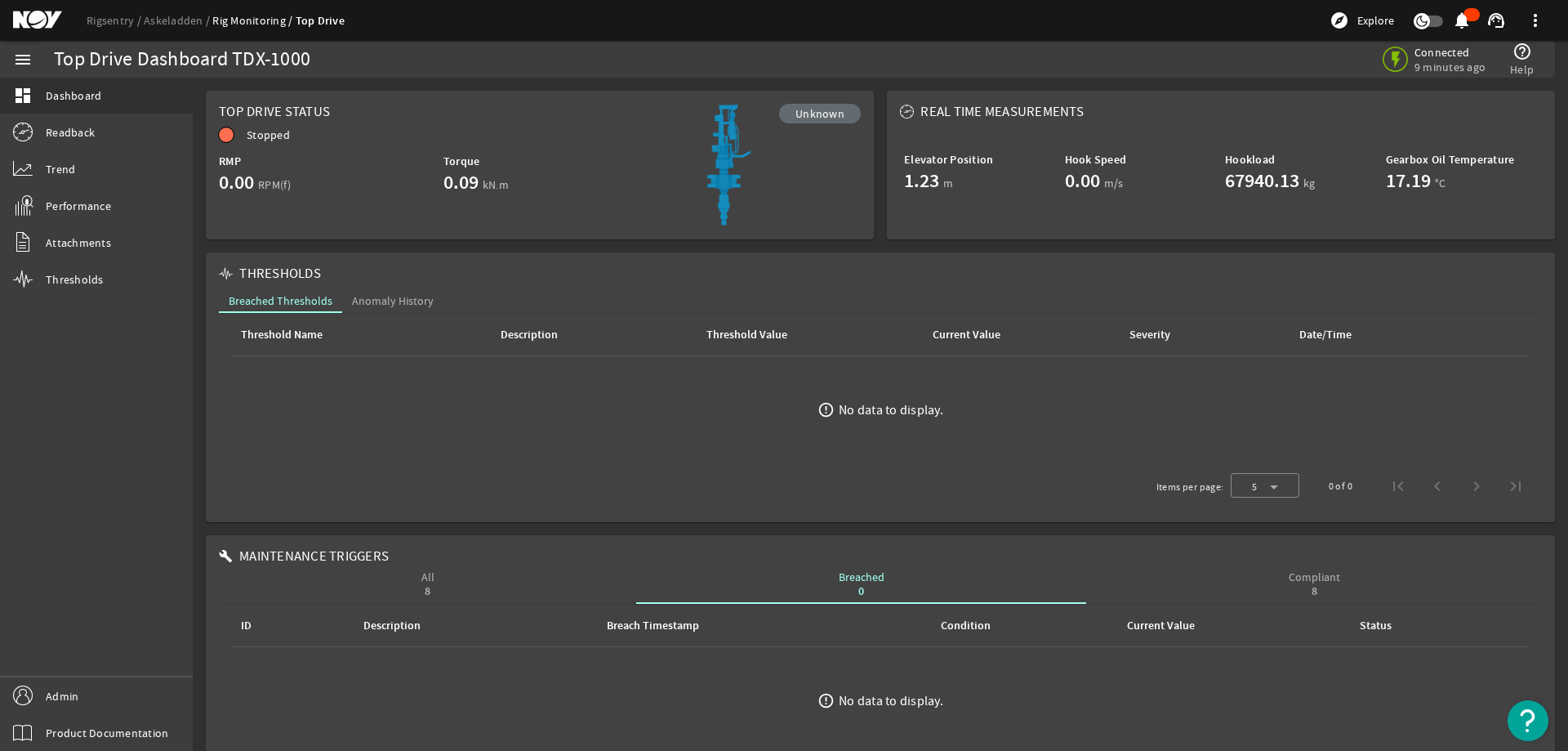
click at [445, 66] on div "Top Drive Dashboard TDX-1000" at bounding box center [444, 59] width 782 height 17
click at [91, 18] on link "Rigsentry" at bounding box center [115, 20] width 57 height 15
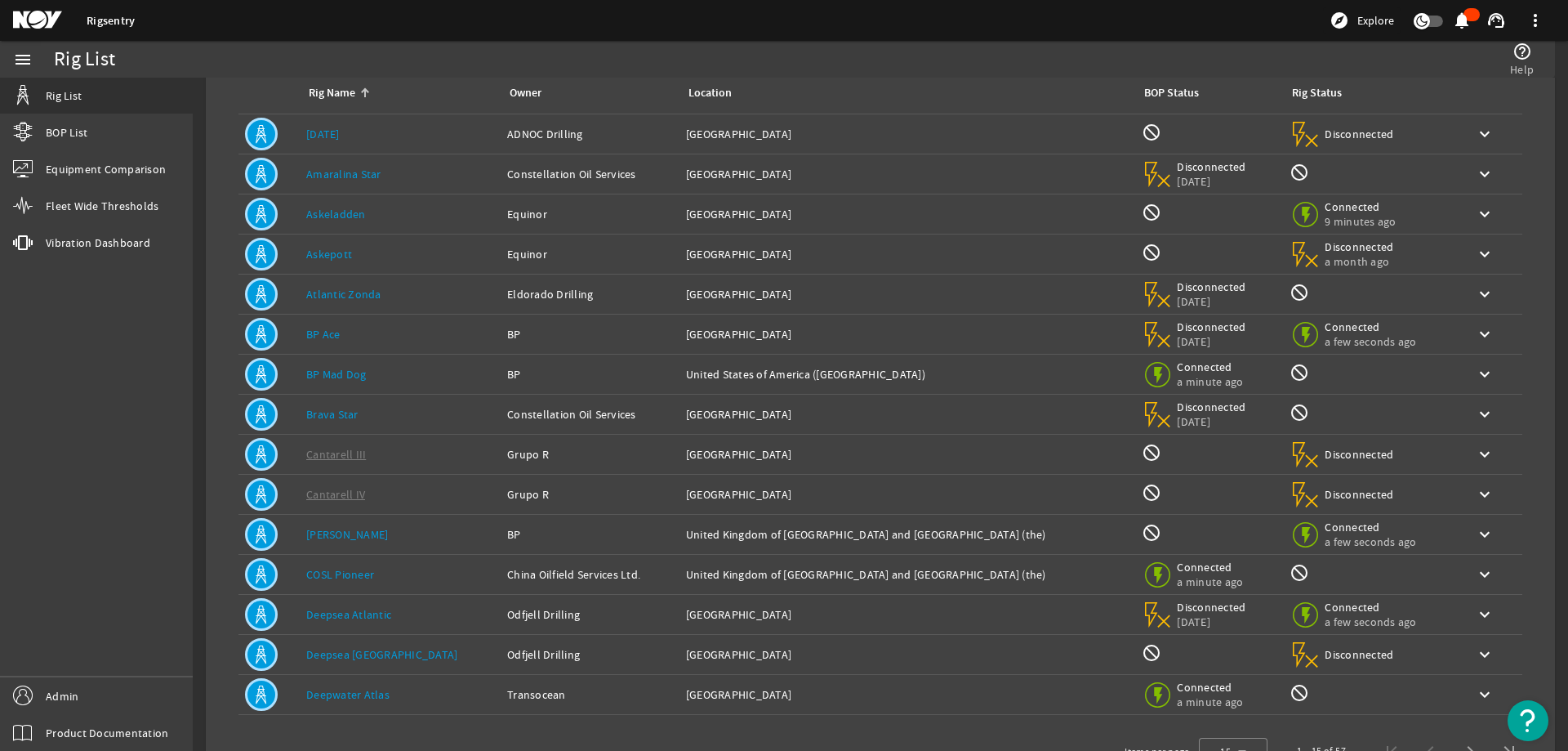
scroll to position [154, 0]
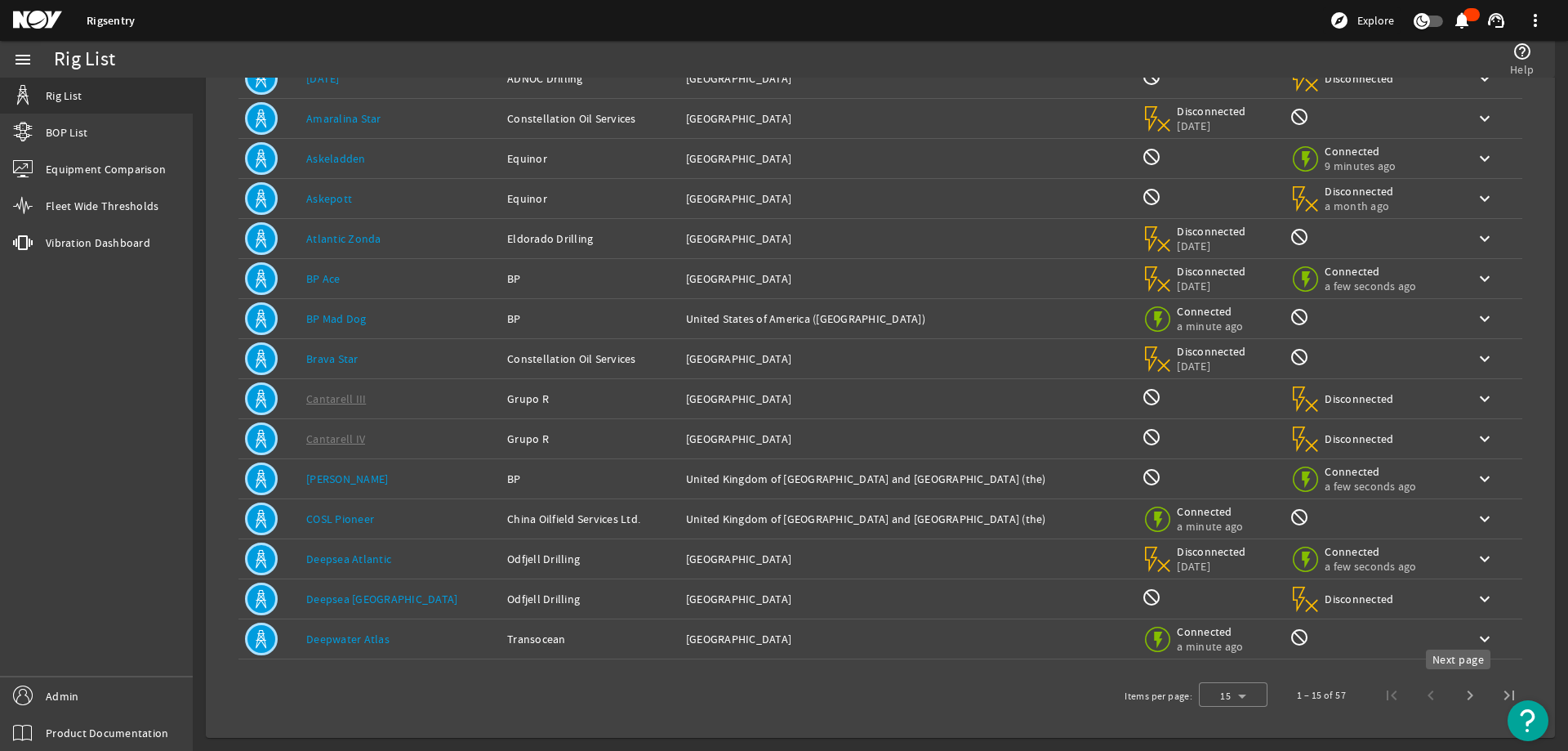
click at [1459, 699] on span "Next page" at bounding box center [1470, 695] width 39 height 39
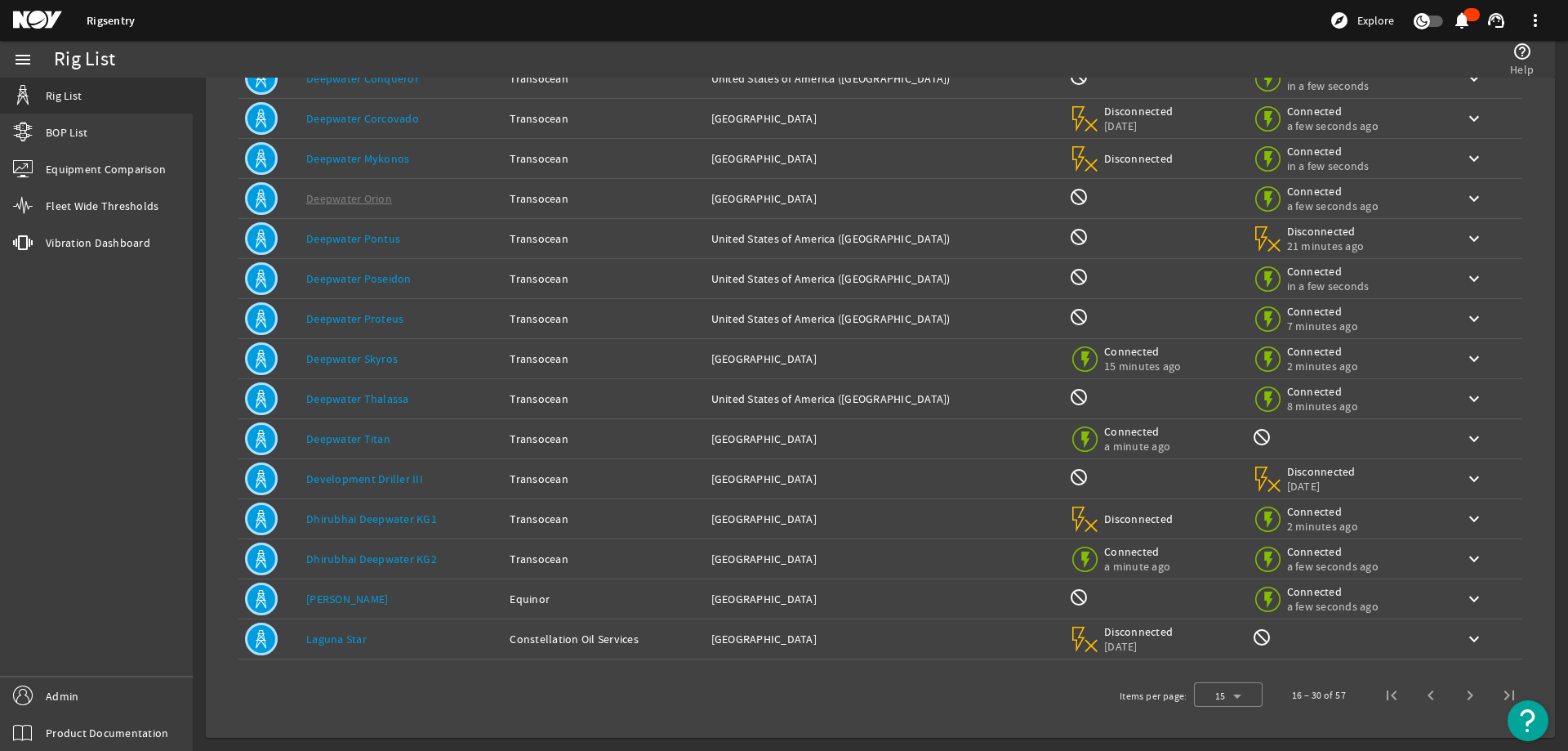
click at [432, 357] on div "Rig Name: [PERSON_NAME]" at bounding box center [401, 358] width 190 height 17
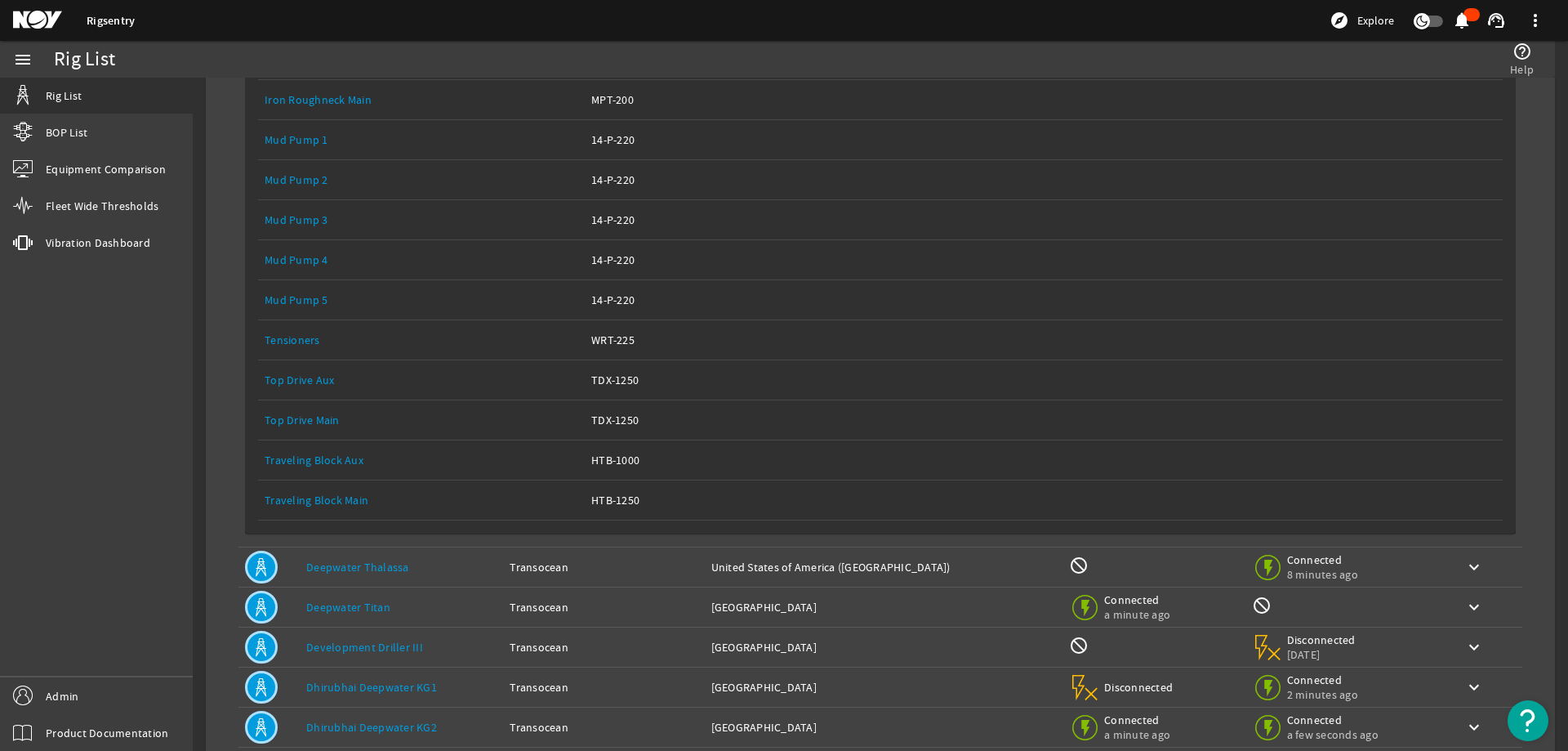
scroll to position [1161, 0]
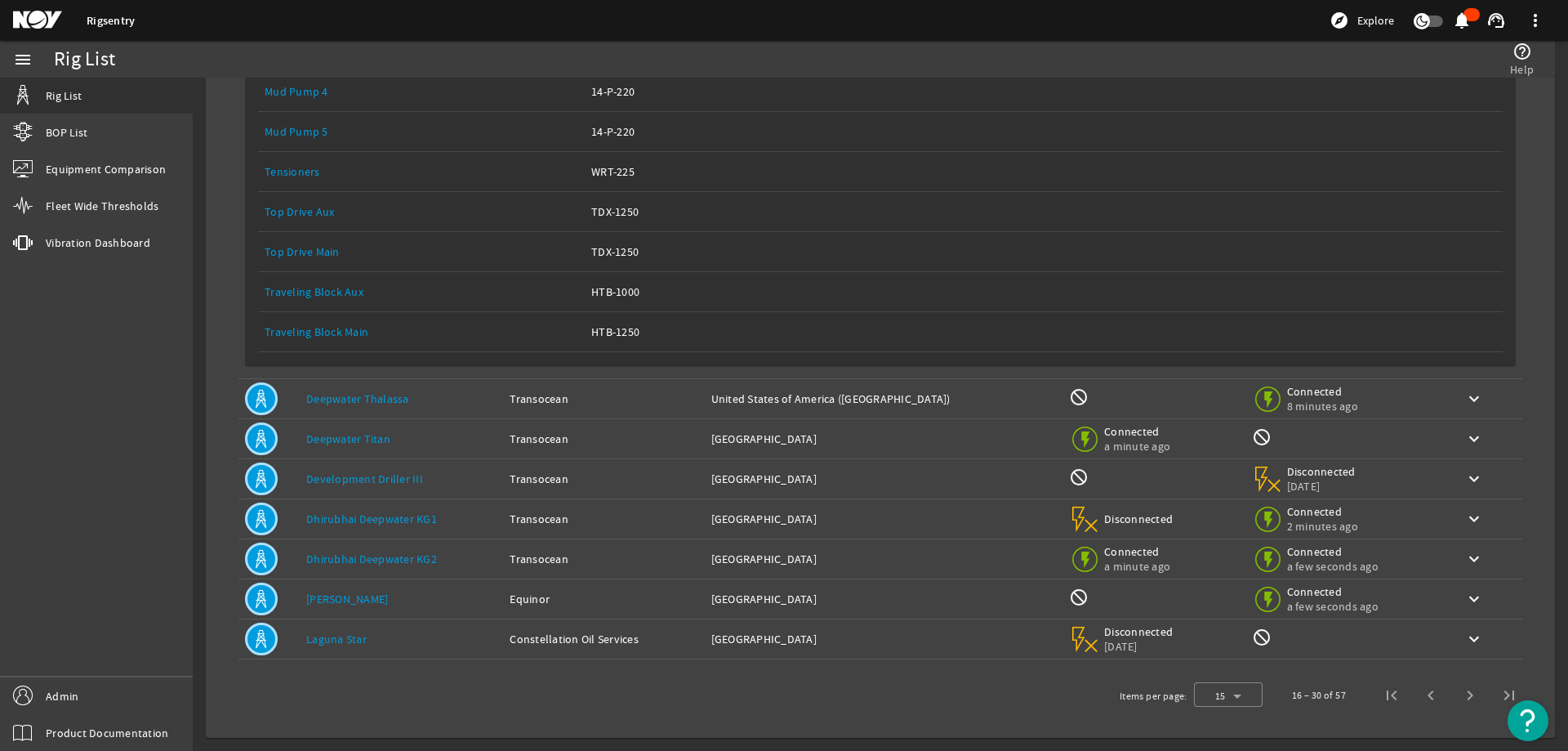
click at [308, 252] on link "Top Drive Main" at bounding box center [302, 251] width 76 height 15
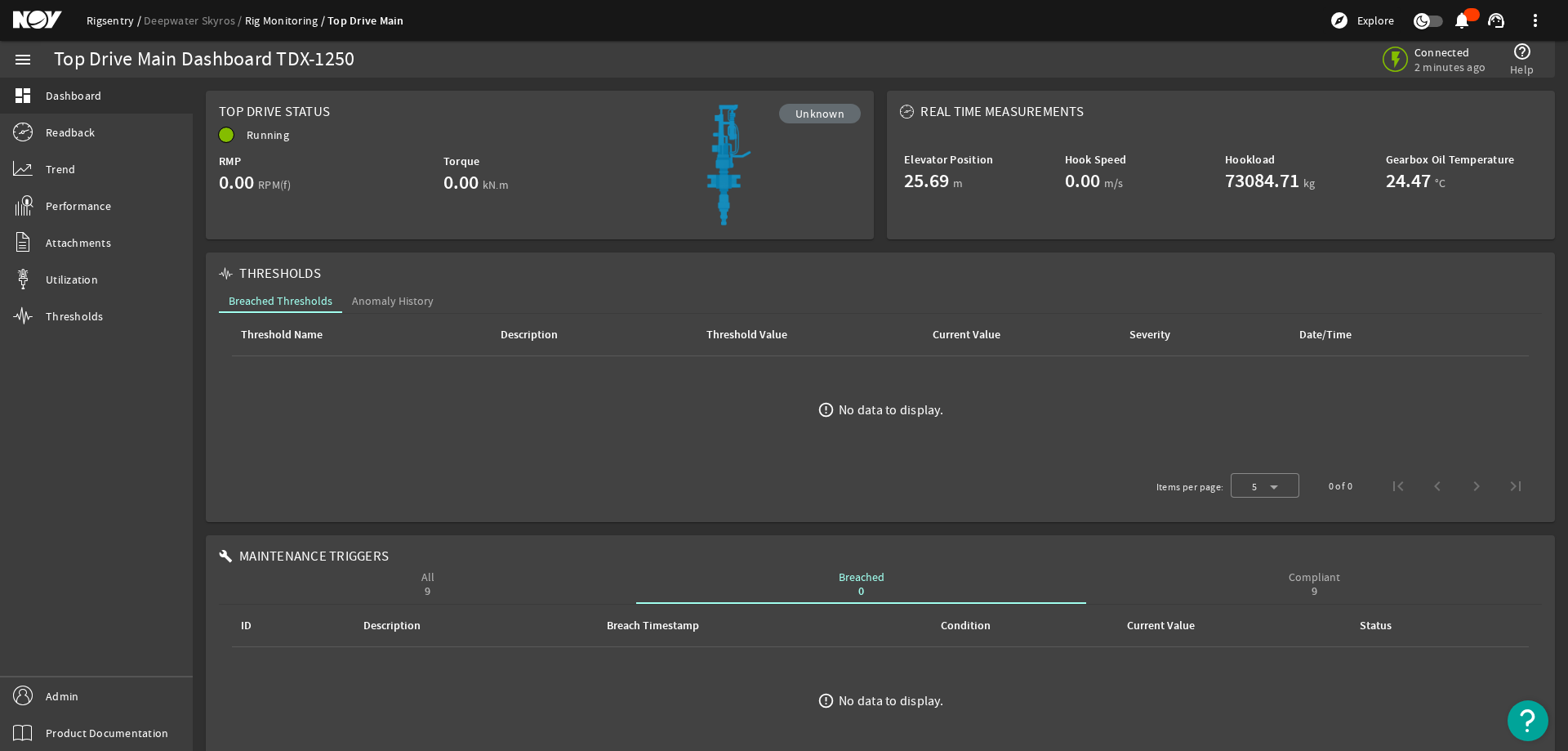
click at [111, 18] on link "Rigsentry" at bounding box center [115, 20] width 57 height 15
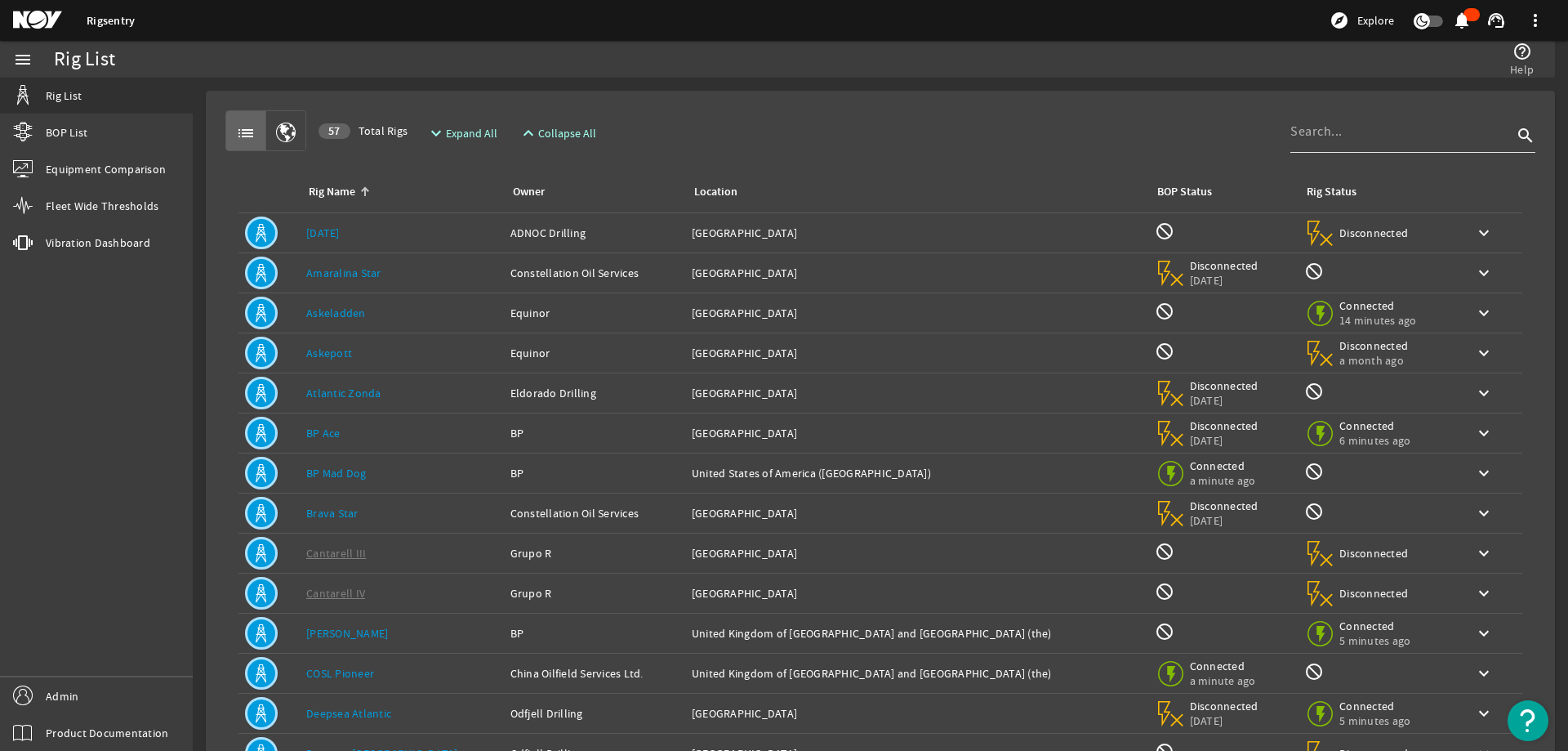
click at [1383, 144] on div at bounding box center [1401, 131] width 222 height 42
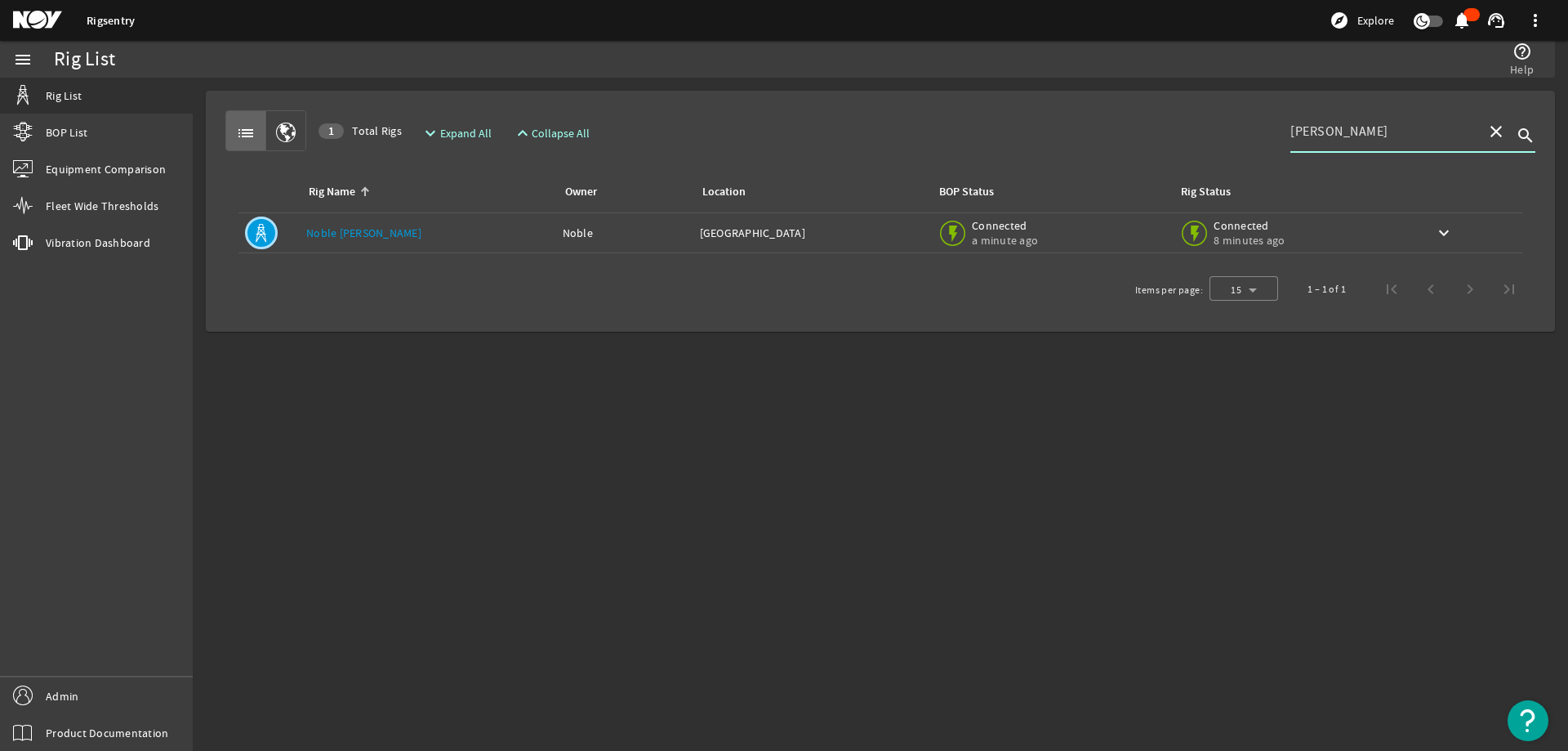
type input "[PERSON_NAME]"
click at [421, 240] on div "Rig Name: [PERSON_NAME] [PERSON_NAME]" at bounding box center [428, 233] width 243 height 17
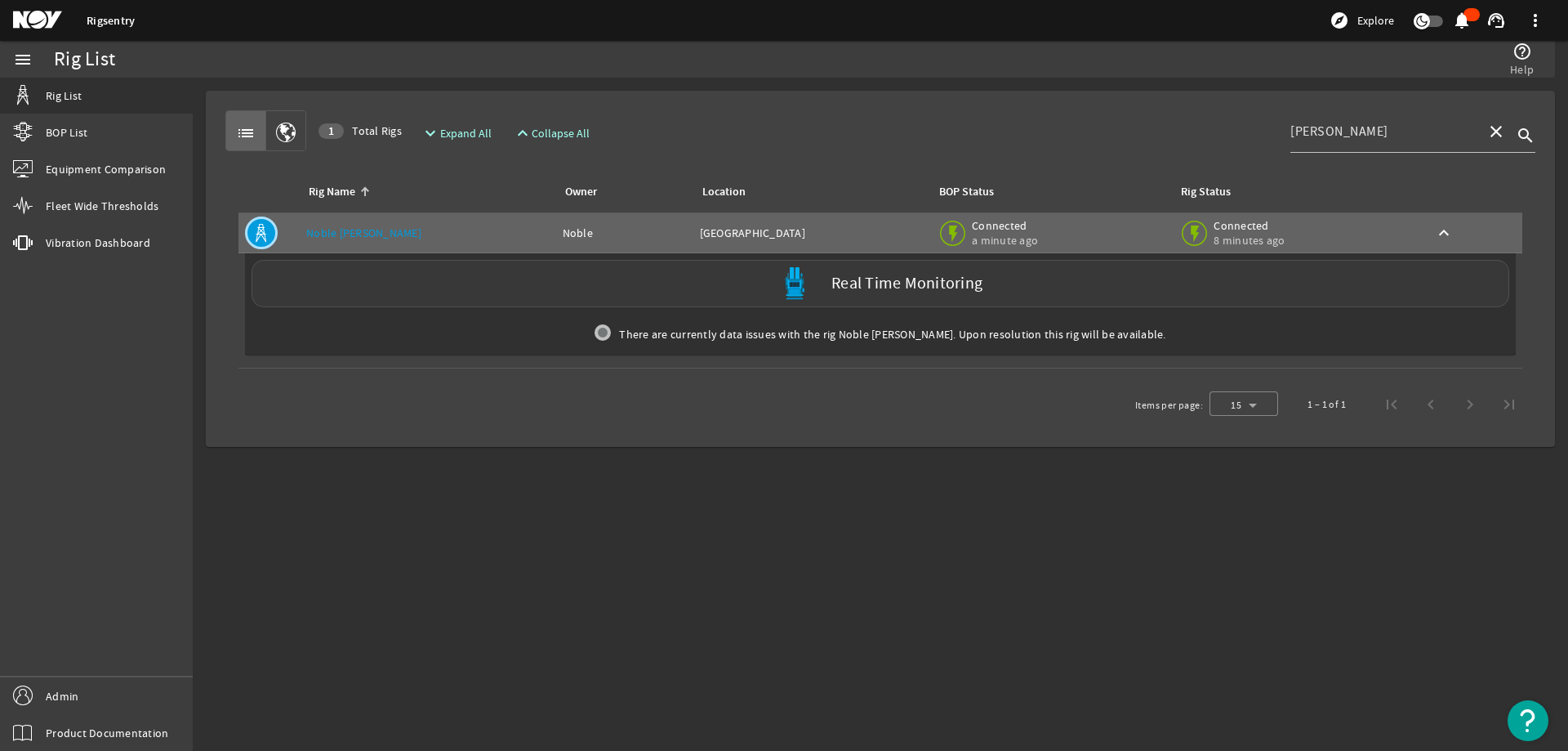
click at [470, 282] on div "Real Time Monitoring" at bounding box center [880, 284] width 1258 height 47
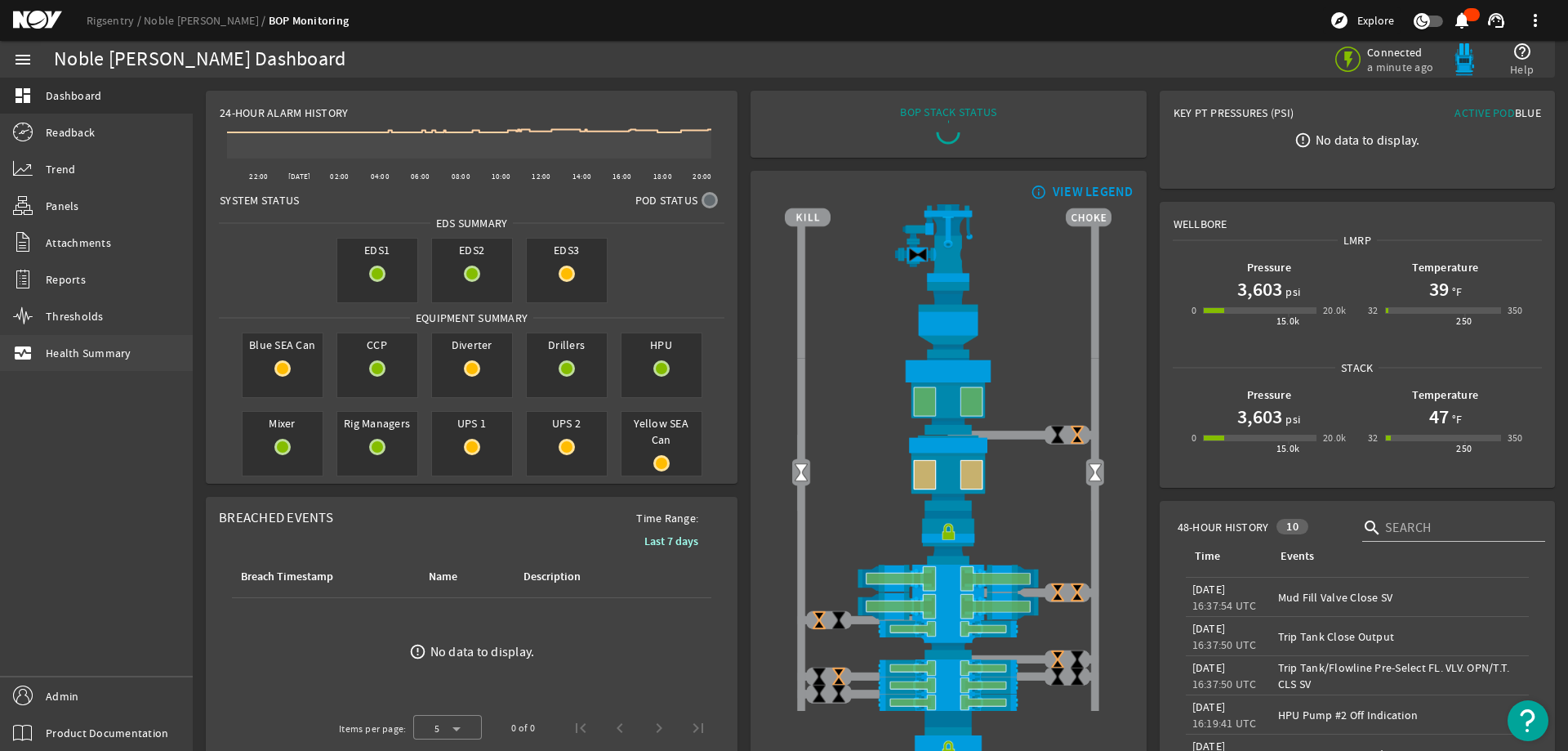
click at [96, 360] on span "Health Summary" at bounding box center [88, 352] width 85 height 17
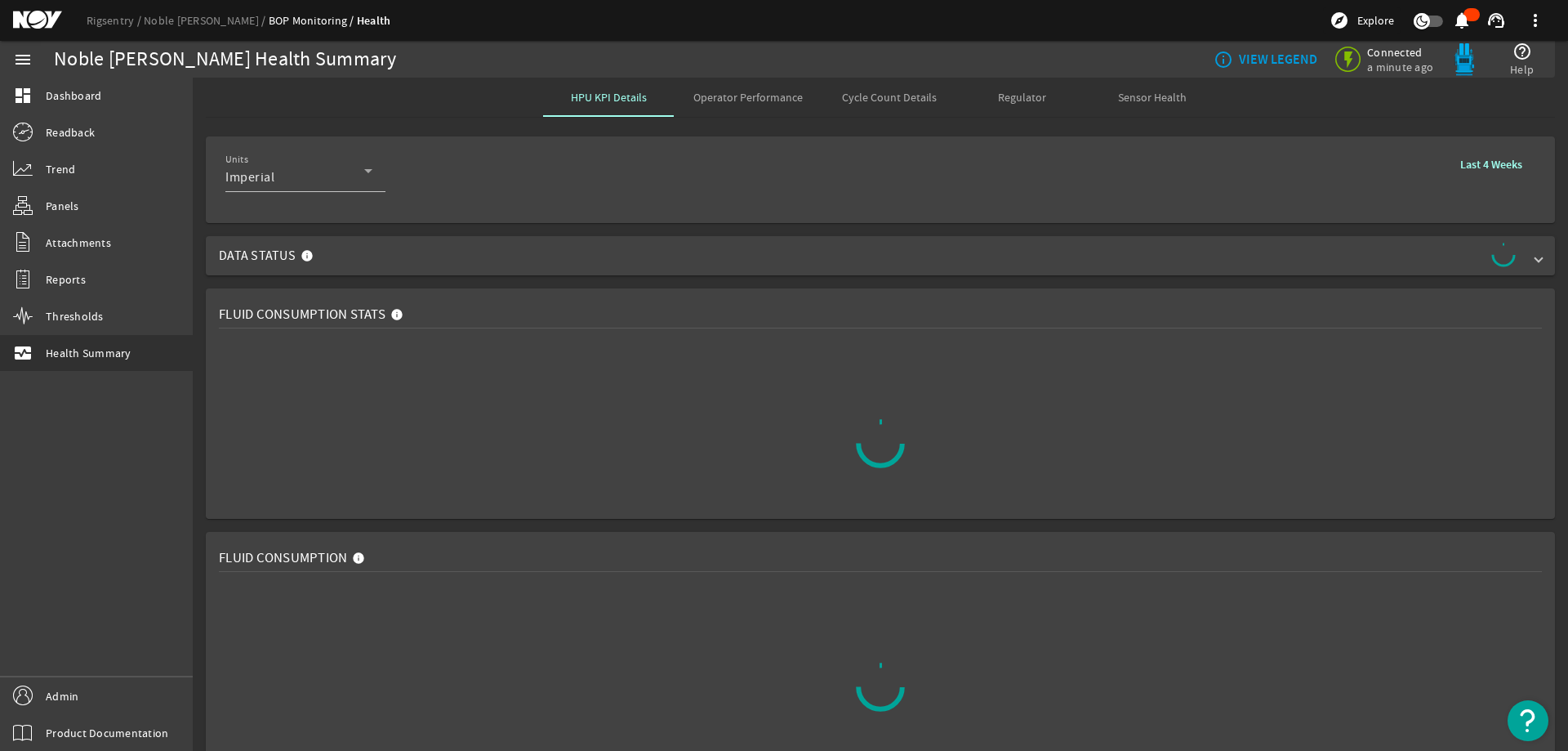
click at [1436, 23] on span "button" at bounding box center [1429, 22] width 29 height 12
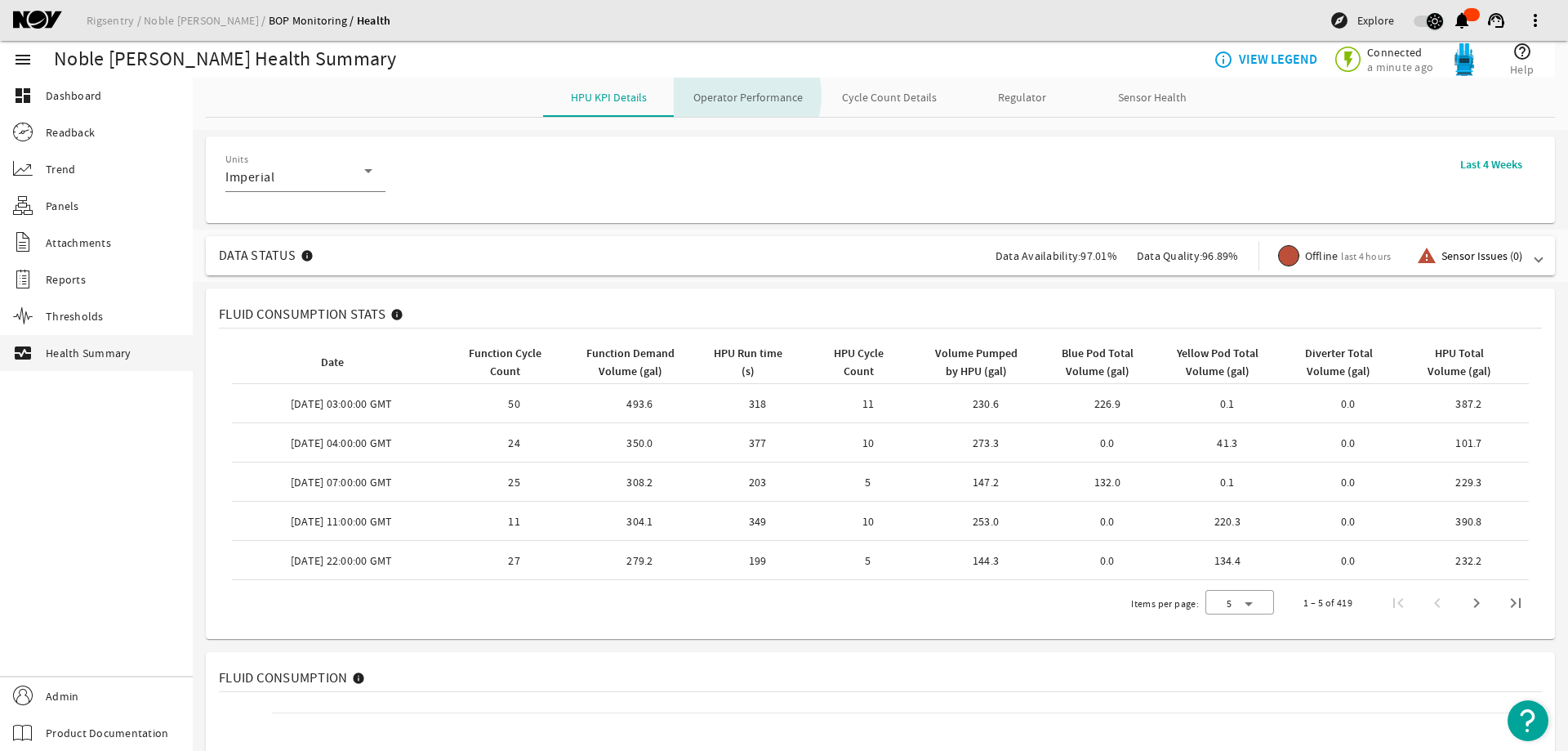
click at [732, 95] on span "Operator Performance" at bounding box center [749, 97] width 110 height 12
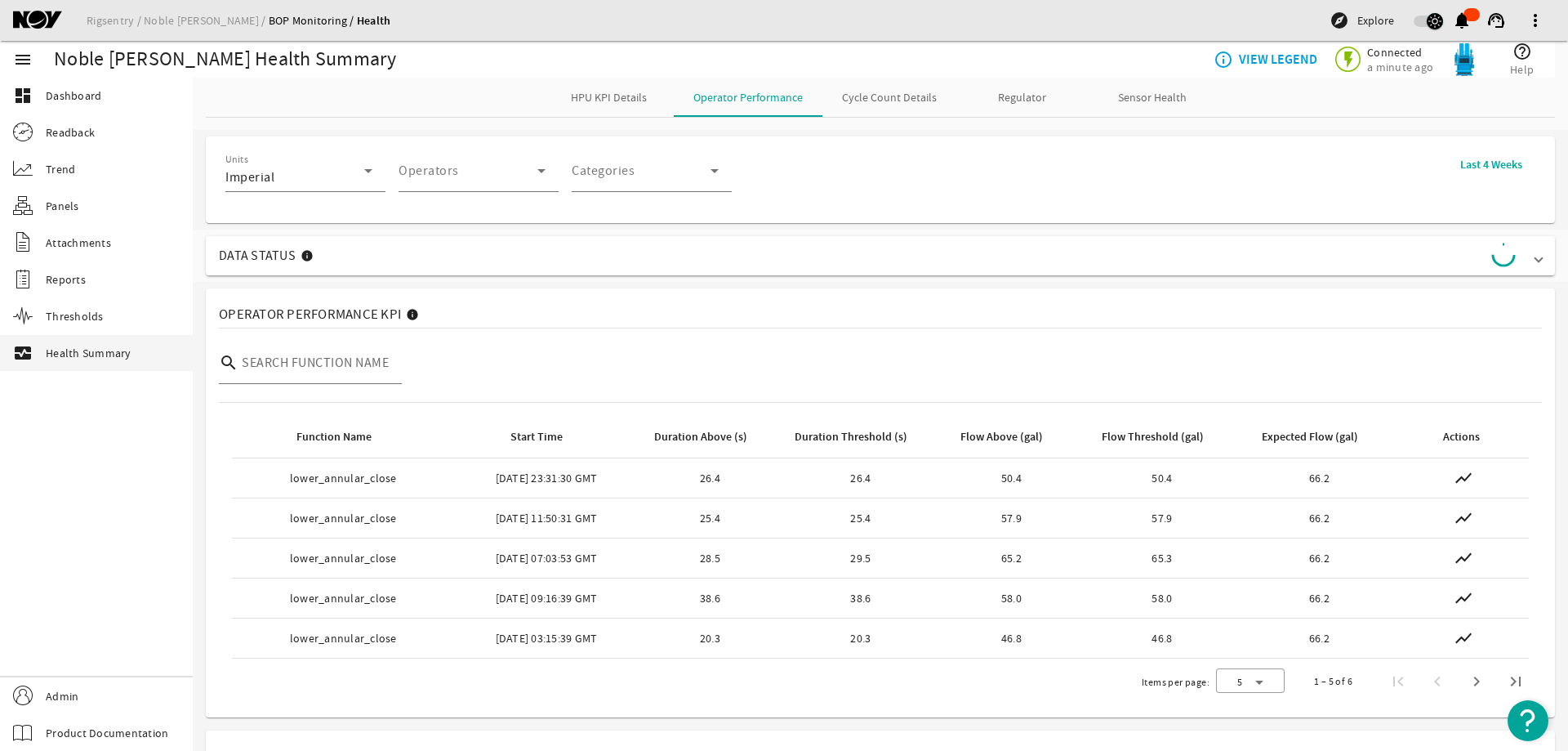
click at [871, 482] on div "Duration Threshold (s): 26.4" at bounding box center [861, 478] width 144 height 17
click at [1459, 477] on mat-icon "show_chart" at bounding box center [1464, 478] width 20 height 20
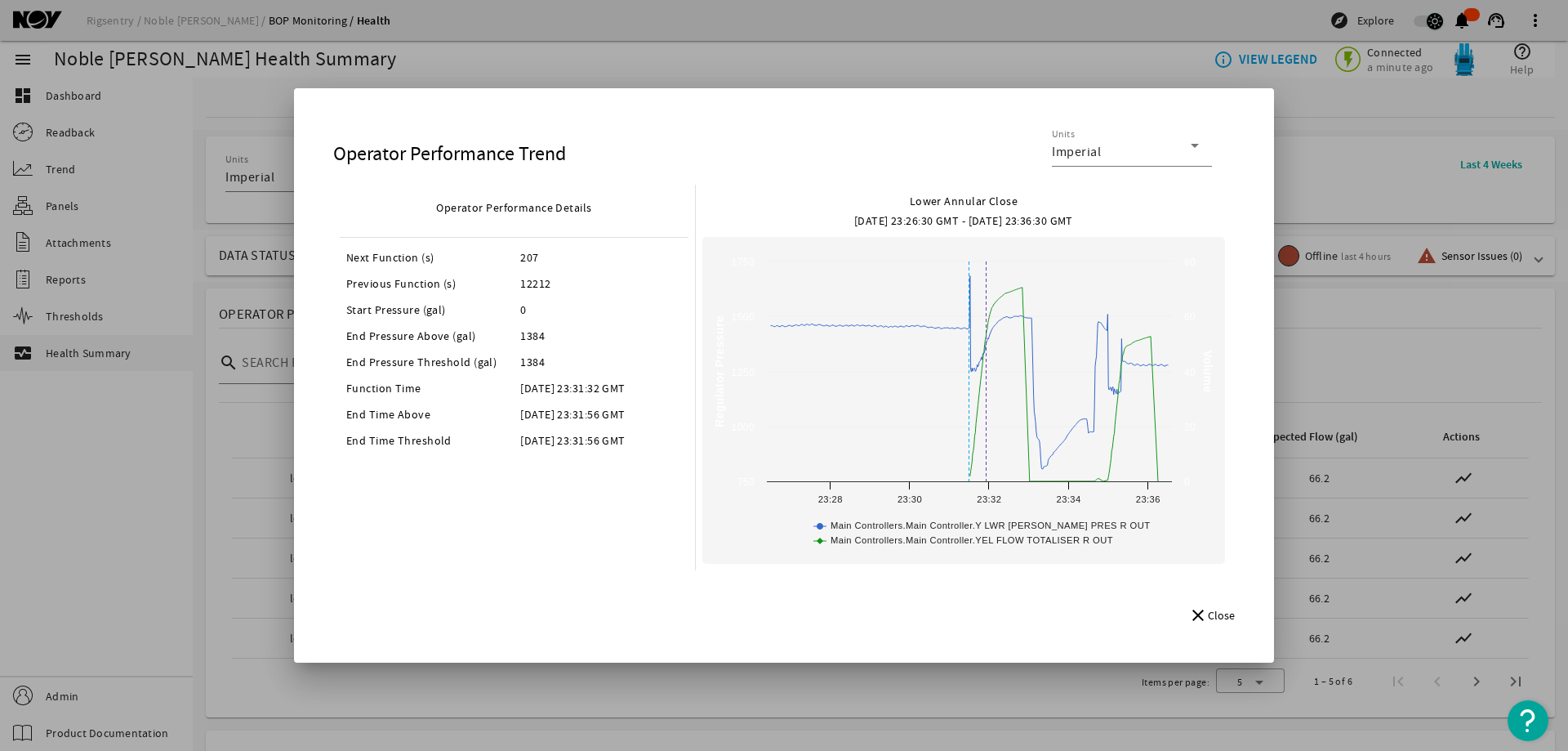
click at [634, 619] on mat-dialog-actions "close Close" at bounding box center [784, 615] width 941 height 56
click at [1202, 617] on mat-icon "close" at bounding box center [1194, 616] width 13 height 20
